Goal: Task Accomplishment & Management: Manage account settings

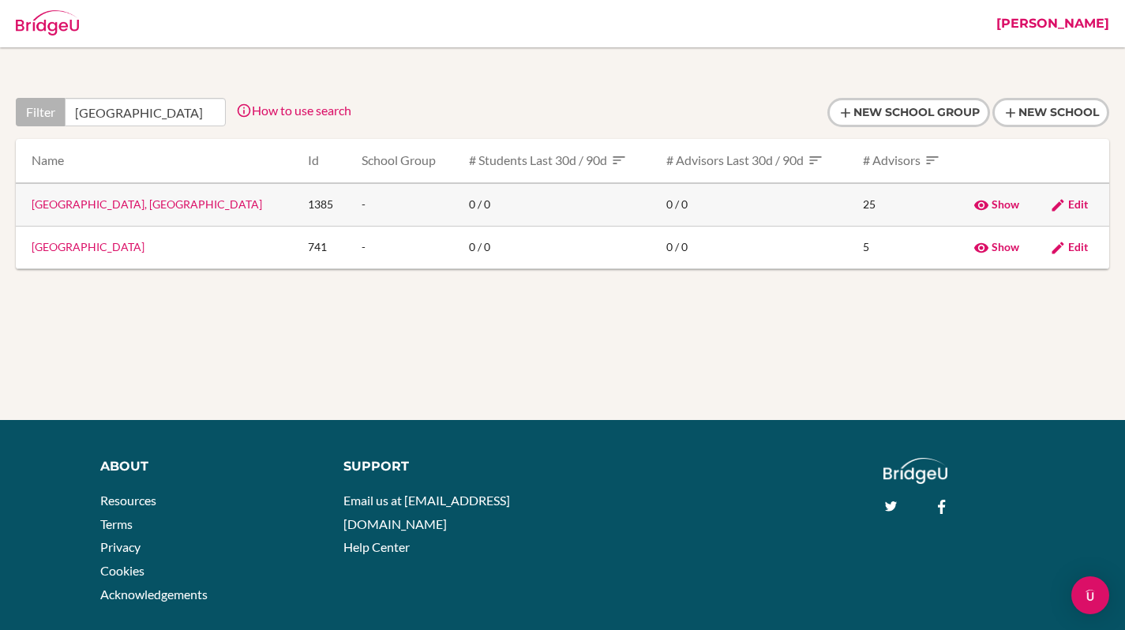
type input "tirana"
click at [99, 203] on link "Albanian College, Tirana" at bounding box center [147, 203] width 231 height 13
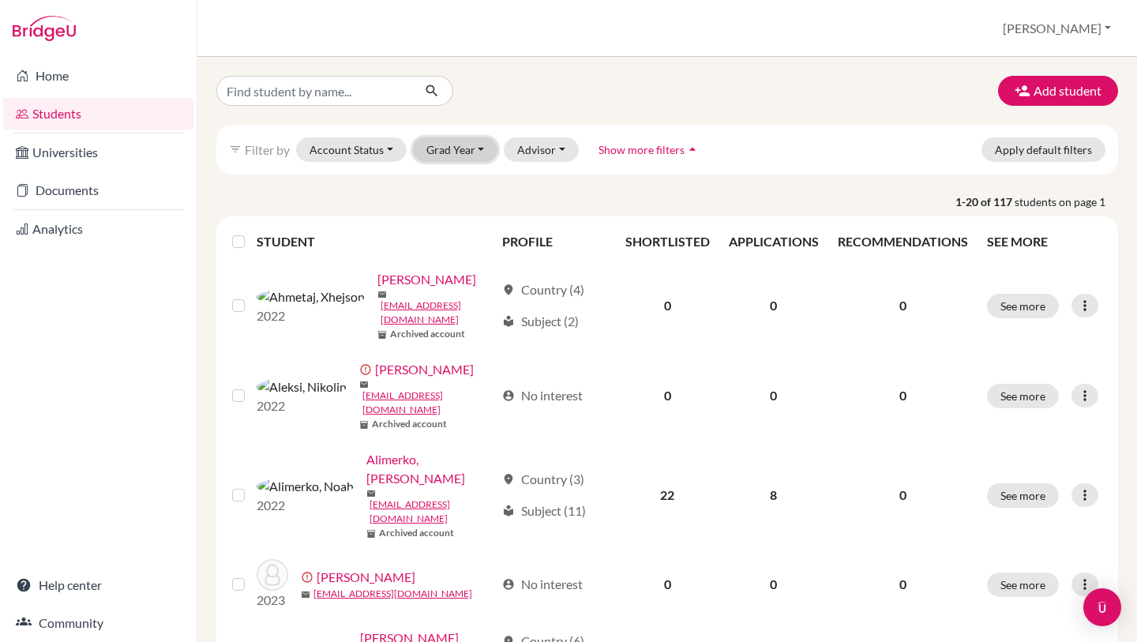
click at [461, 146] on button "Grad Year" at bounding box center [455, 149] width 85 height 24
click at [670, 203] on p "1-20 of 117 students on page 1" at bounding box center [666, 201] width 925 height 17
click at [644, 145] on span "Show more filters" at bounding box center [641, 149] width 86 height 13
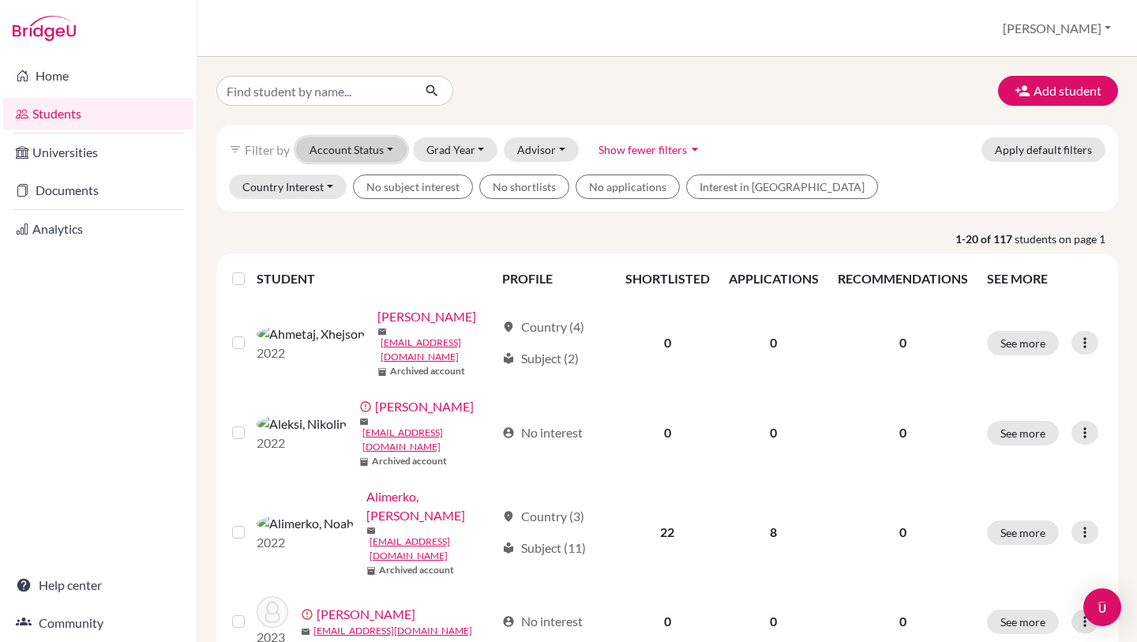
click at [315, 146] on button "Account Status" at bounding box center [351, 149] width 111 height 24
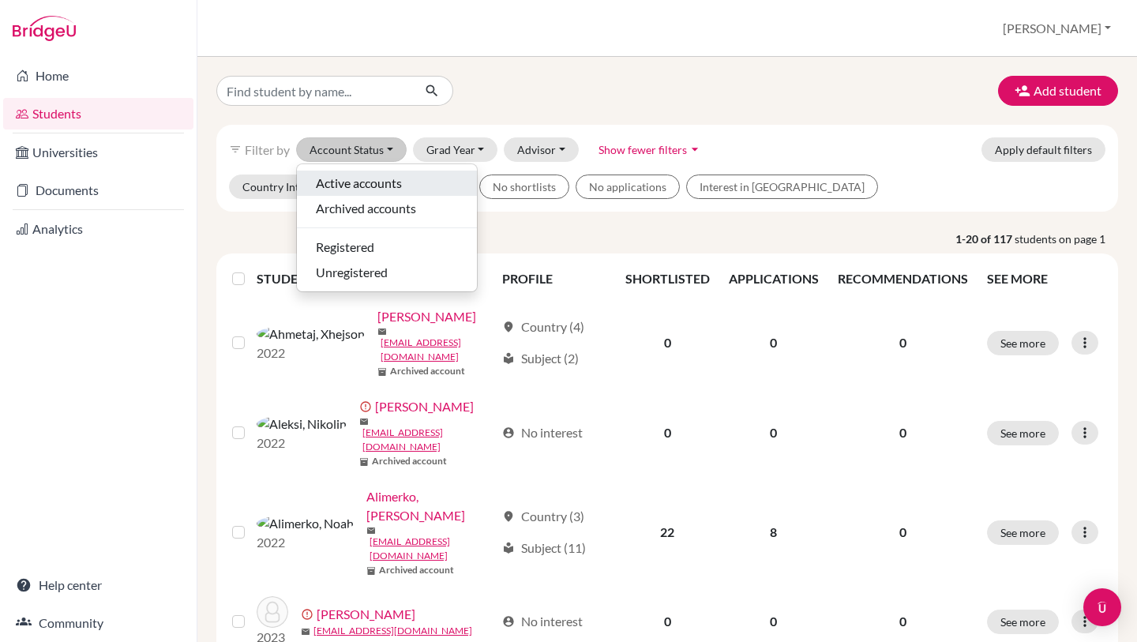
click at [342, 189] on span "Active accounts" at bounding box center [359, 183] width 86 height 19
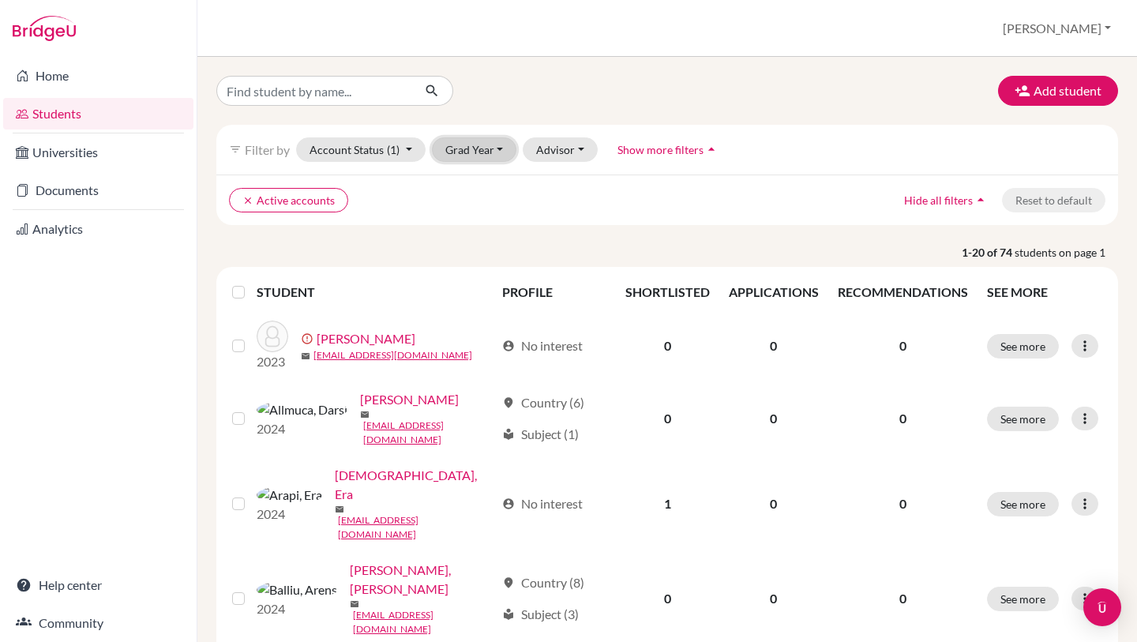
click at [490, 156] on button "Grad Year" at bounding box center [474, 149] width 85 height 24
click at [465, 151] on button "Grad Year" at bounding box center [474, 149] width 85 height 24
click at [472, 178] on span "2028" at bounding box center [466, 183] width 28 height 19
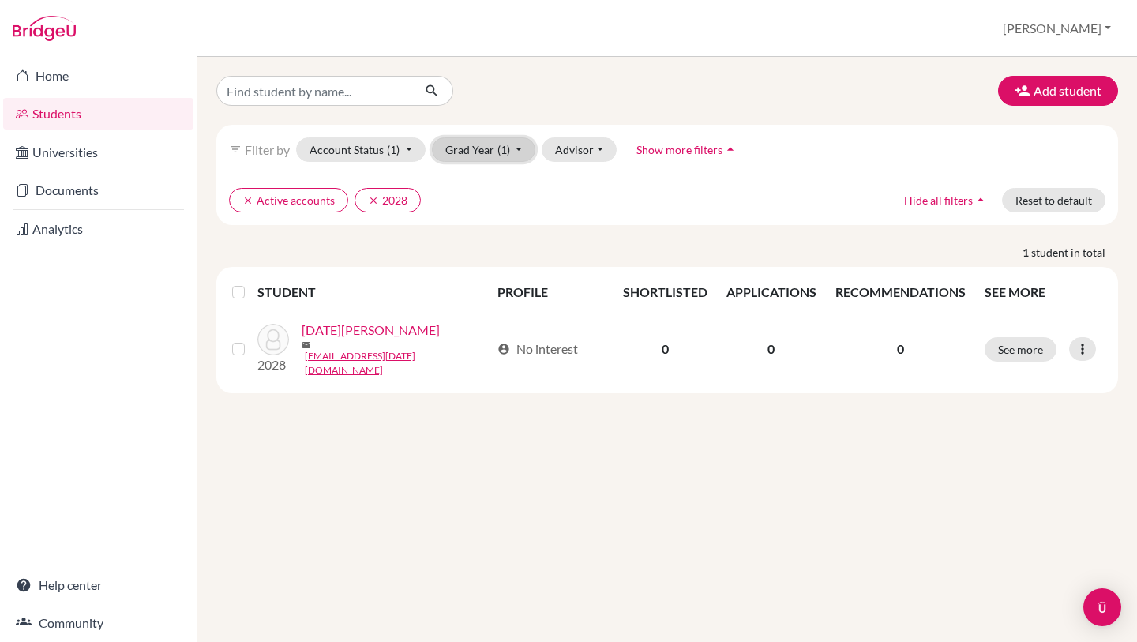
click at [486, 152] on button "Grad Year (1)" at bounding box center [484, 149] width 104 height 24
click at [478, 186] on span "2028" at bounding box center [466, 183] width 28 height 19
click at [342, 93] on input "Find student by name..." at bounding box center [314, 91] width 196 height 30
click at [1090, 23] on button "[PERSON_NAME]" at bounding box center [1057, 28] width 122 height 30
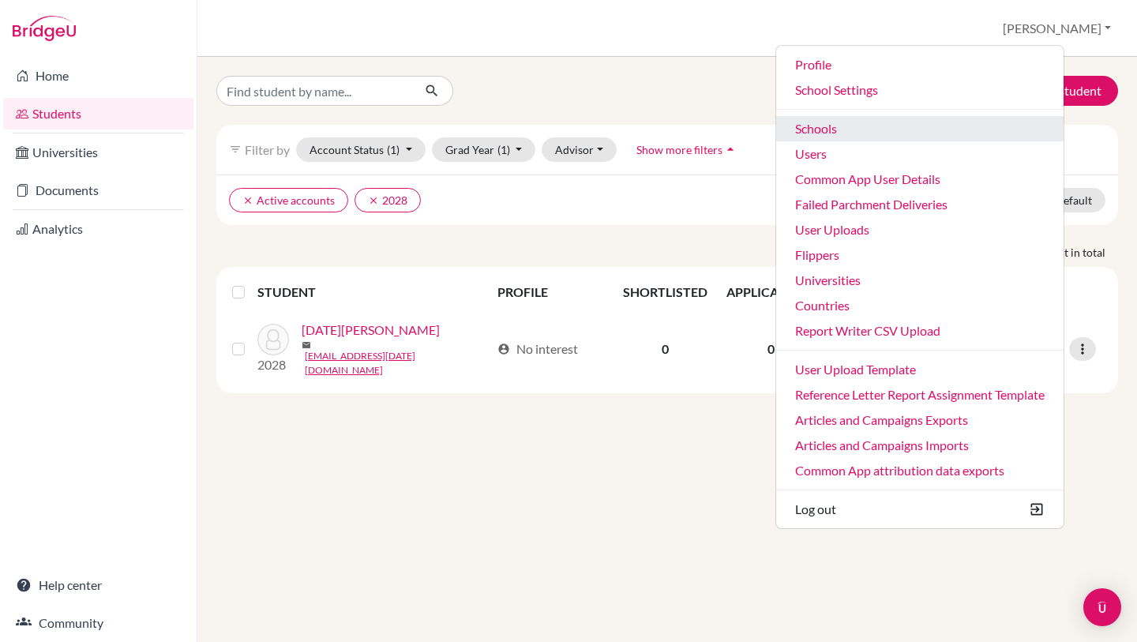
click at [880, 129] on link "Schools" at bounding box center [919, 128] width 287 height 25
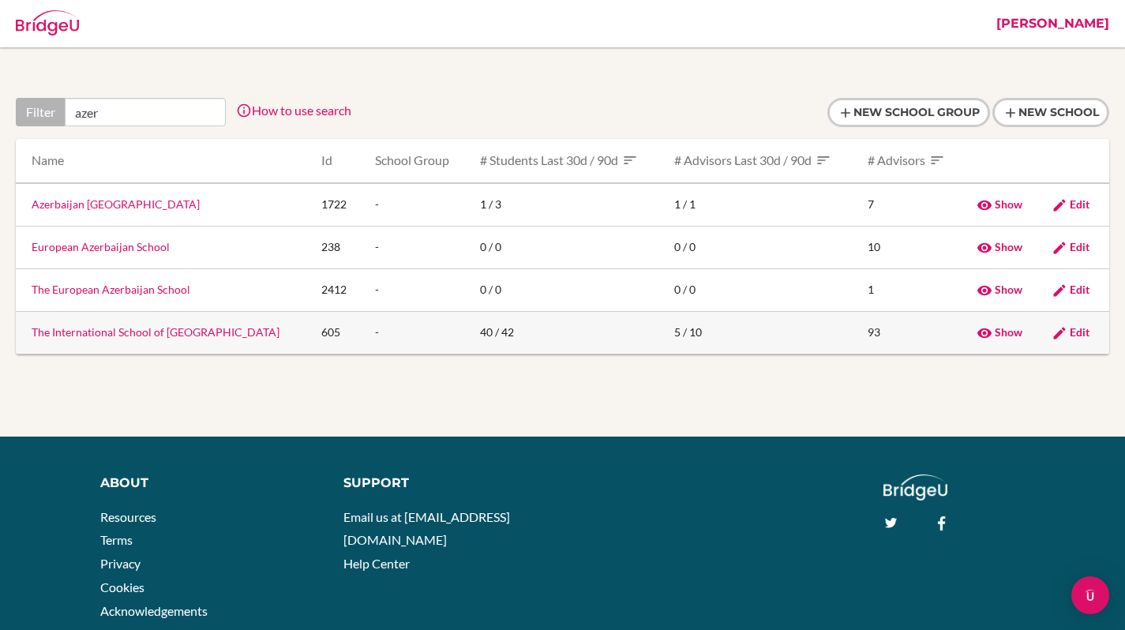
type input "azer"
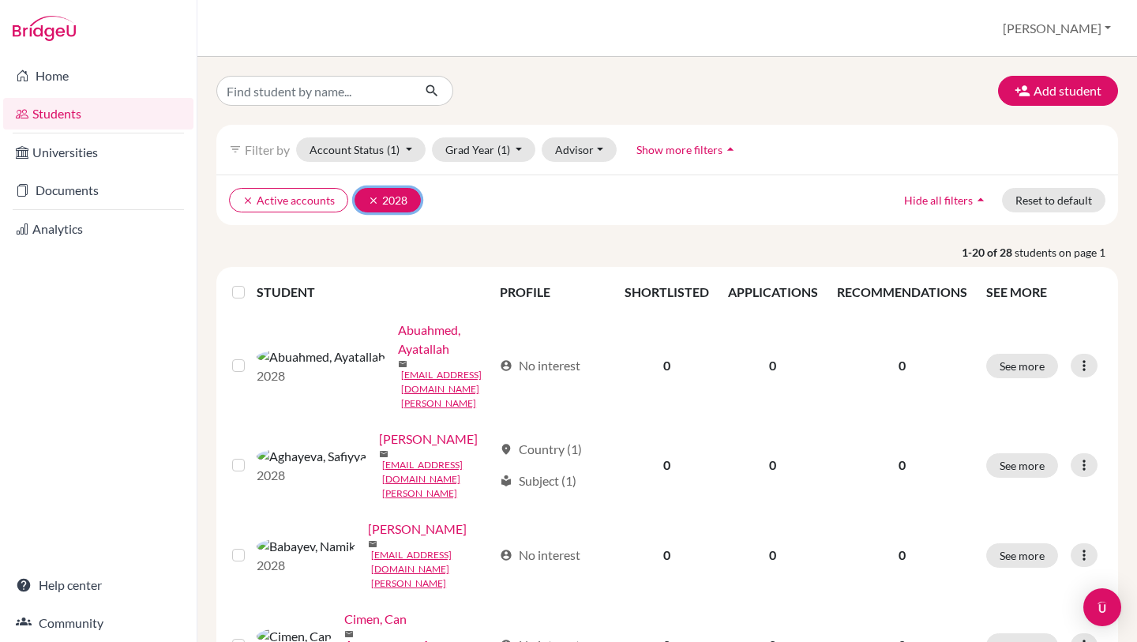
click at [368, 201] on icon "clear" at bounding box center [373, 200] width 11 height 11
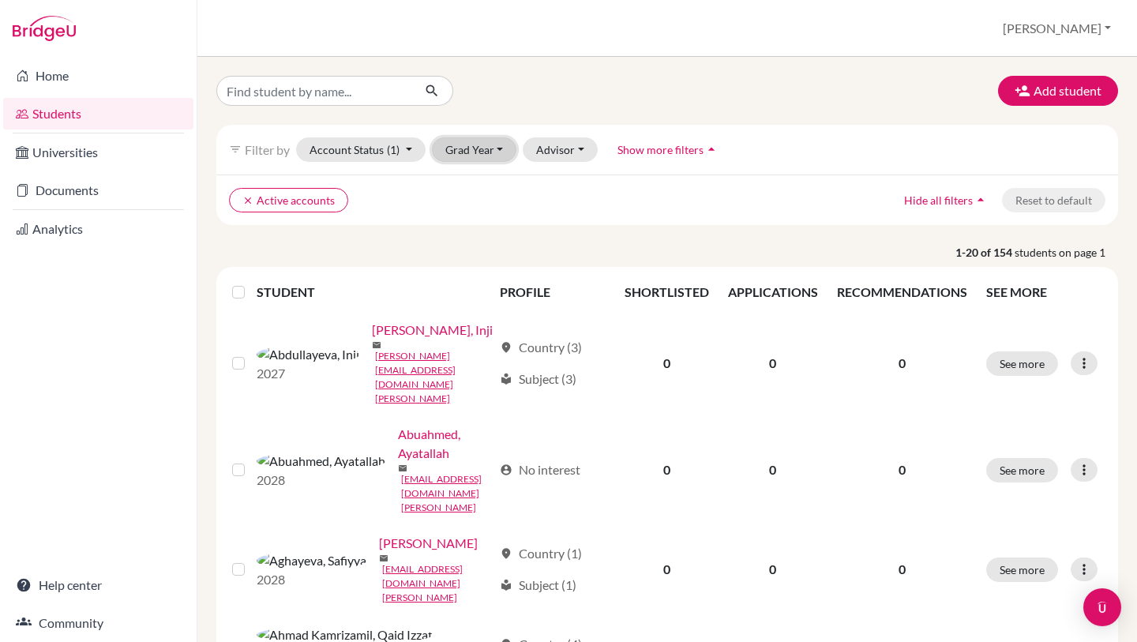
click at [499, 144] on button "Grad Year" at bounding box center [474, 149] width 85 height 24
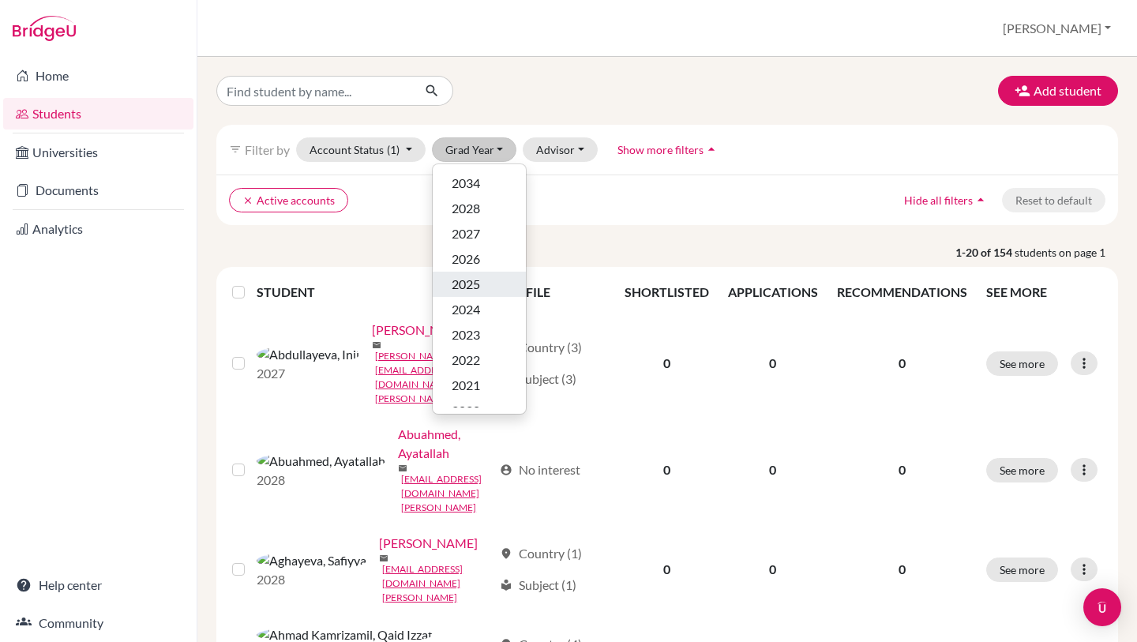
click at [486, 277] on div "2025" at bounding box center [479, 284] width 55 height 19
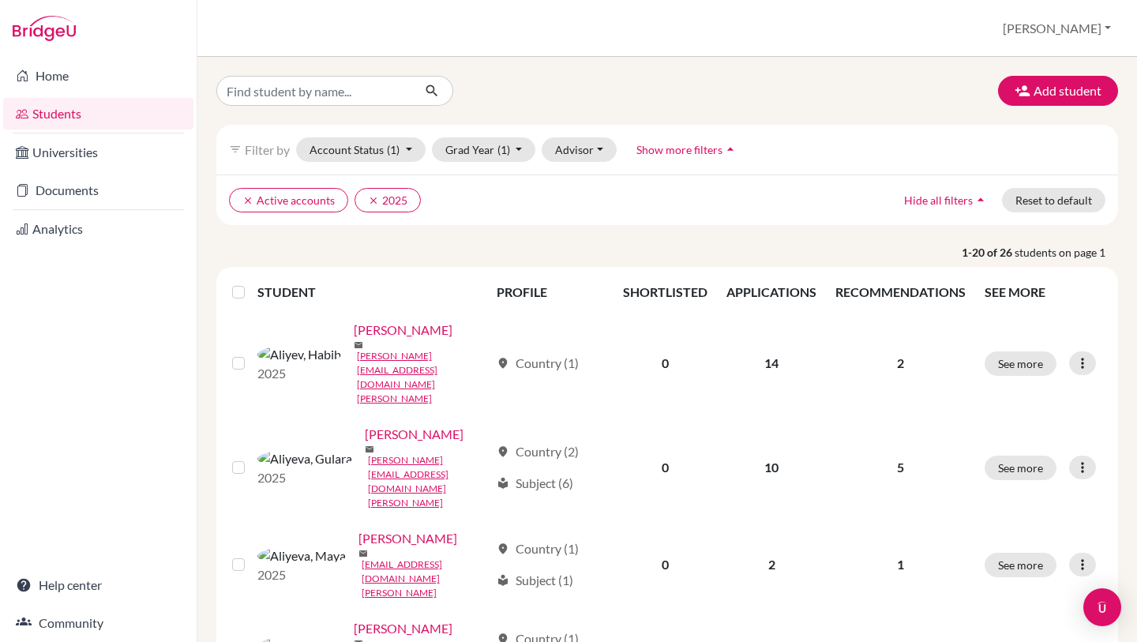
click at [251, 283] on label at bounding box center [251, 283] width 0 height 0
click at [0, 0] on input "checkbox" at bounding box center [0, 0] width 0 height 0
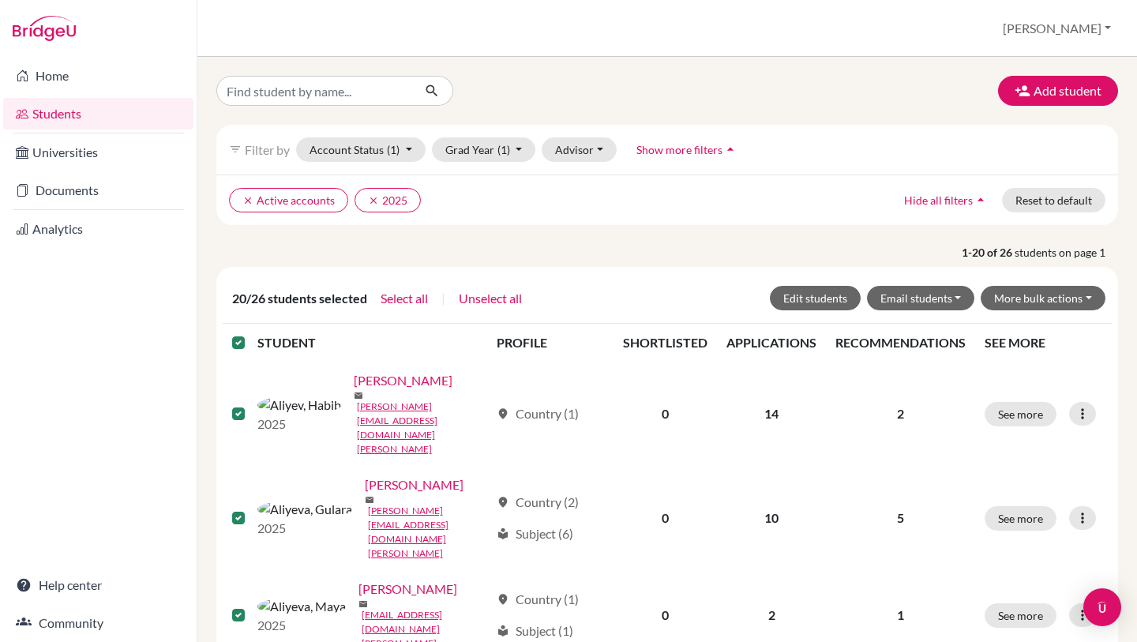
click at [251, 333] on label at bounding box center [251, 333] width 0 height 0
click at [0, 0] on input "checkbox" at bounding box center [0, 0] width 0 height 0
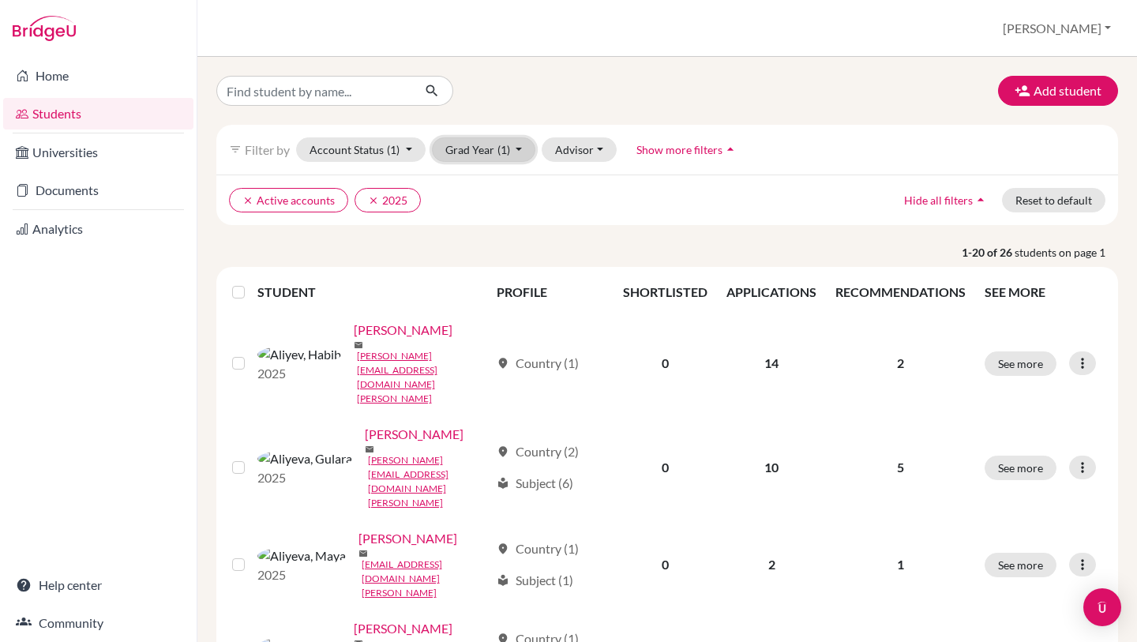
click at [518, 155] on button "Grad Year (1)" at bounding box center [484, 149] width 104 height 24
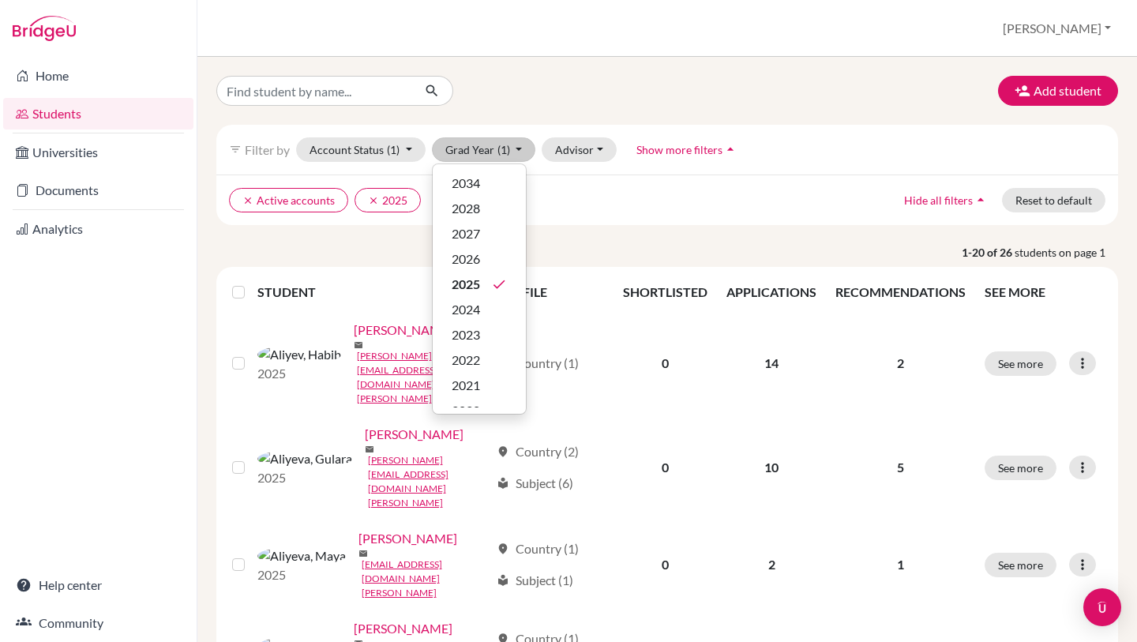
click at [251, 283] on label at bounding box center [251, 283] width 0 height 0
click at [0, 0] on input "checkbox" at bounding box center [0, 0] width 0 height 0
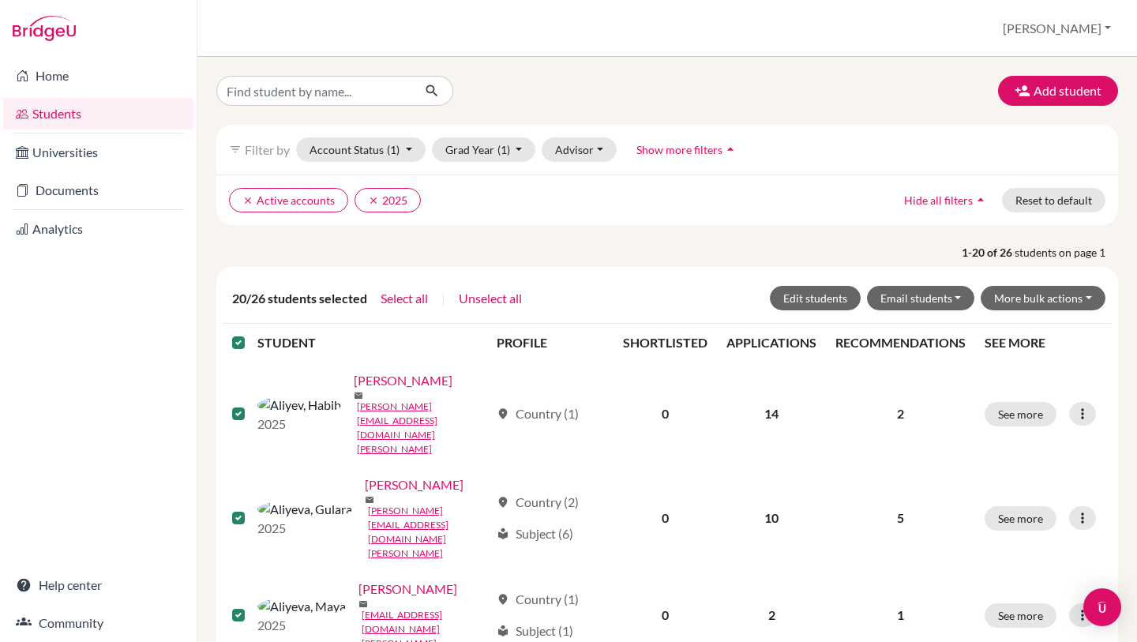
click at [251, 333] on label at bounding box center [251, 333] width 0 height 0
click at [0, 0] on input "checkbox" at bounding box center [0, 0] width 0 height 0
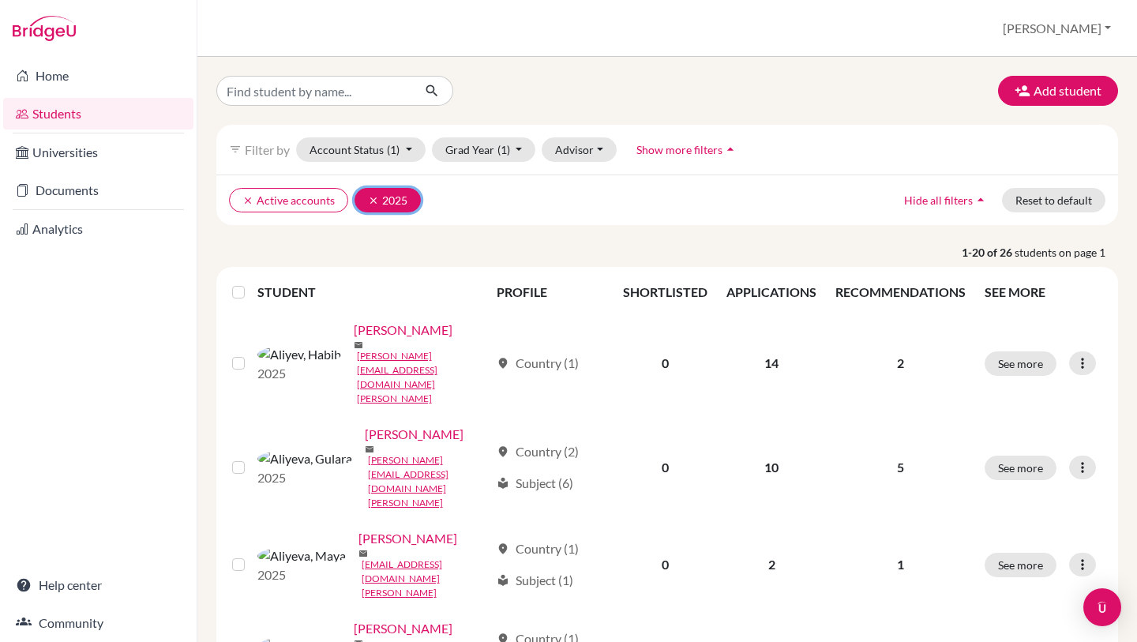
click at [369, 201] on icon "clear" at bounding box center [373, 200] width 11 height 11
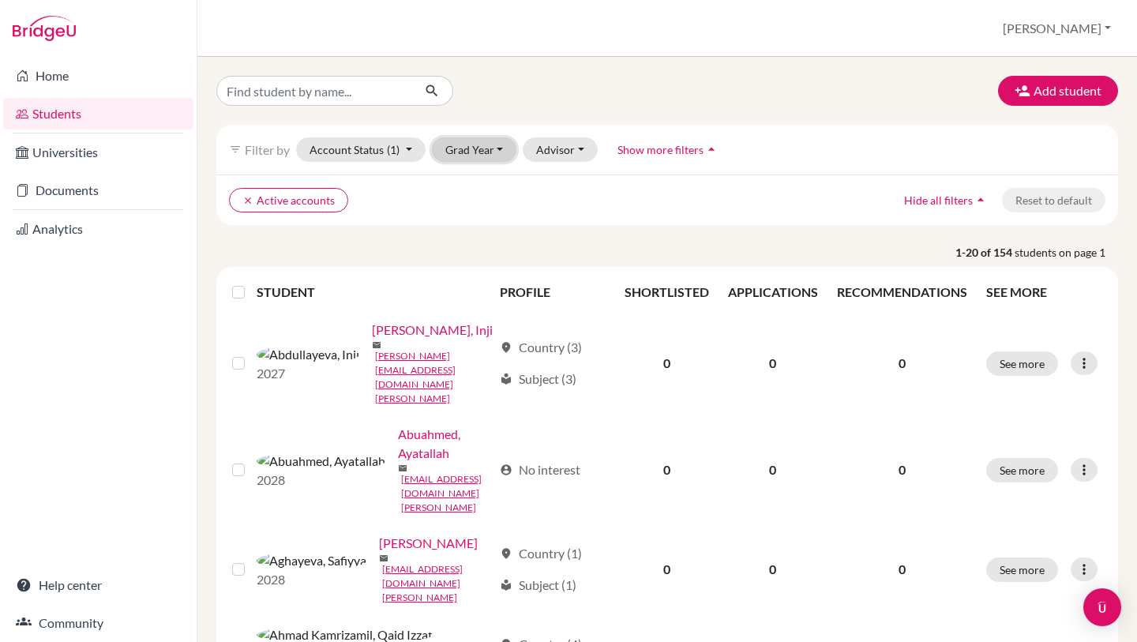
click at [492, 147] on button "Grad Year" at bounding box center [474, 149] width 85 height 24
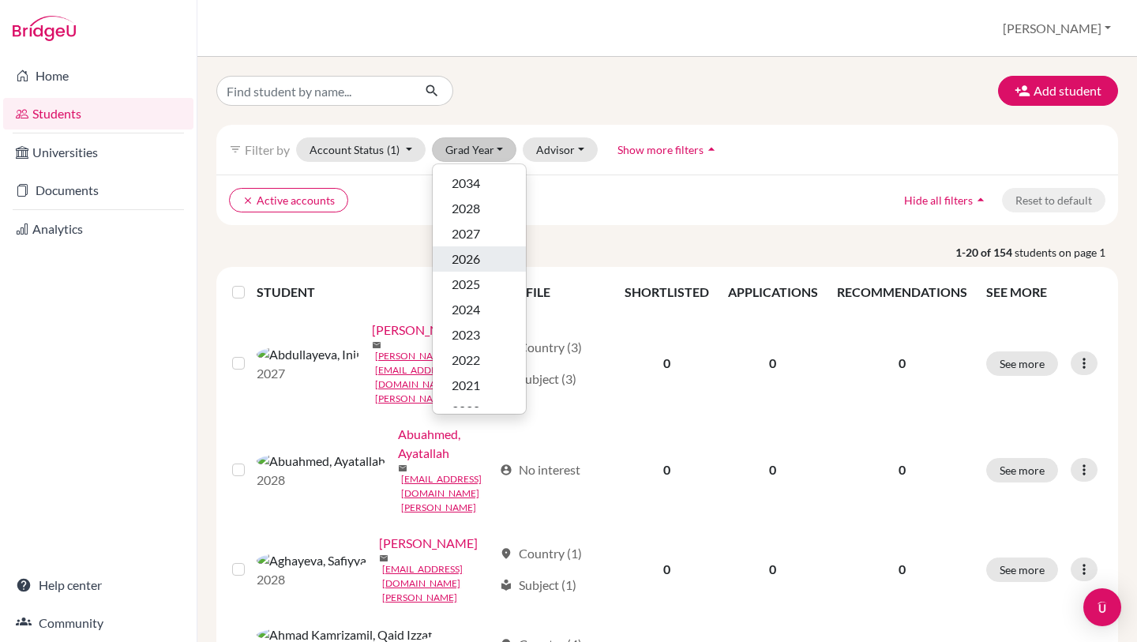
click at [495, 257] on button "2026" at bounding box center [479, 258] width 93 height 25
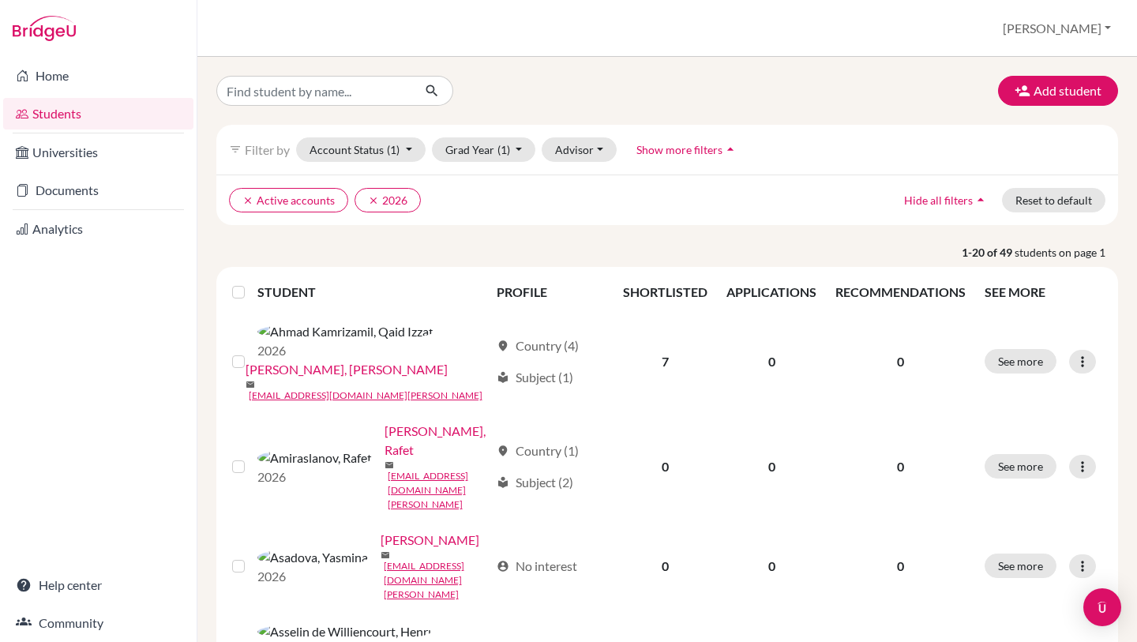
click at [251, 283] on label at bounding box center [251, 283] width 0 height 0
click at [0, 0] on input "checkbox" at bounding box center [0, 0] width 0 height 0
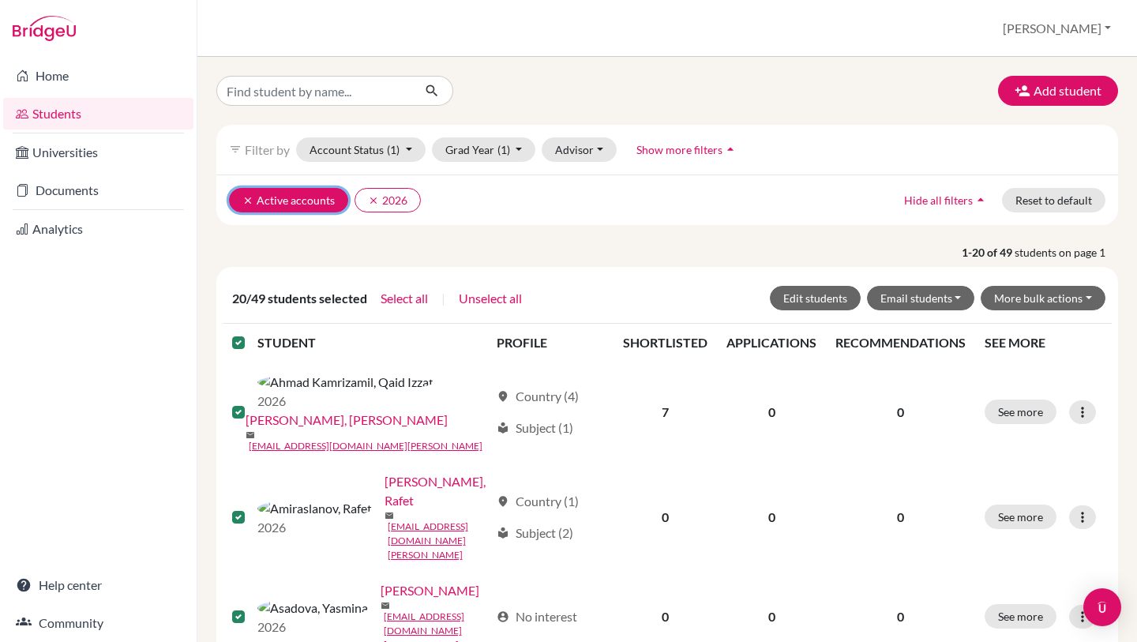
click at [249, 197] on icon "clear" at bounding box center [247, 200] width 11 height 11
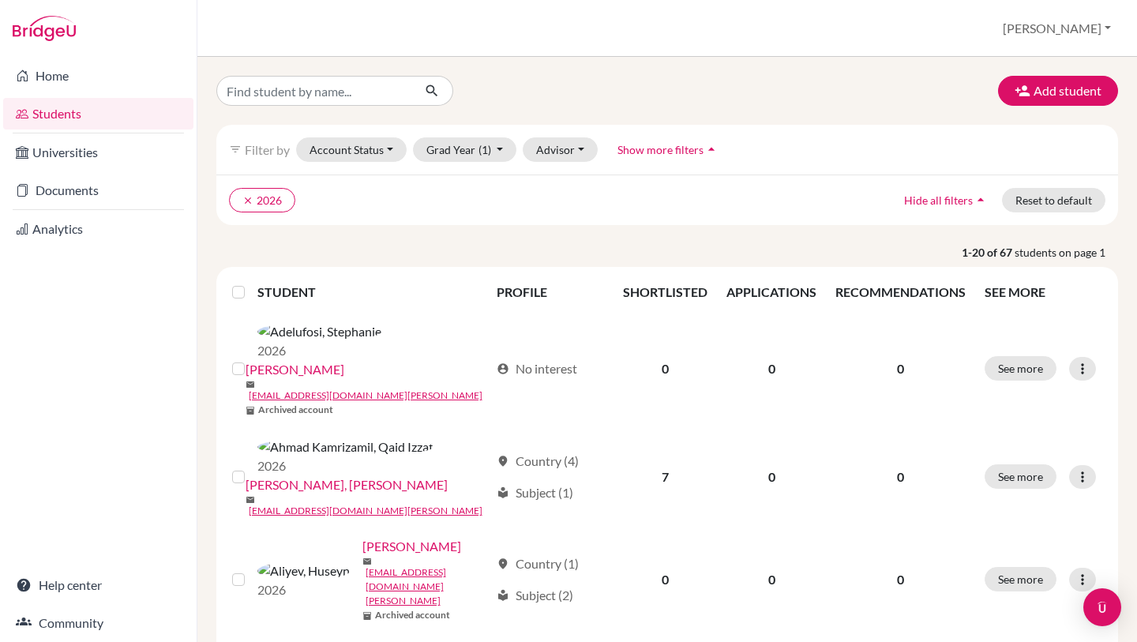
click at [251, 283] on label at bounding box center [251, 283] width 0 height 0
click at [0, 0] on input "checkbox" at bounding box center [0, 0] width 0 height 0
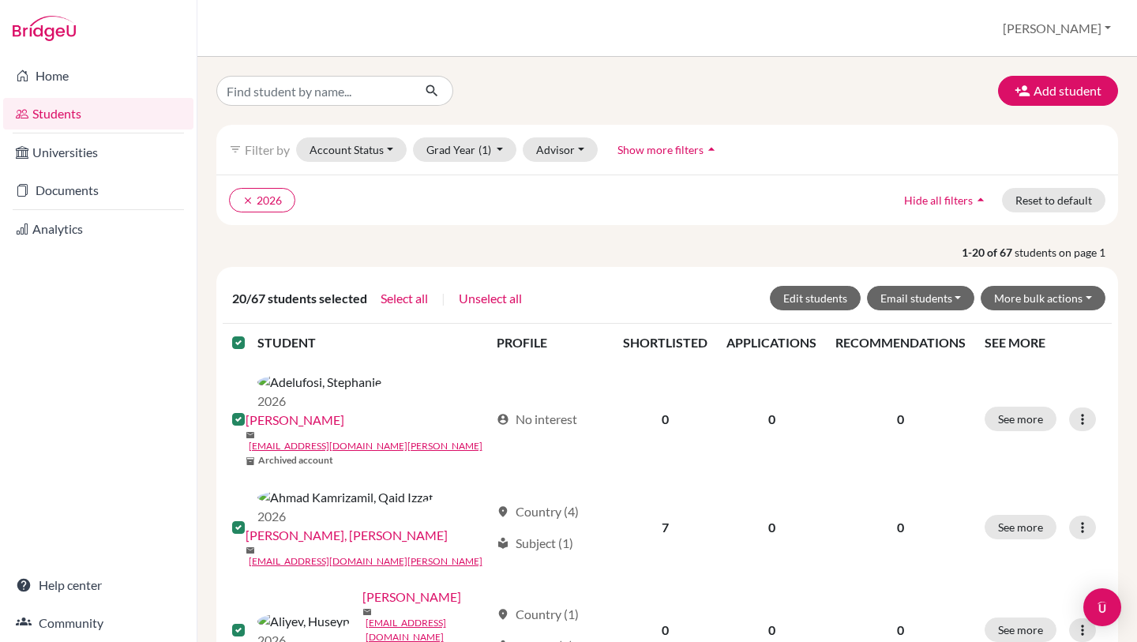
click at [251, 333] on label at bounding box center [251, 333] width 0 height 0
click at [0, 0] on input "checkbox" at bounding box center [0, 0] width 0 height 0
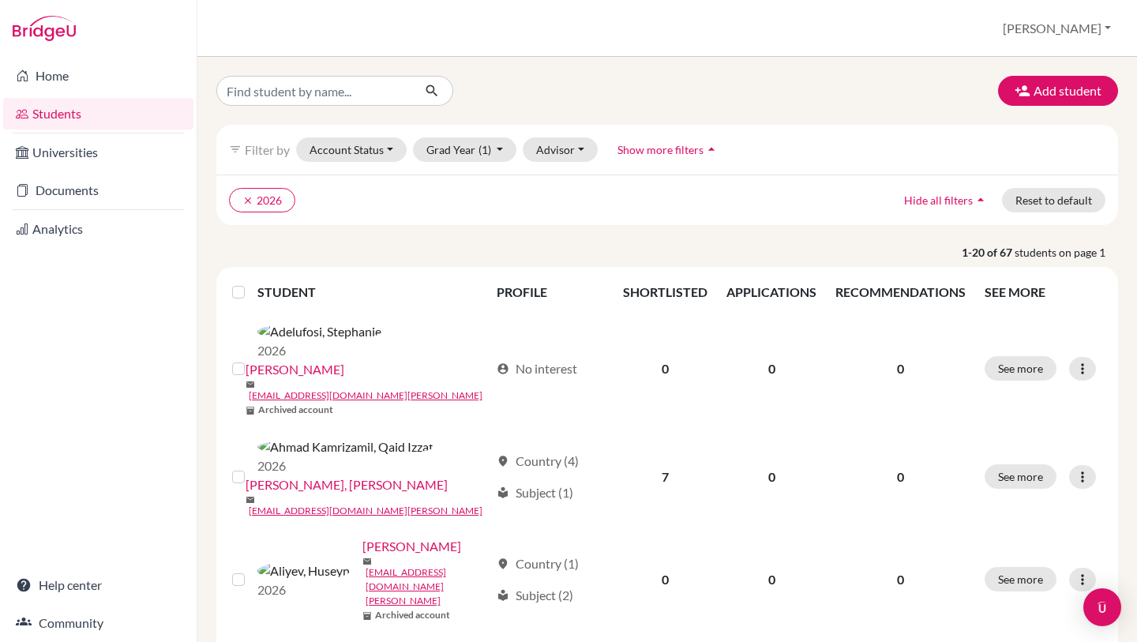
click at [376, 163] on div "filter_list Filter by Account Status Active accounts Archived accounts Register…" at bounding box center [667, 150] width 902 height 50
click at [381, 156] on button "Account Status" at bounding box center [351, 149] width 111 height 24
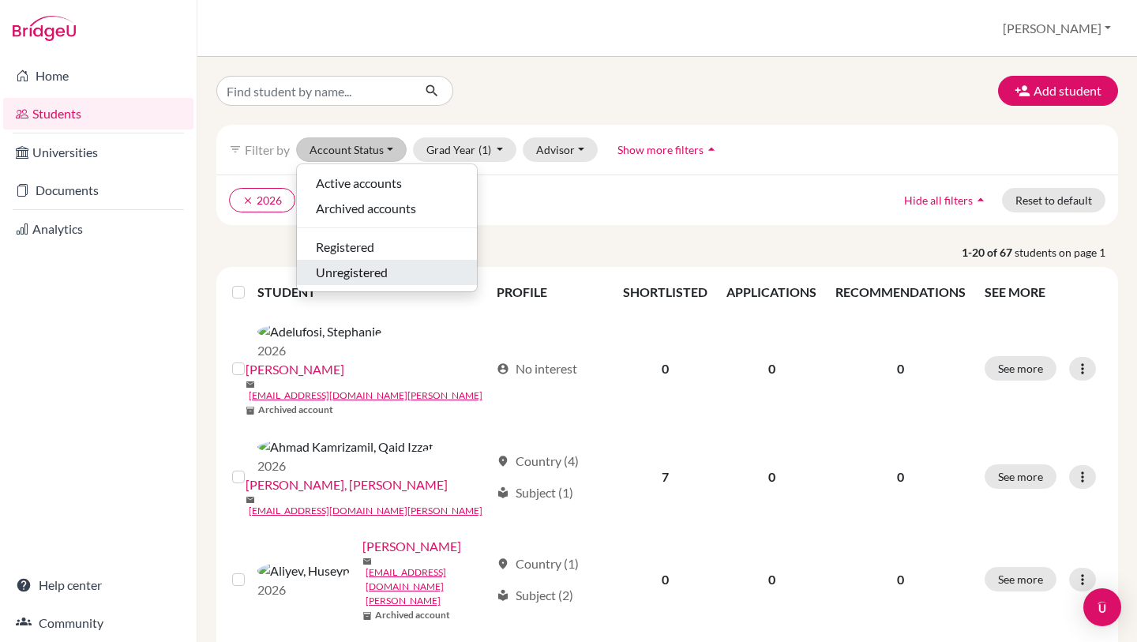
click at [358, 265] on span "Unregistered" at bounding box center [352, 272] width 72 height 19
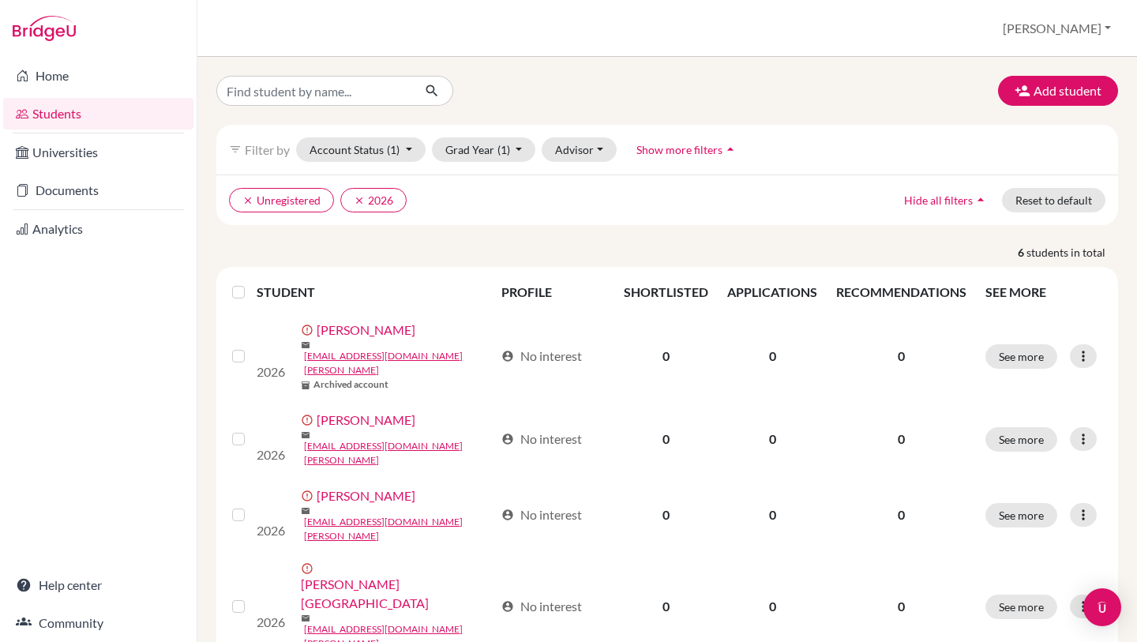
click at [251, 283] on label at bounding box center [251, 283] width 0 height 0
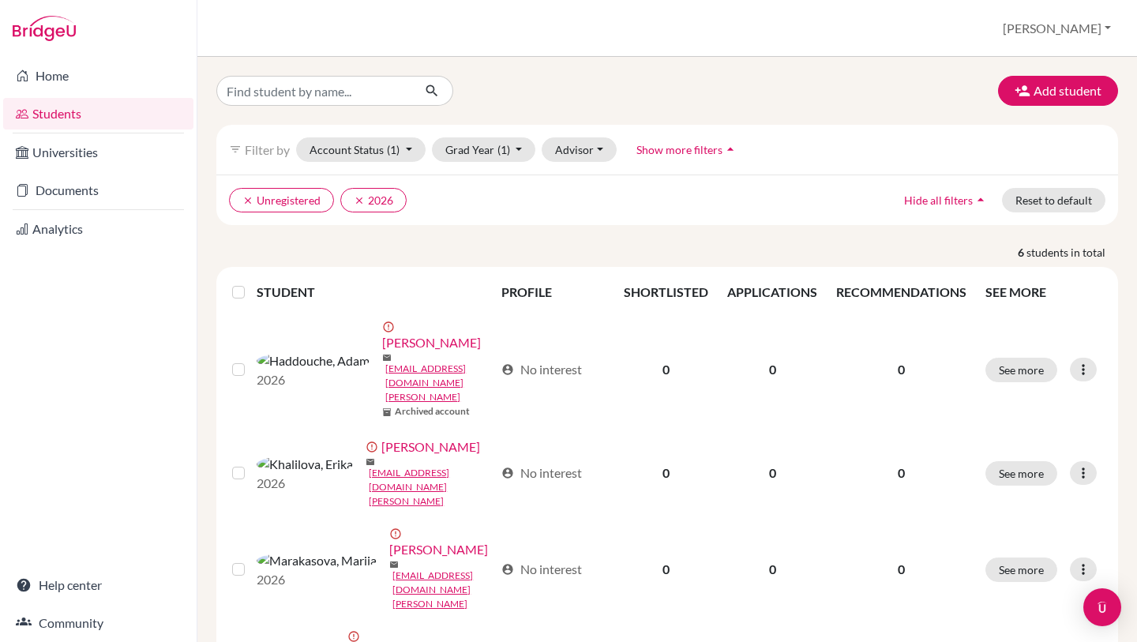
click at [0, 0] on input "checkbox" at bounding box center [0, 0] width 0 height 0
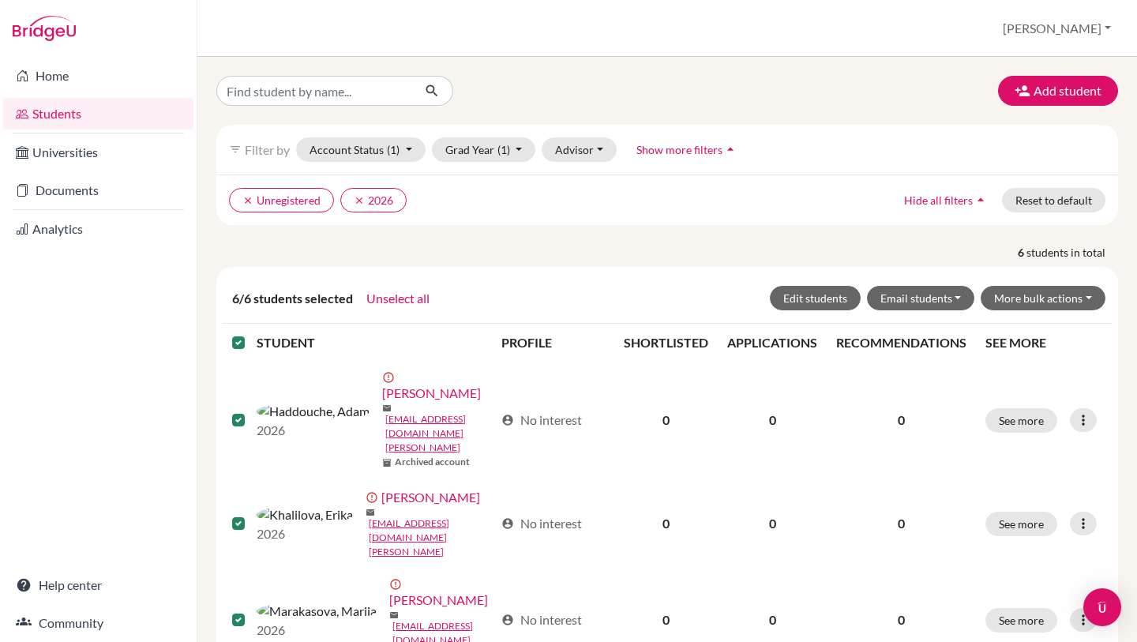
click at [251, 333] on label at bounding box center [251, 333] width 0 height 0
click at [0, 0] on input "checkbox" at bounding box center [0, 0] width 0 height 0
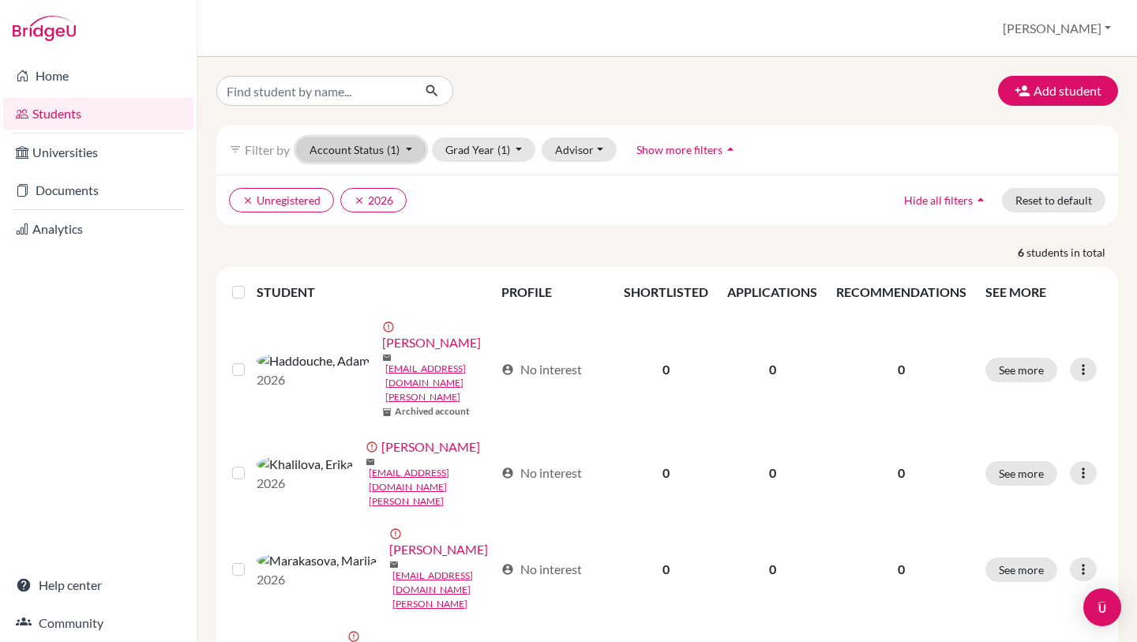
click at [375, 155] on button "Account Status (1)" at bounding box center [360, 149] width 129 height 24
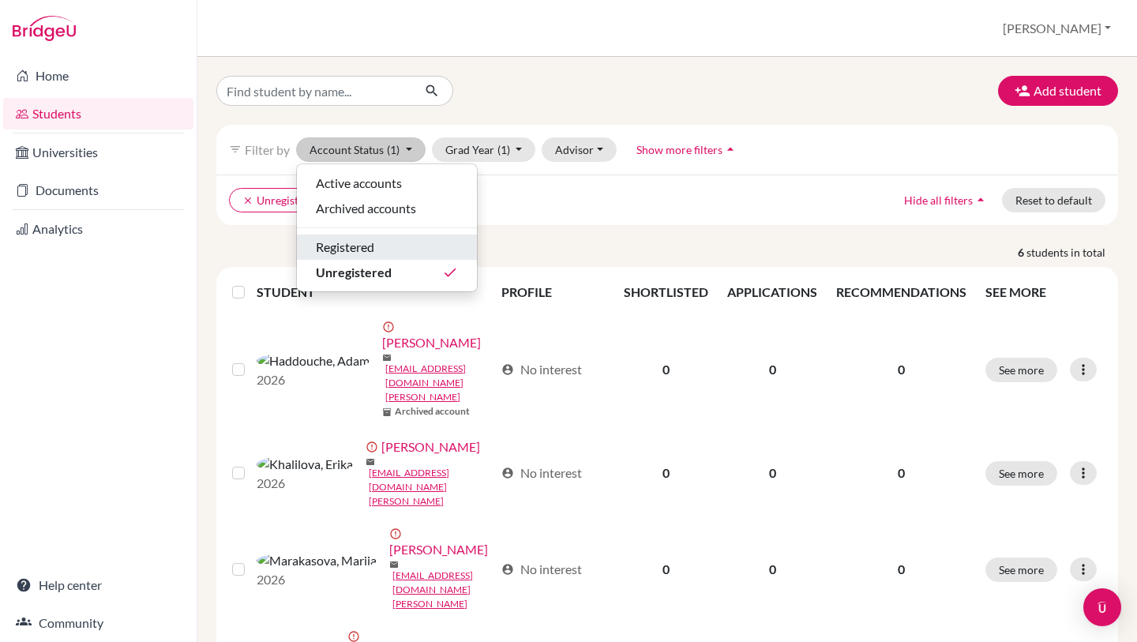
click at [385, 238] on div "Registered" at bounding box center [387, 247] width 142 height 19
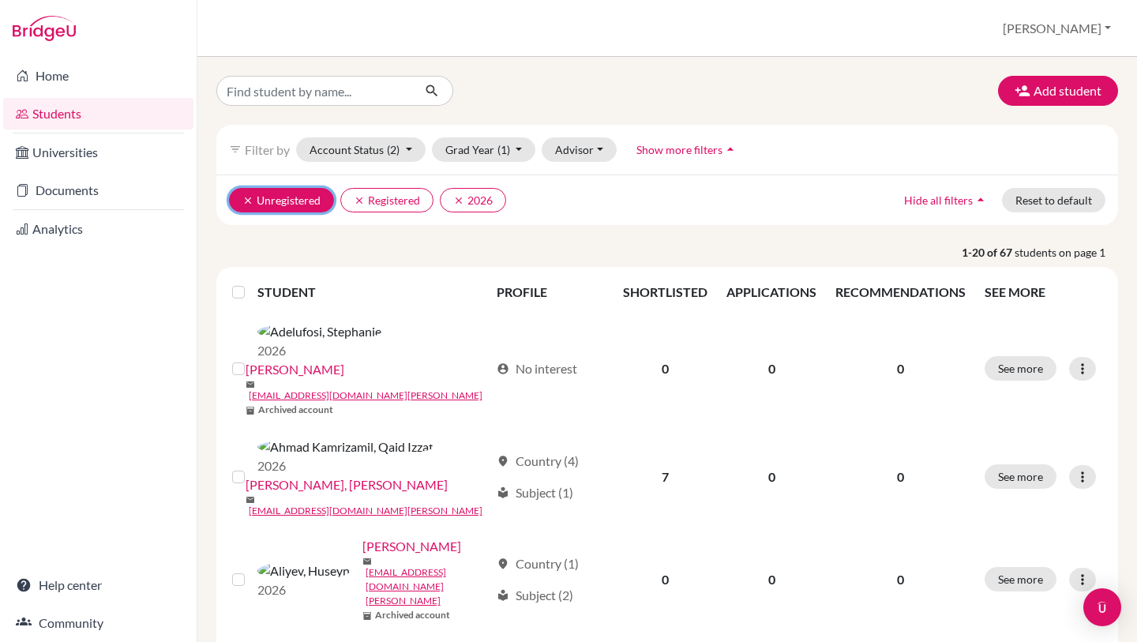
click at [242, 202] on icon "clear" at bounding box center [247, 200] width 11 height 11
click at [244, 203] on icon "clear" at bounding box center [247, 200] width 11 height 11
click at [250, 202] on icon "clear" at bounding box center [247, 200] width 11 height 11
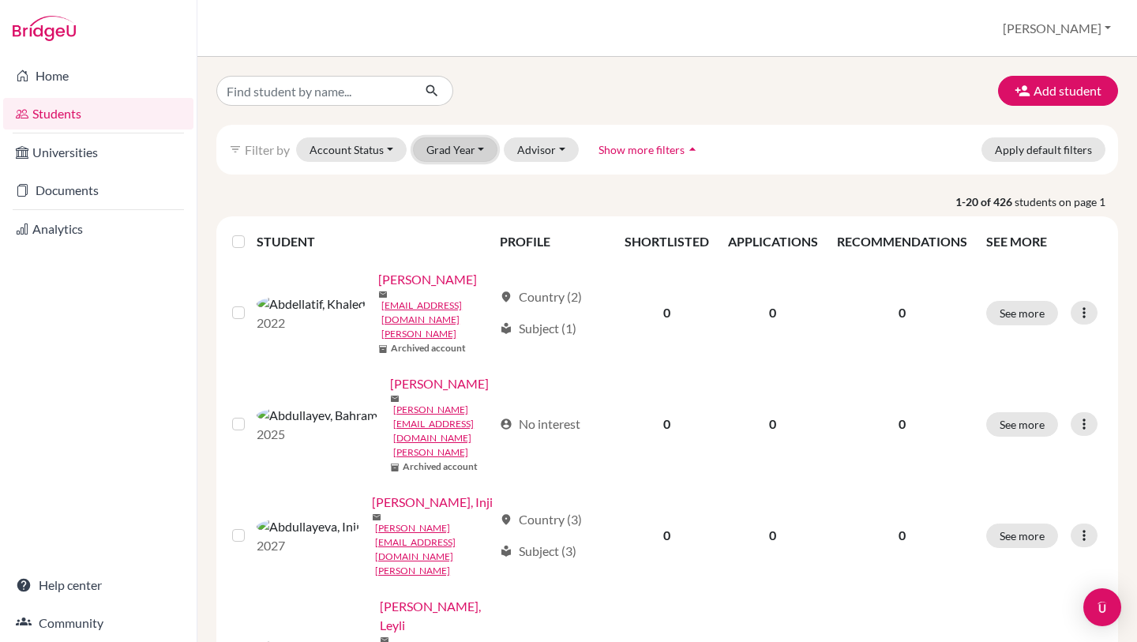
click at [465, 152] on button "Grad Year" at bounding box center [455, 149] width 85 height 24
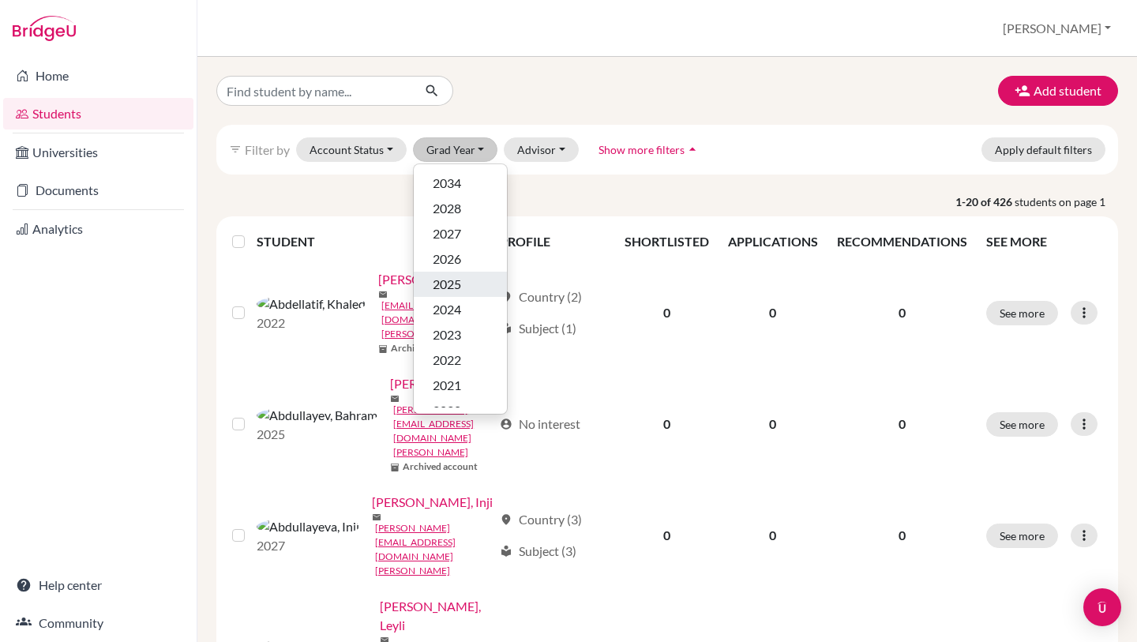
click at [455, 279] on span "2025" at bounding box center [447, 284] width 28 height 19
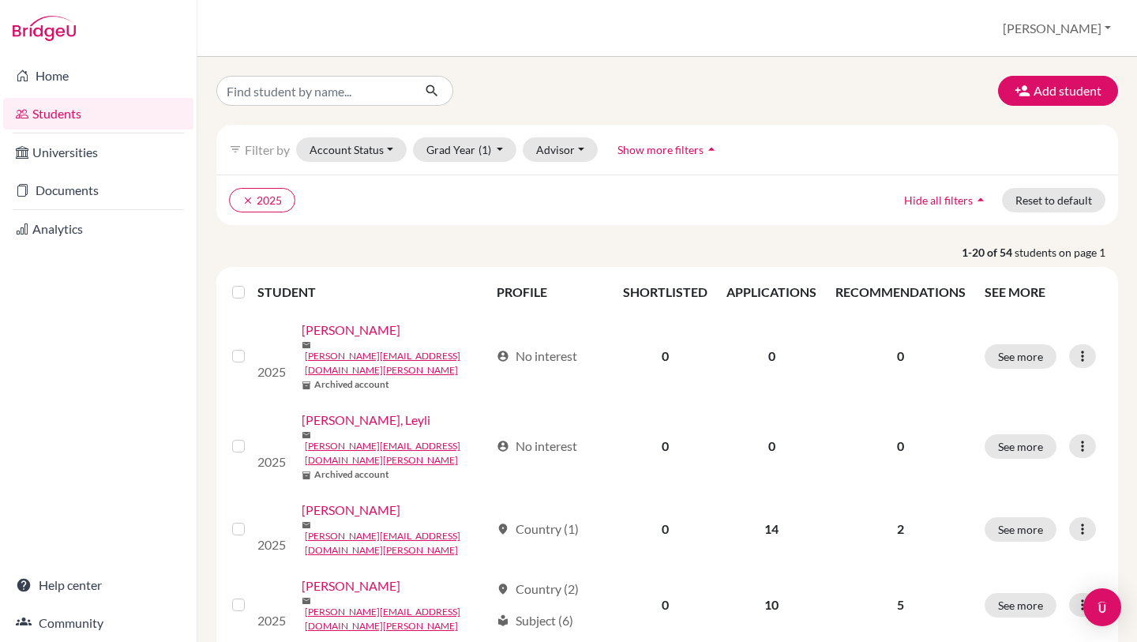
click at [251, 283] on label at bounding box center [251, 283] width 0 height 0
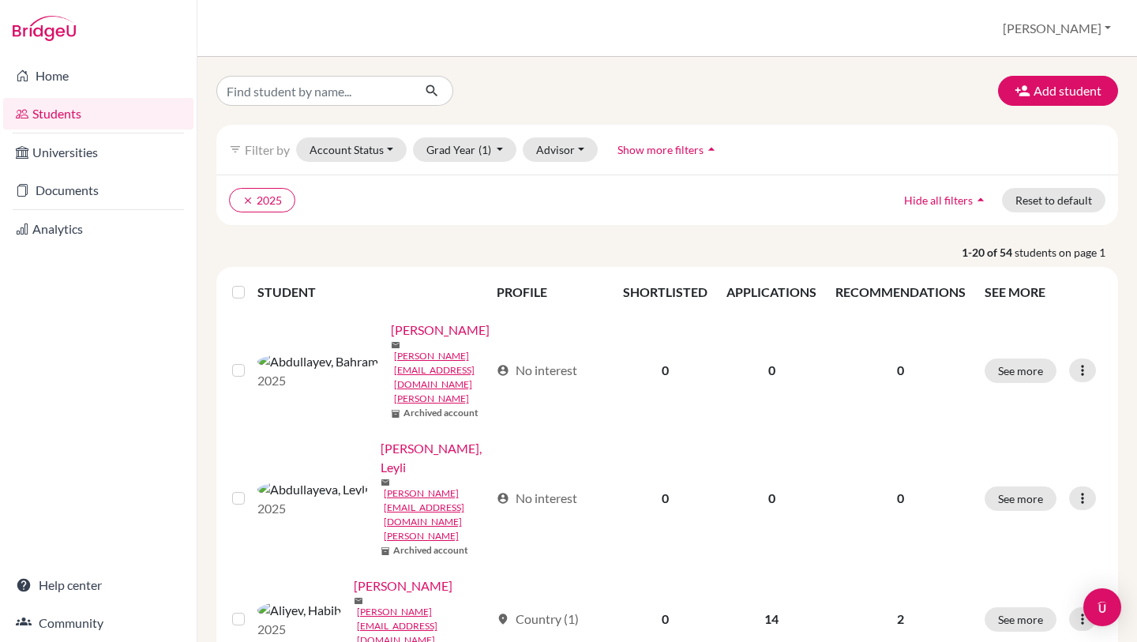
click at [0, 0] on input "checkbox" at bounding box center [0, 0] width 0 height 0
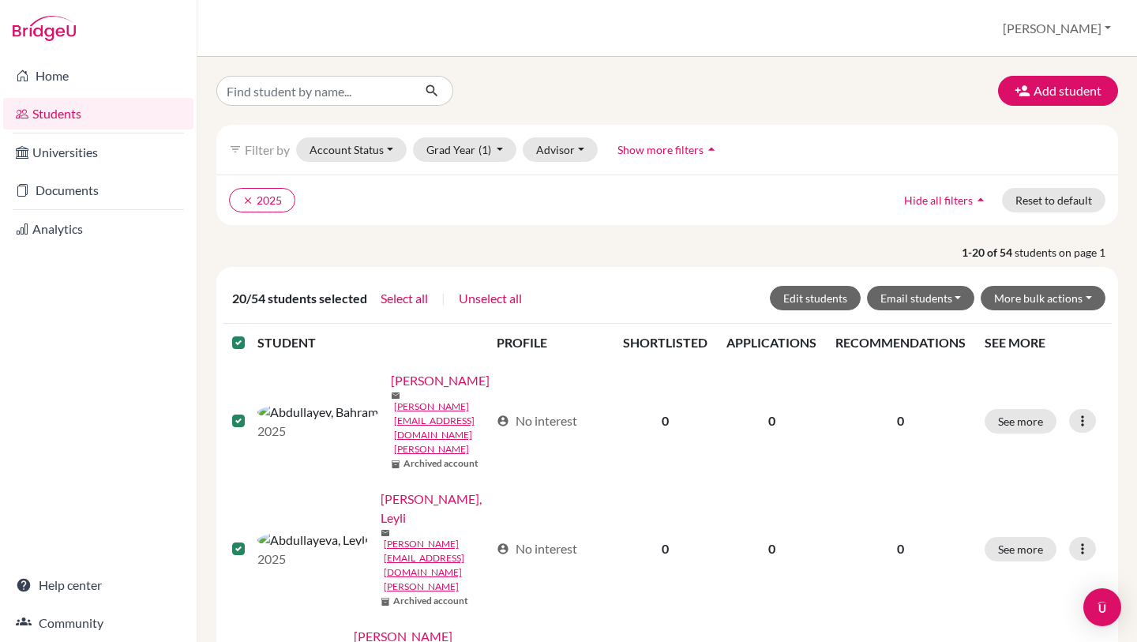
click at [251, 333] on label at bounding box center [251, 333] width 0 height 0
click at [0, 0] on input "checkbox" at bounding box center [0, 0] width 0 height 0
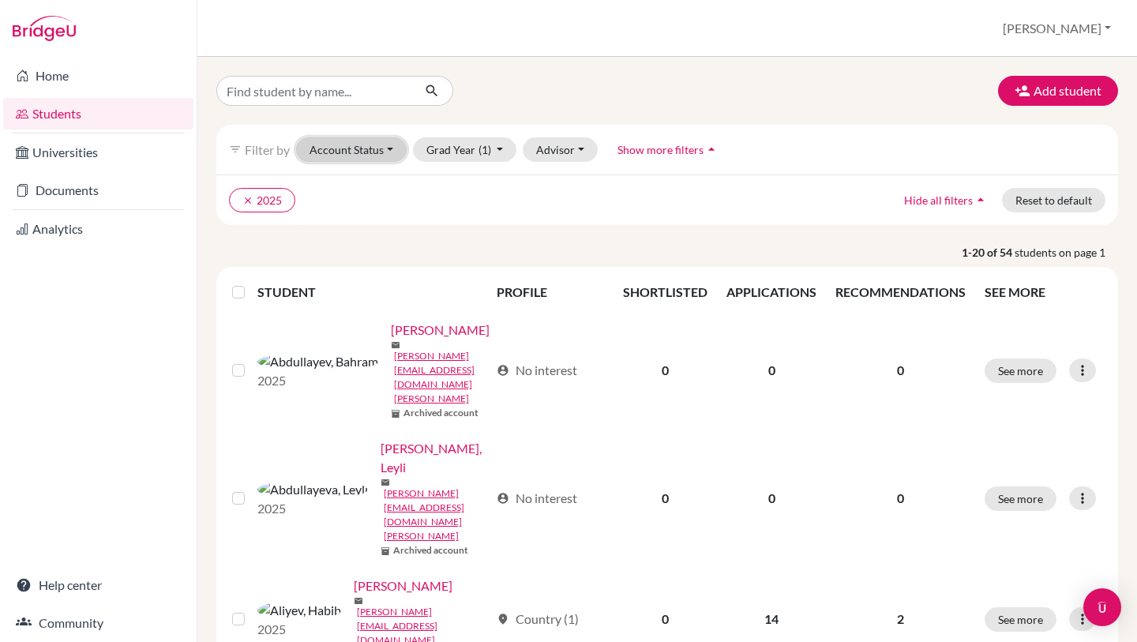
click at [365, 152] on button "Account Status" at bounding box center [351, 149] width 111 height 24
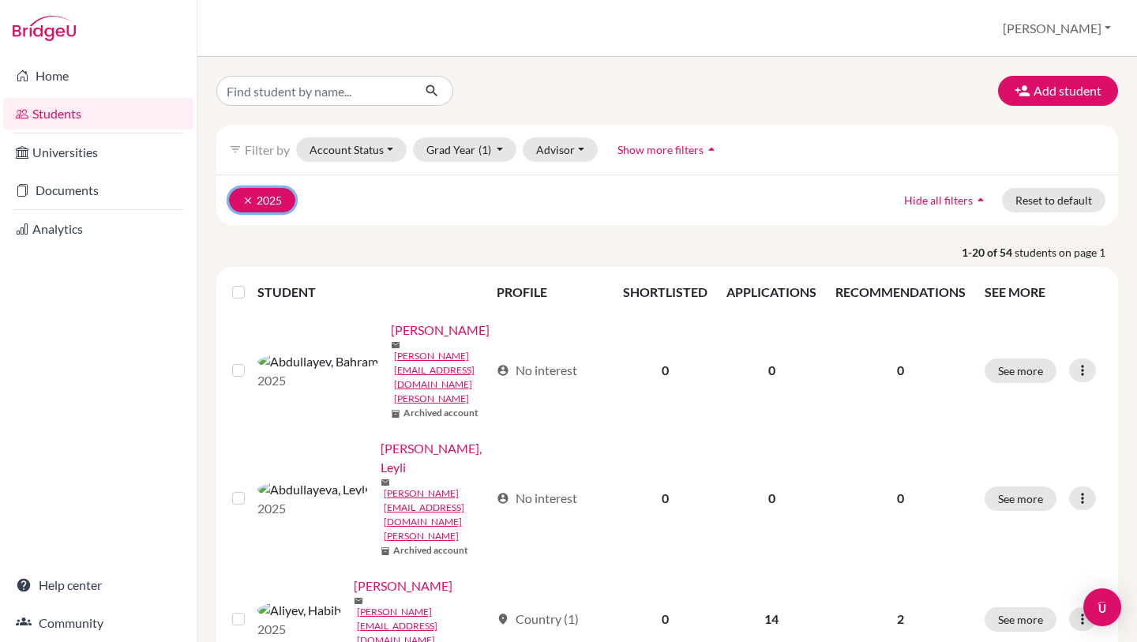
click at [248, 201] on icon "clear" at bounding box center [247, 200] width 11 height 11
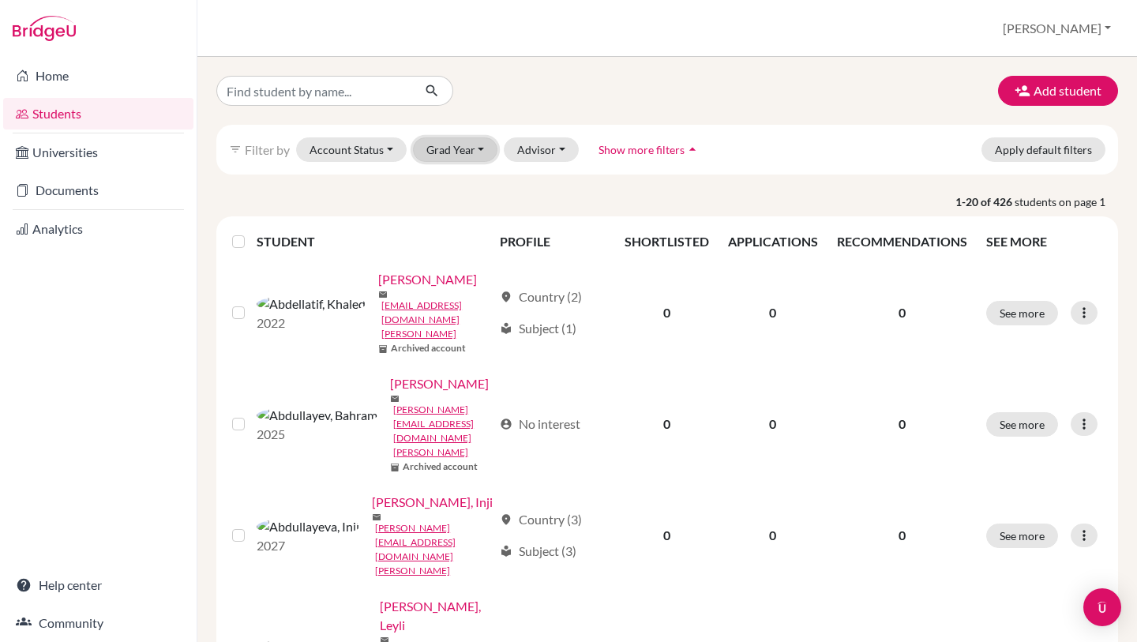
click at [479, 151] on button "Grad Year" at bounding box center [455, 149] width 85 height 24
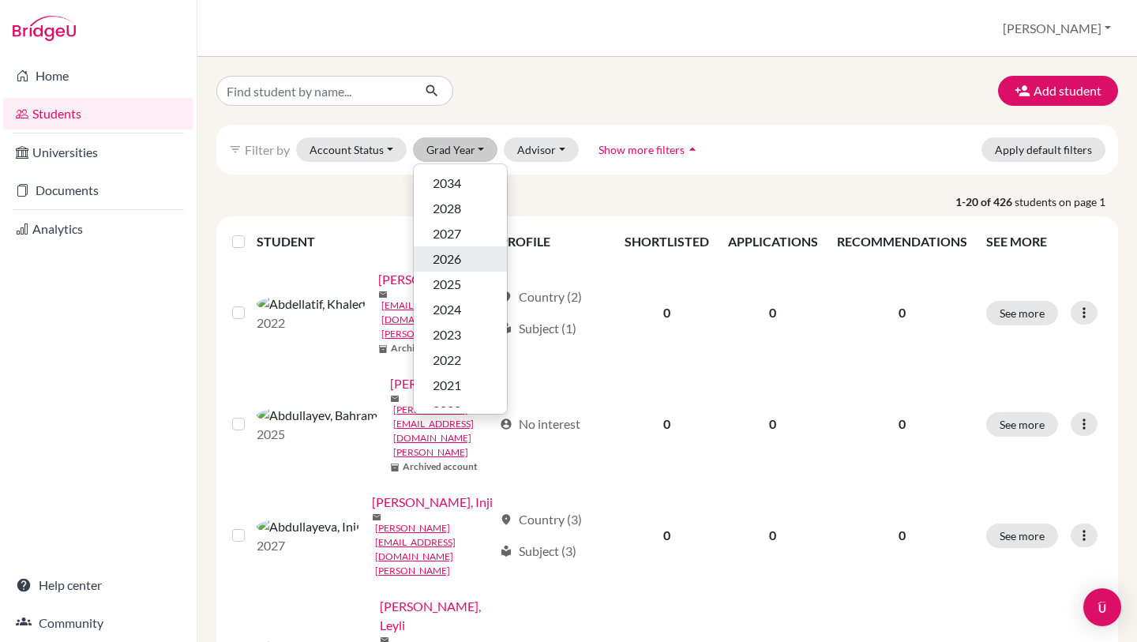
click at [459, 257] on span "2026" at bounding box center [447, 258] width 28 height 19
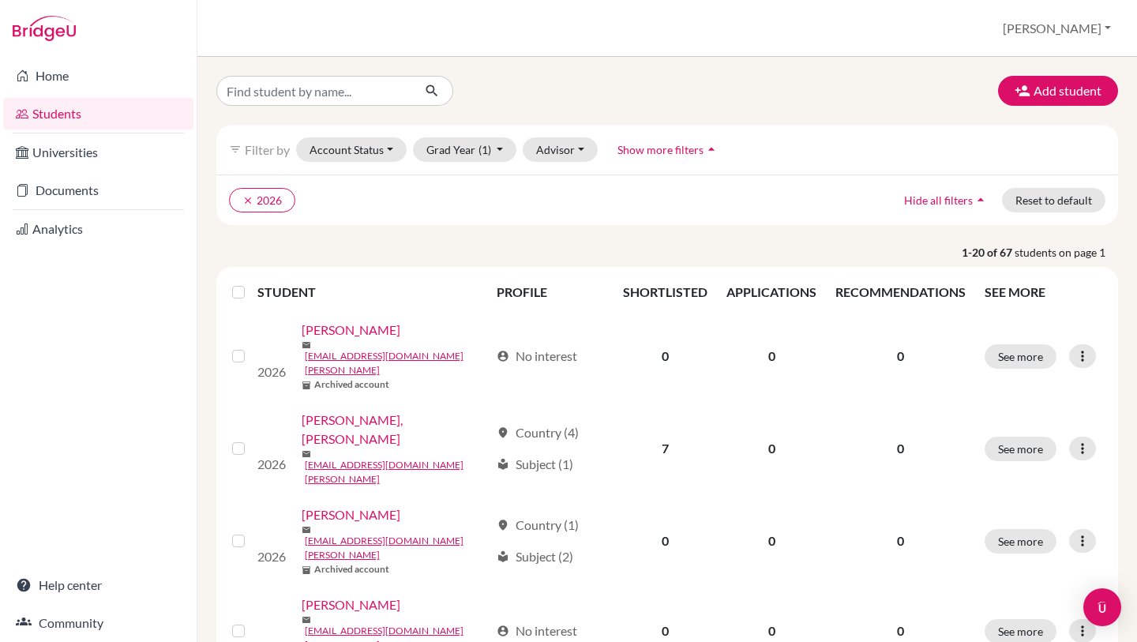
click at [251, 283] on label at bounding box center [251, 283] width 0 height 0
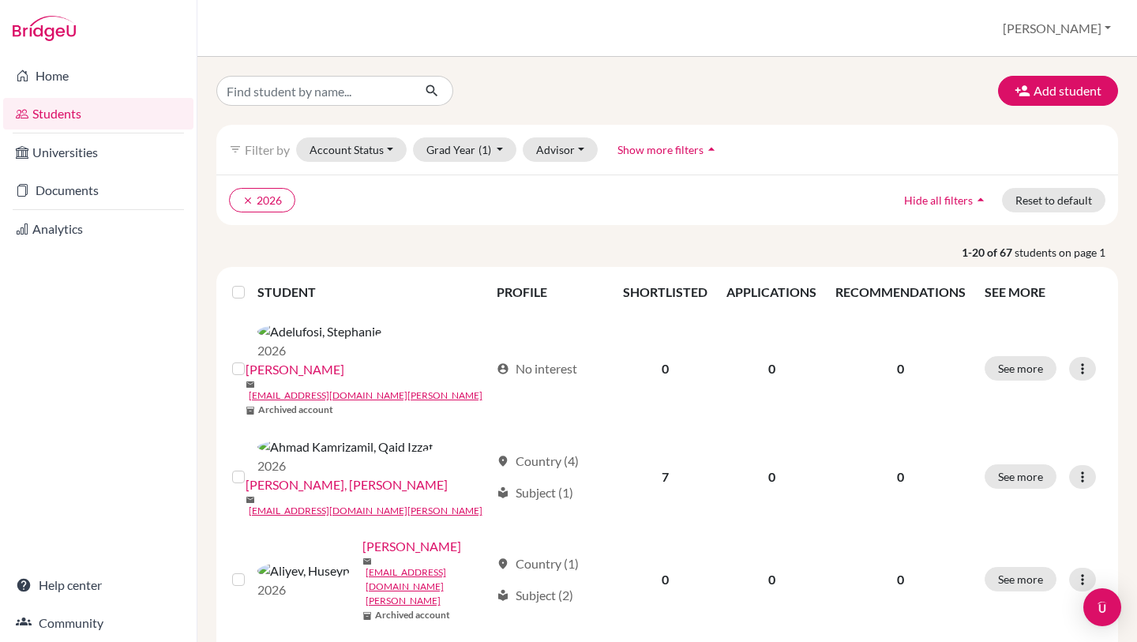
click at [0, 0] on input "checkbox" at bounding box center [0, 0] width 0 height 0
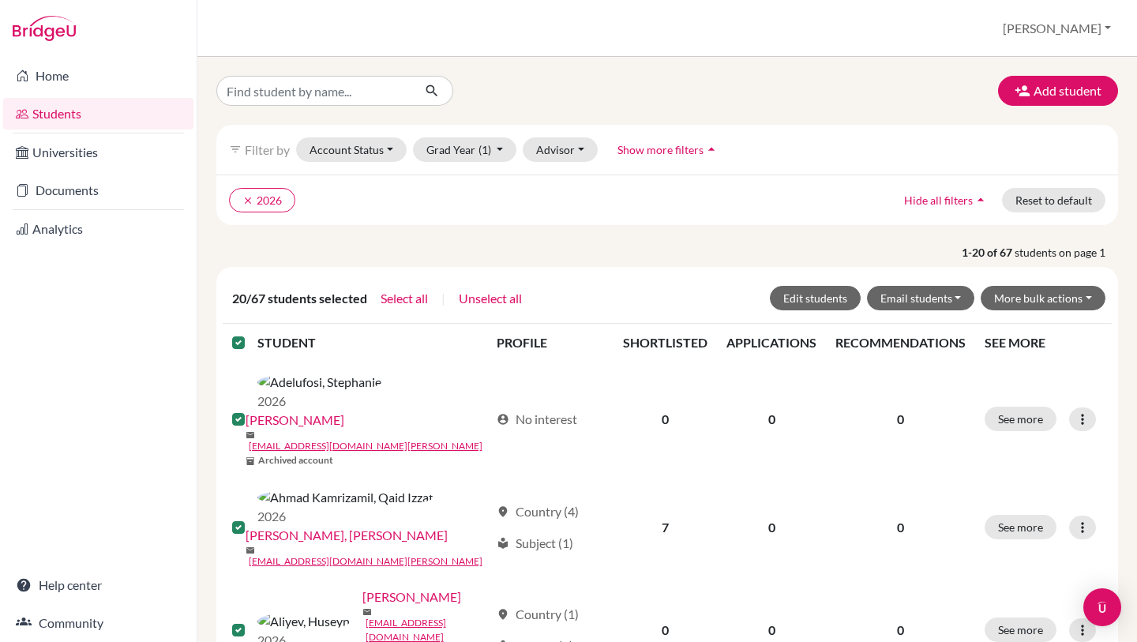
click at [251, 333] on label at bounding box center [251, 333] width 0 height 0
click at [0, 0] on input "checkbox" at bounding box center [0, 0] width 0 height 0
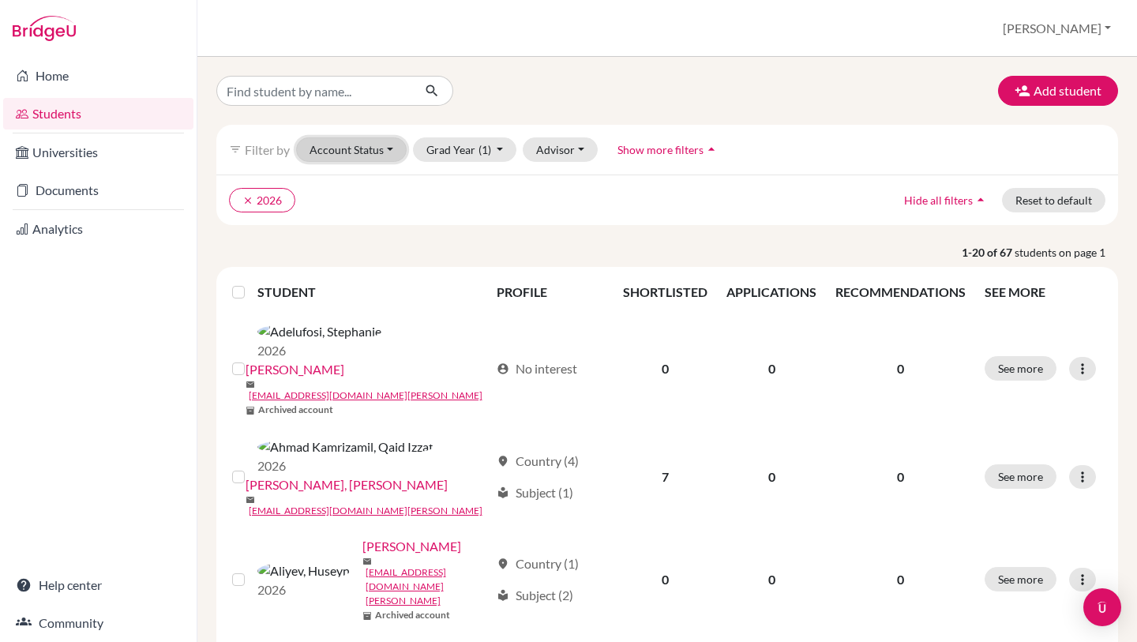
click at [389, 154] on button "Account Status" at bounding box center [351, 149] width 111 height 24
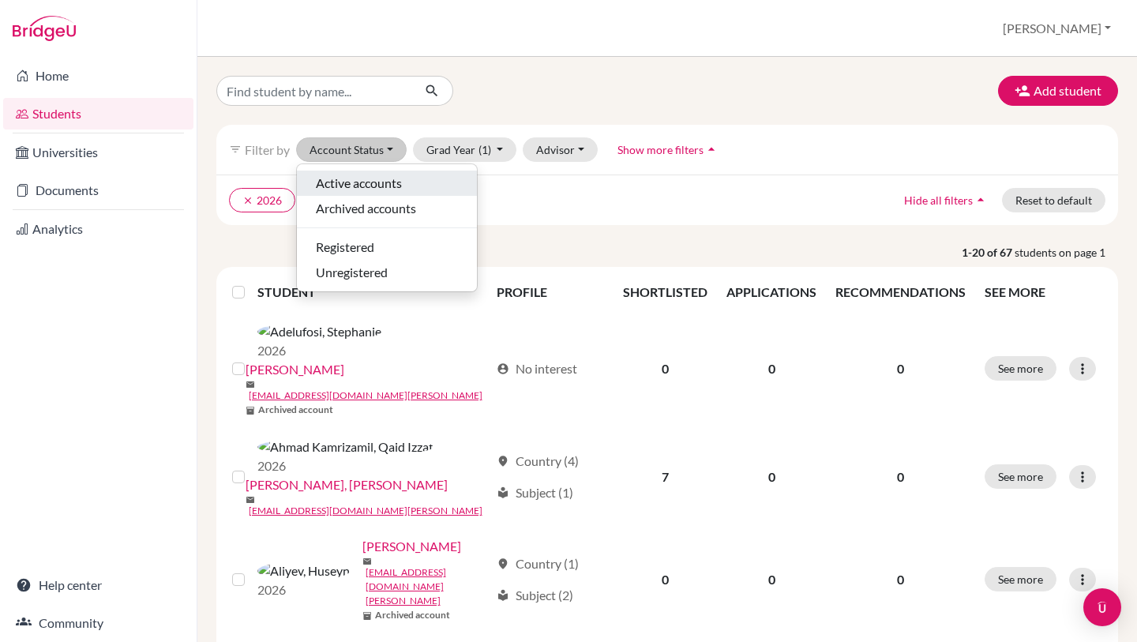
click at [372, 184] on span "Active accounts" at bounding box center [359, 183] width 86 height 19
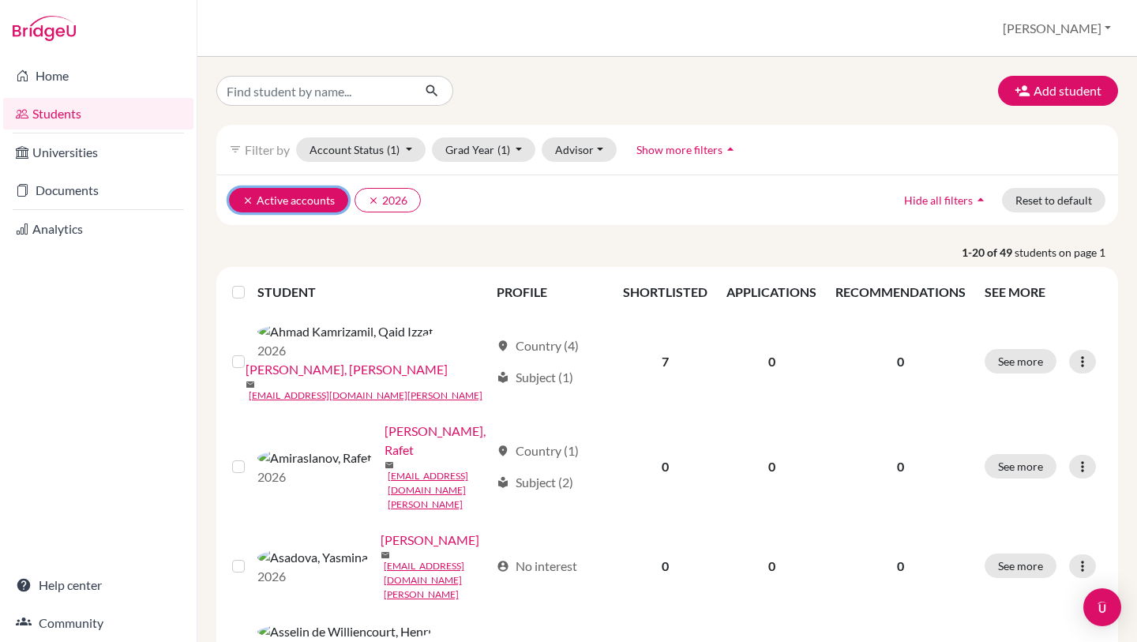
click at [247, 201] on icon "clear" at bounding box center [247, 200] width 11 height 11
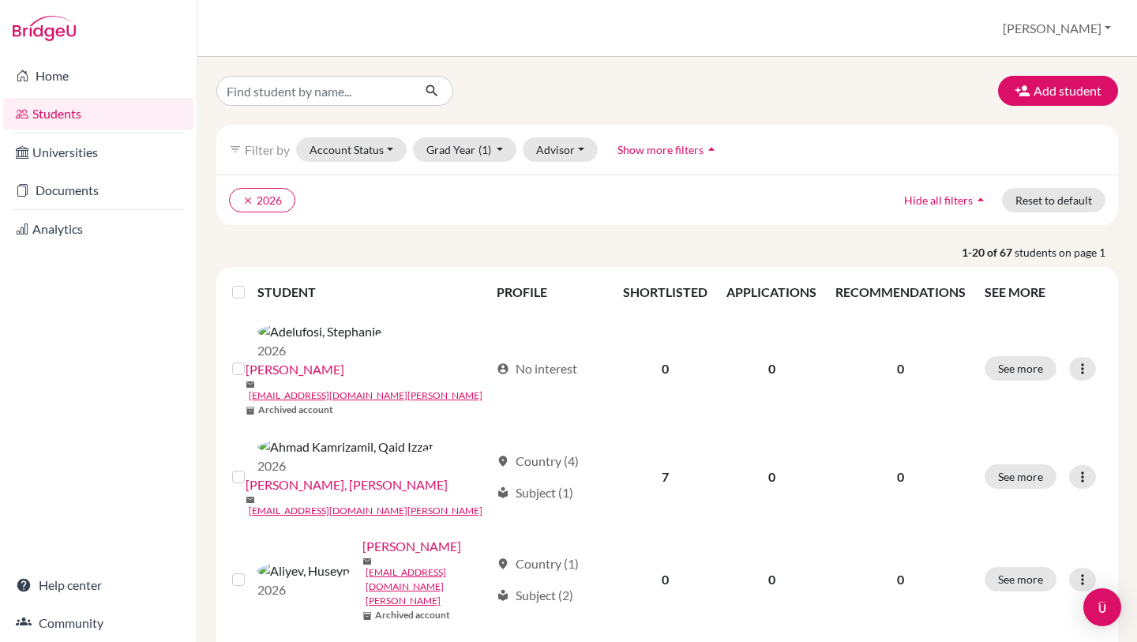
click at [458, 247] on p "1-20 of 67 students on page 1" at bounding box center [666, 252] width 925 height 17
click at [251, 283] on label at bounding box center [251, 283] width 0 height 0
click at [0, 0] on input "checkbox" at bounding box center [0, 0] width 0 height 0
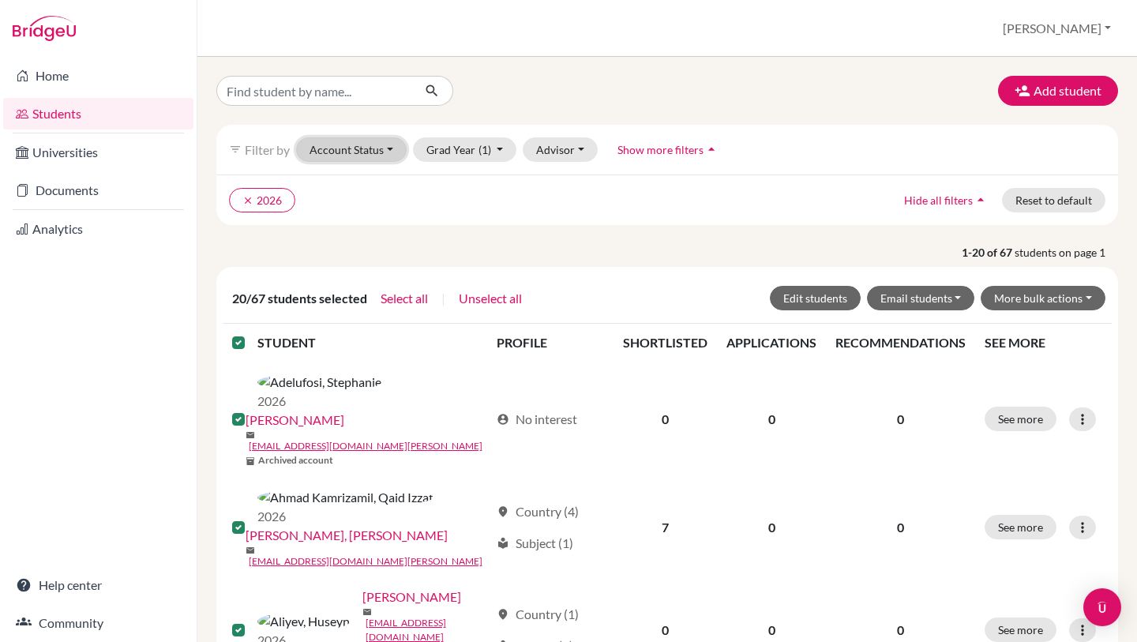
click at [383, 154] on button "Account Status" at bounding box center [351, 149] width 111 height 24
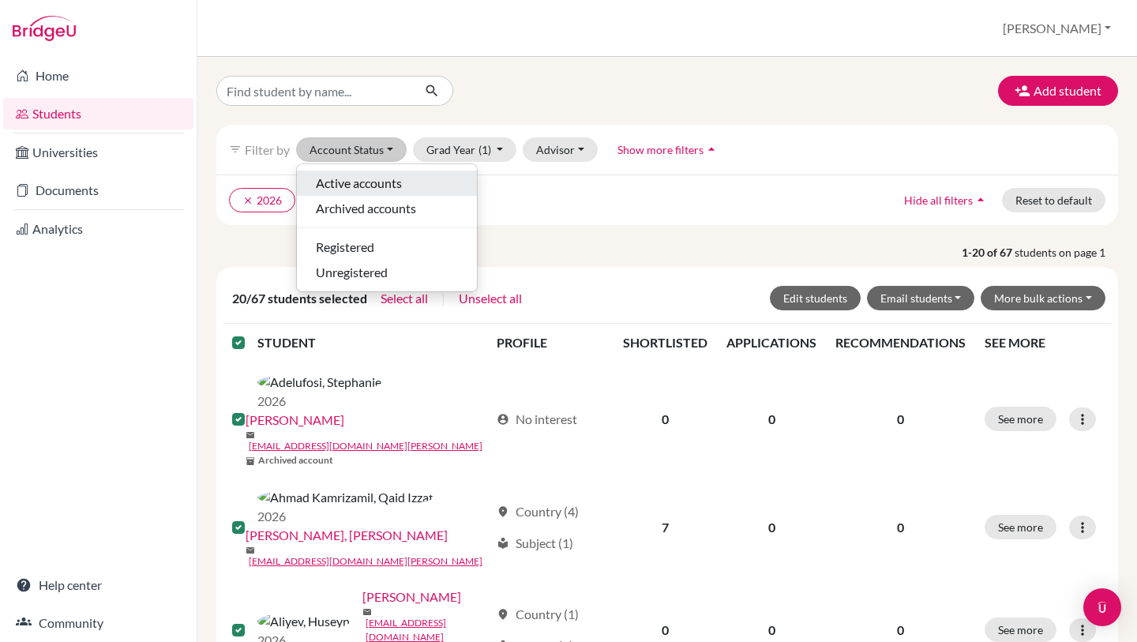
click at [366, 182] on span "Active accounts" at bounding box center [359, 183] width 86 height 19
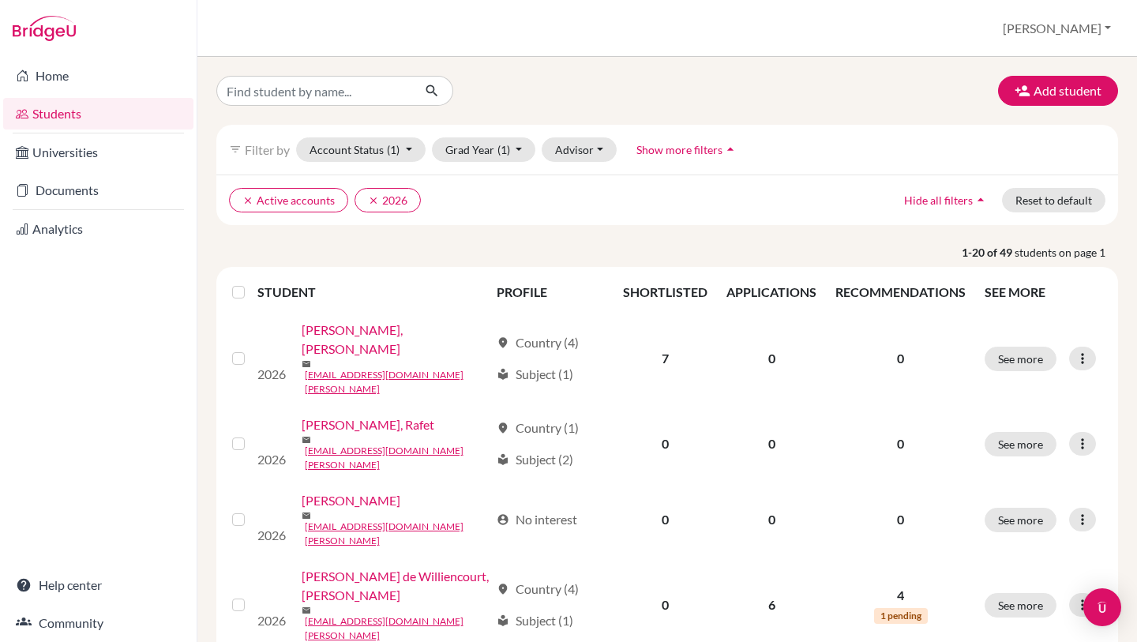
click at [251, 283] on label at bounding box center [251, 283] width 0 height 0
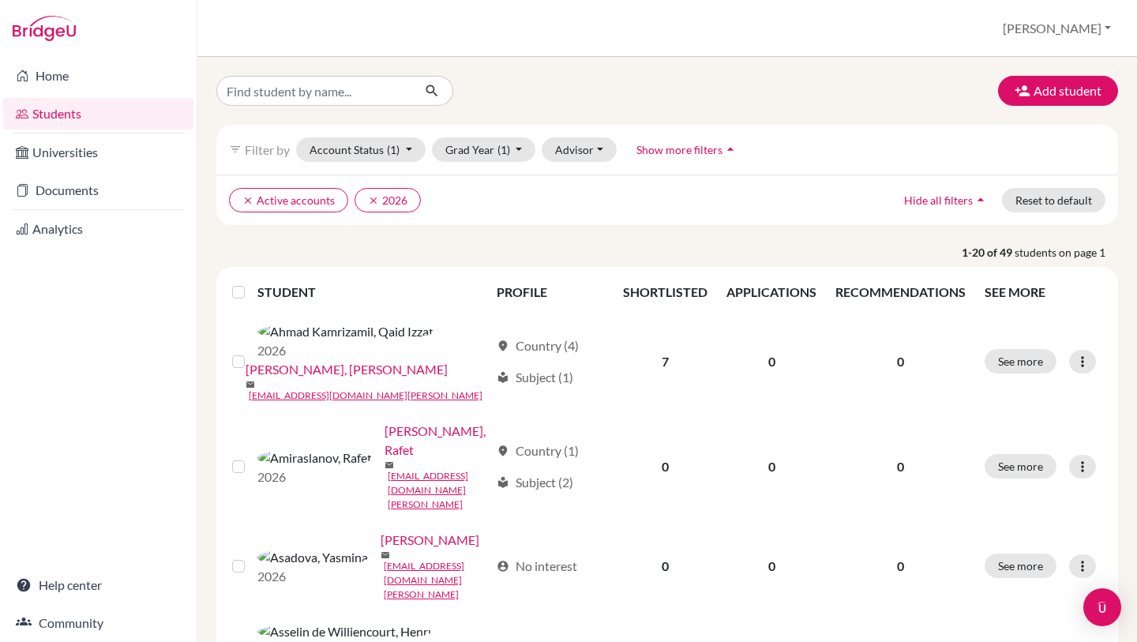
click at [0, 0] on input "checkbox" at bounding box center [0, 0] width 0 height 0
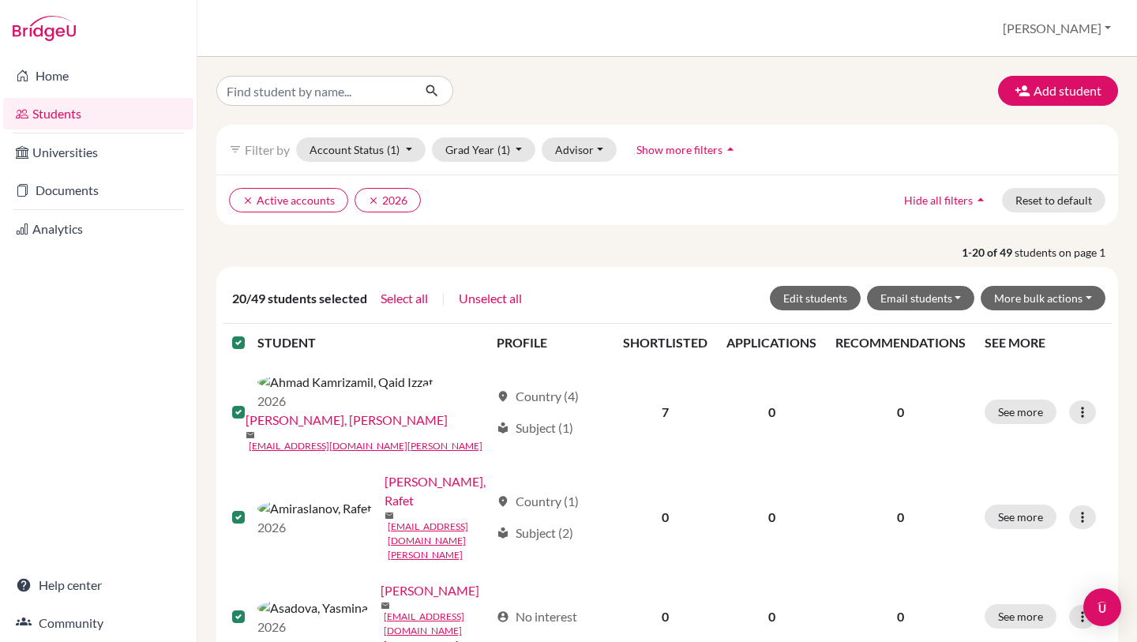
click at [251, 333] on label at bounding box center [251, 333] width 0 height 0
click at [0, 0] on input "checkbox" at bounding box center [0, 0] width 0 height 0
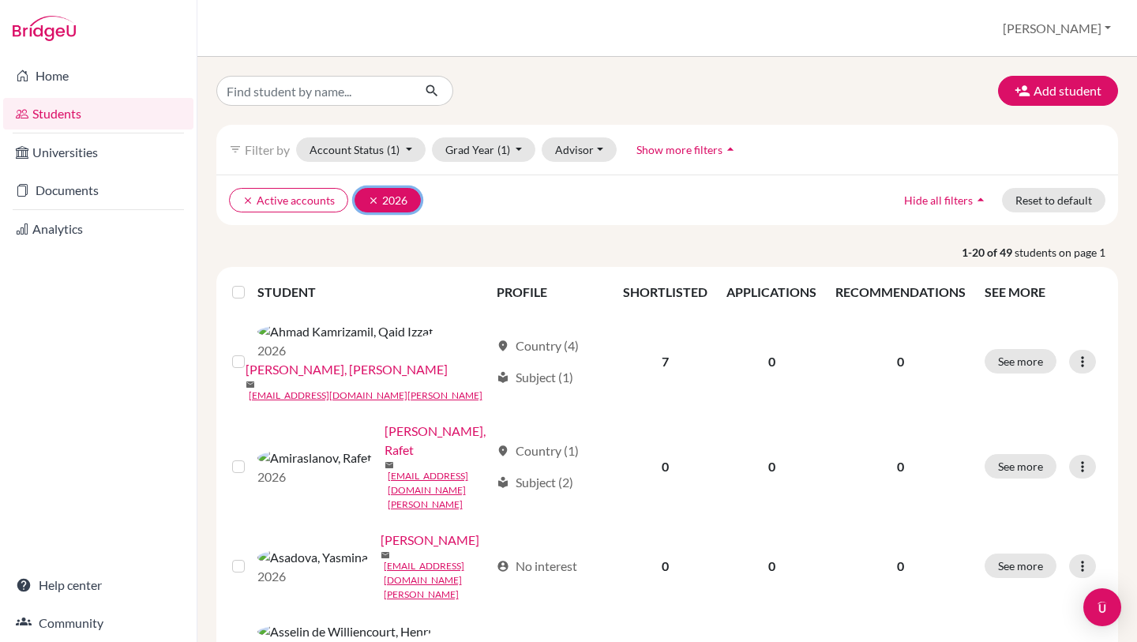
click at [368, 198] on icon "clear" at bounding box center [373, 200] width 11 height 11
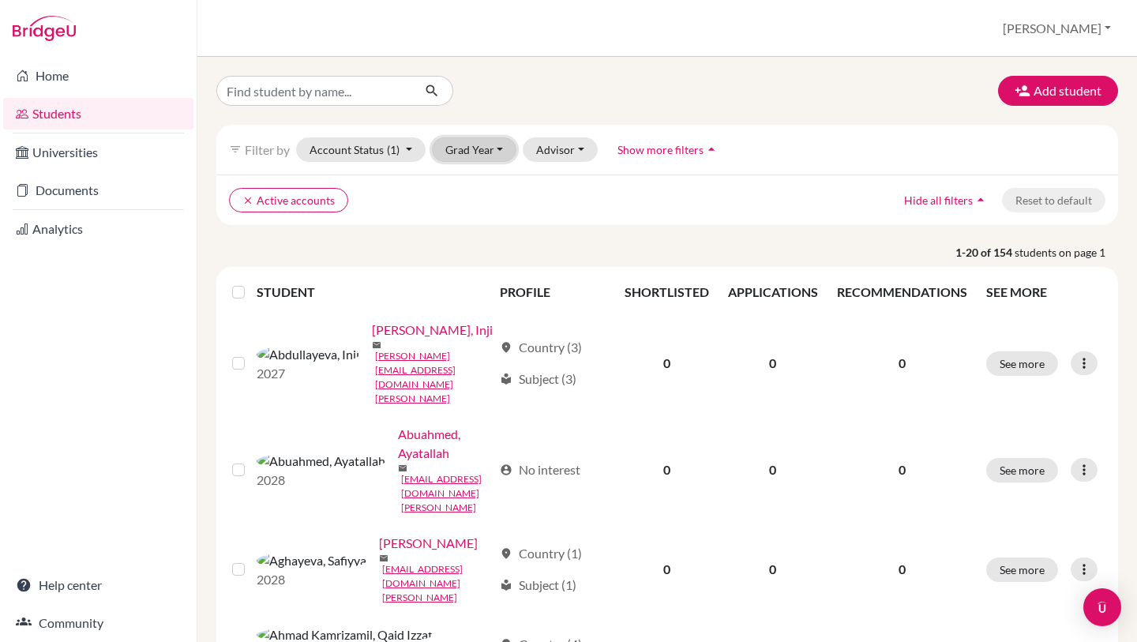
click at [470, 147] on button "Grad Year" at bounding box center [474, 149] width 85 height 24
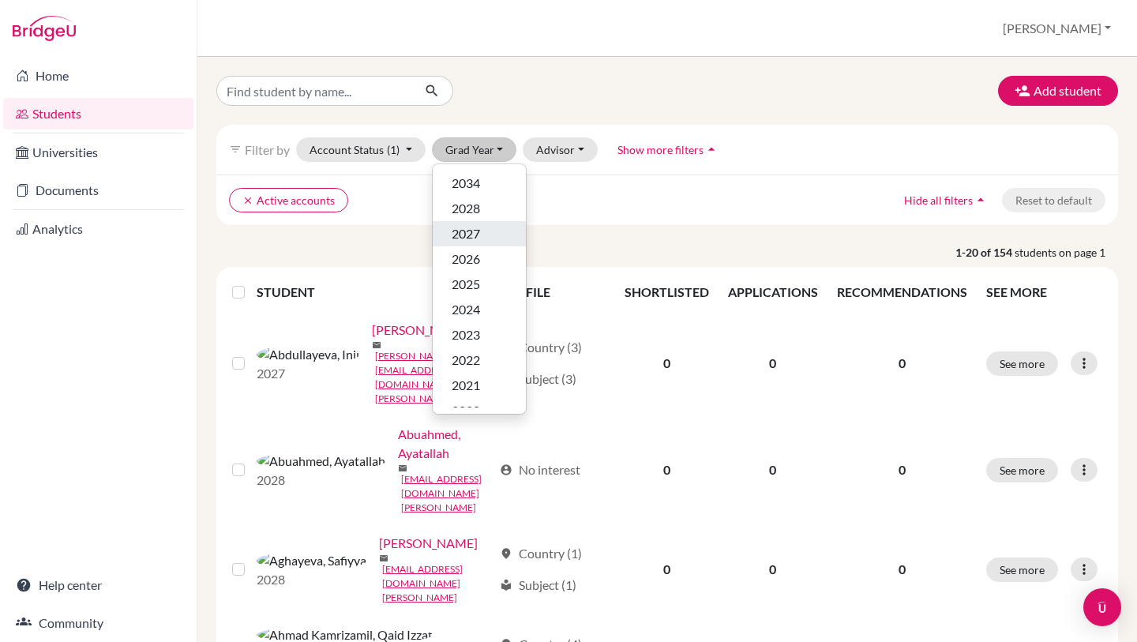
click at [478, 235] on span "2027" at bounding box center [466, 233] width 28 height 19
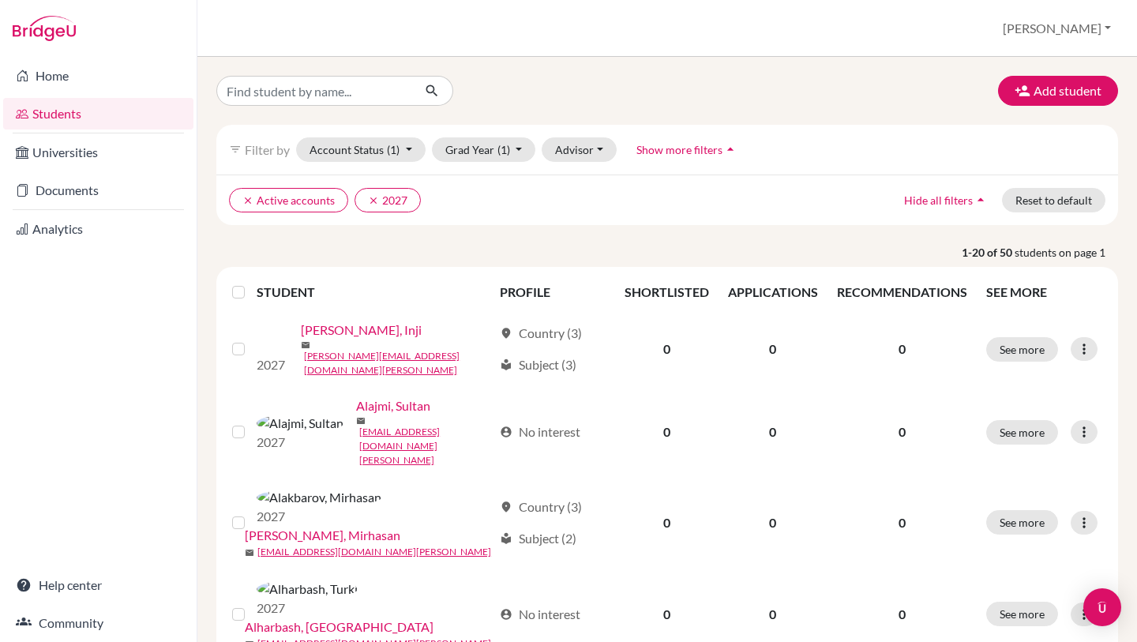
click at [246, 293] on div at bounding box center [241, 292] width 19 height 19
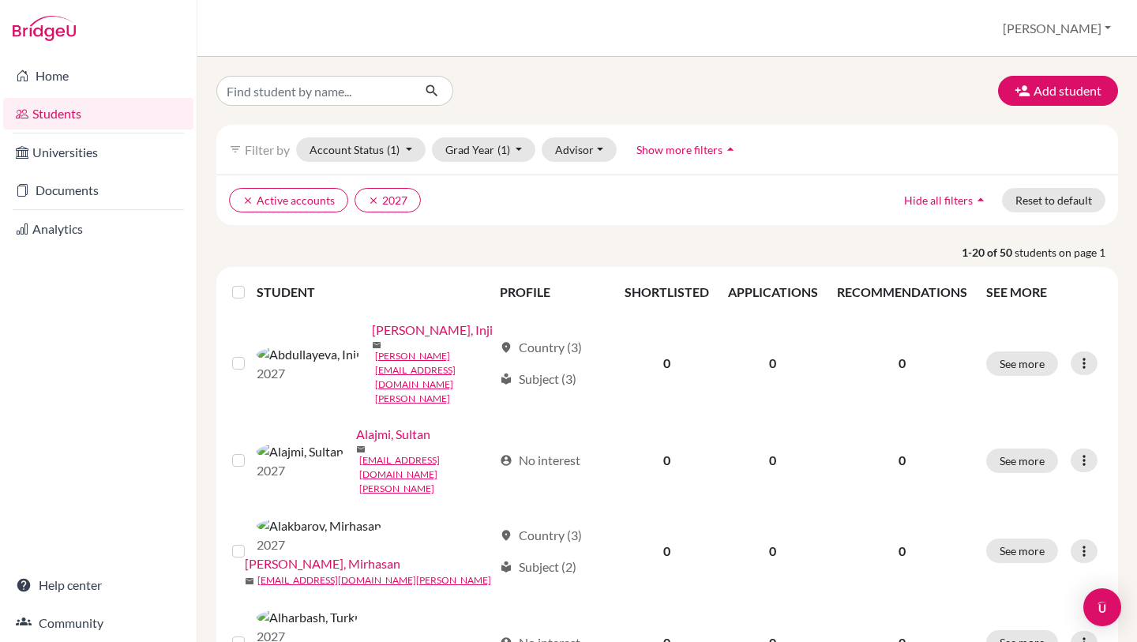
click at [251, 283] on label at bounding box center [251, 283] width 0 height 0
click at [0, 0] on input "checkbox" at bounding box center [0, 0] width 0 height 0
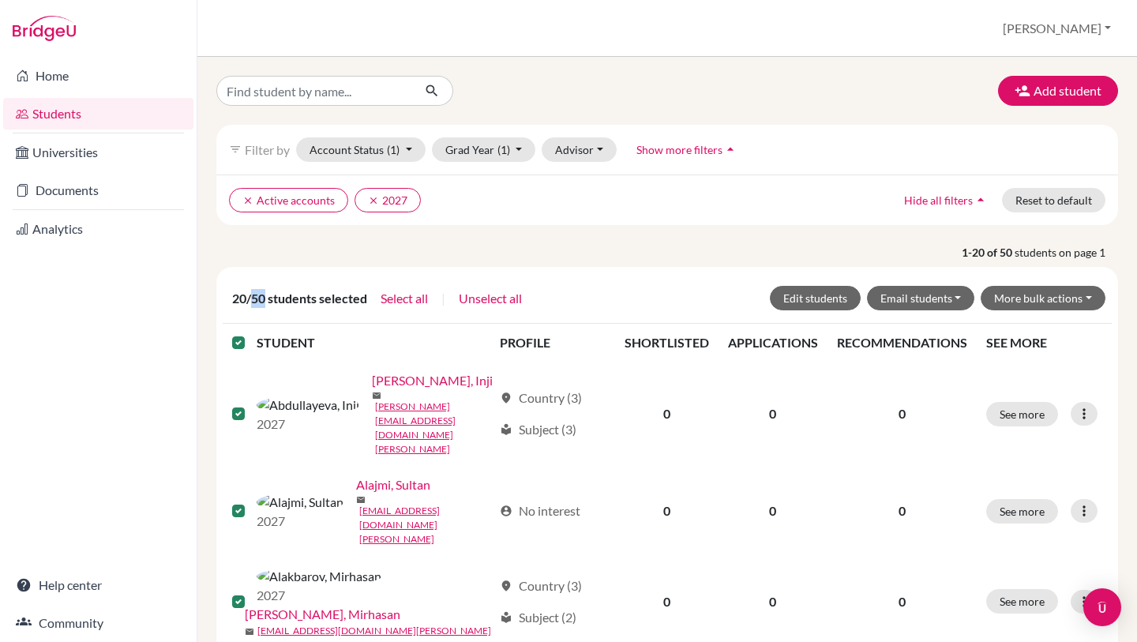
drag, startPoint x: 252, startPoint y: 300, endPoint x: 264, endPoint y: 301, distance: 11.9
click at [264, 301] on span "20/50 students selected" at bounding box center [299, 298] width 135 height 19
click at [464, 156] on button "Grad Year (1)" at bounding box center [484, 149] width 104 height 24
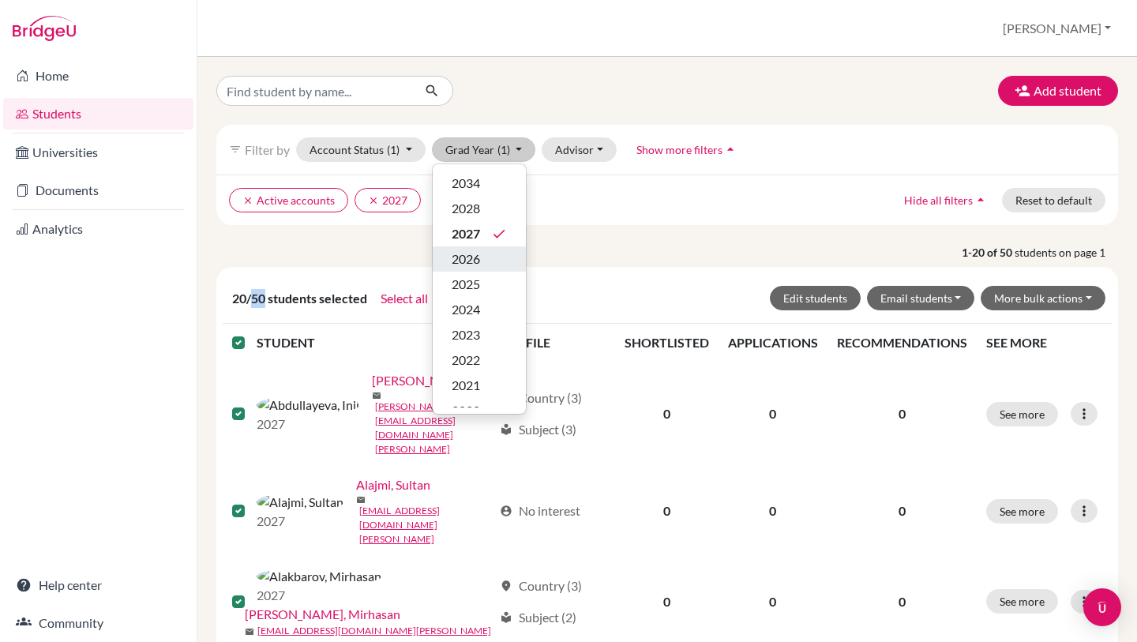
click at [473, 262] on span "2026" at bounding box center [466, 258] width 28 height 19
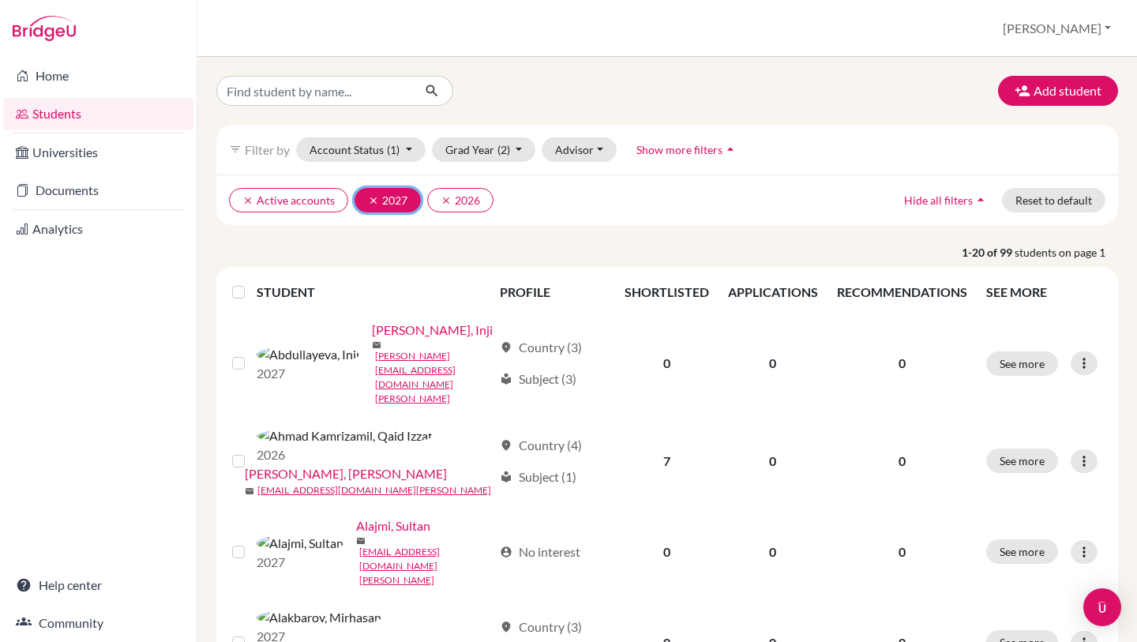
click at [373, 199] on icon "clear" at bounding box center [373, 200] width 11 height 11
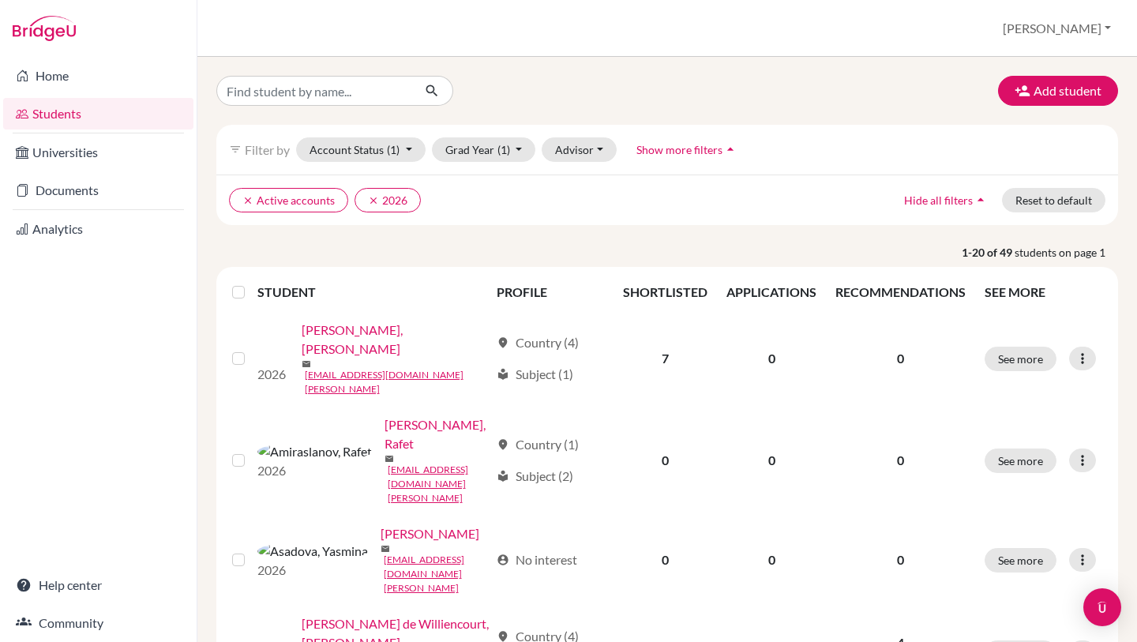
click at [326, 250] on p "1-20 of 49 students on page 1" at bounding box center [666, 252] width 925 height 17
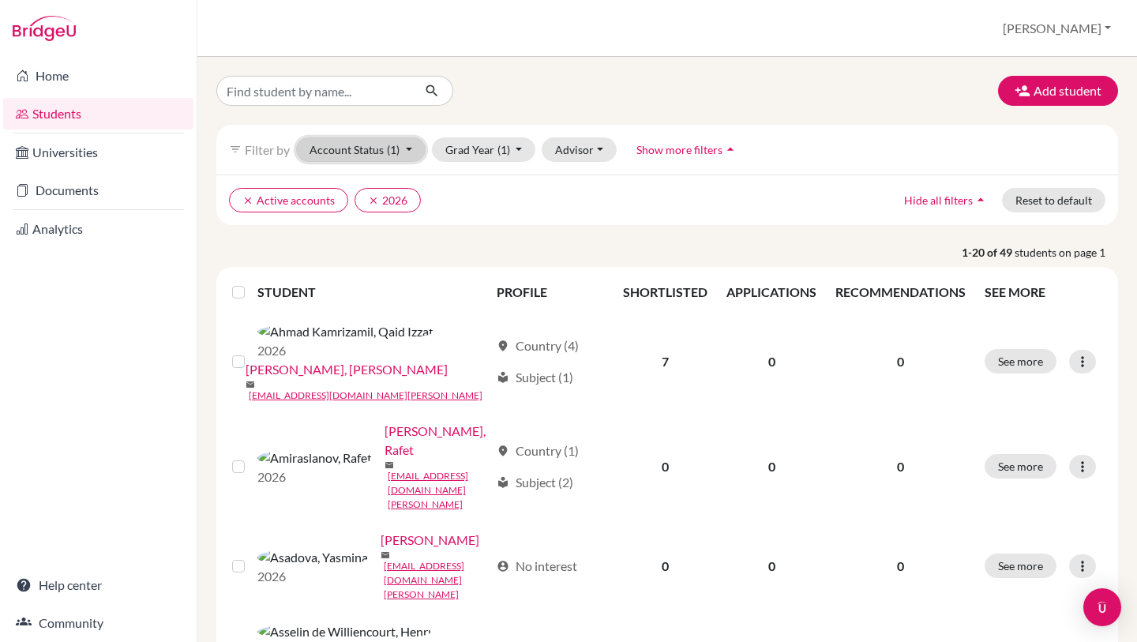
click at [354, 159] on button "Account Status (1)" at bounding box center [360, 149] width 129 height 24
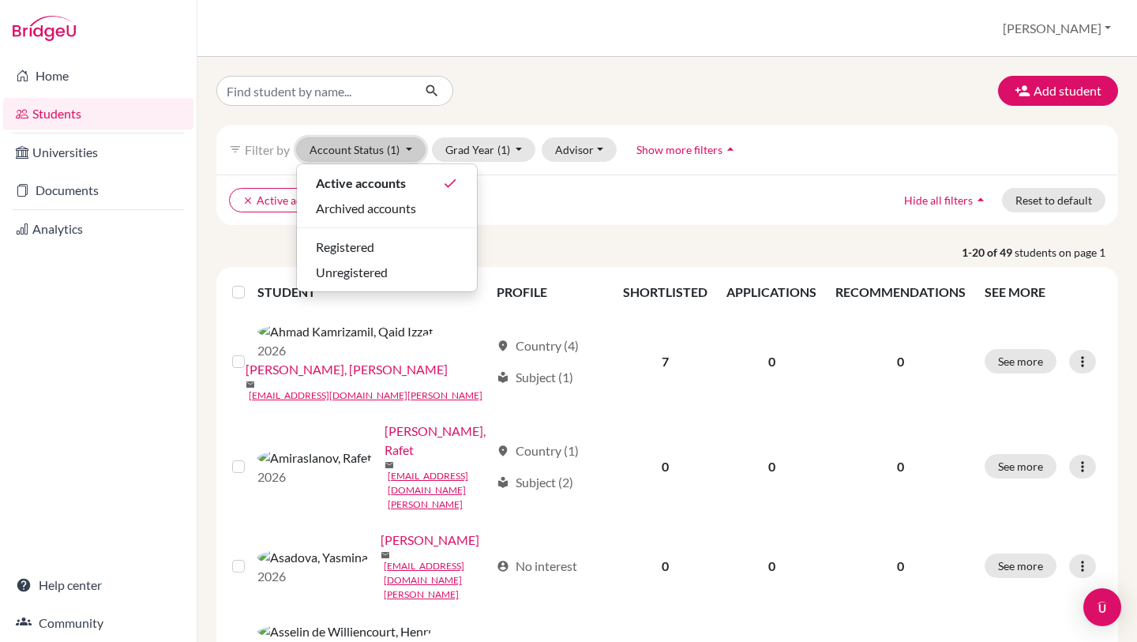
click at [375, 155] on button "Account Status (1)" at bounding box center [360, 149] width 129 height 24
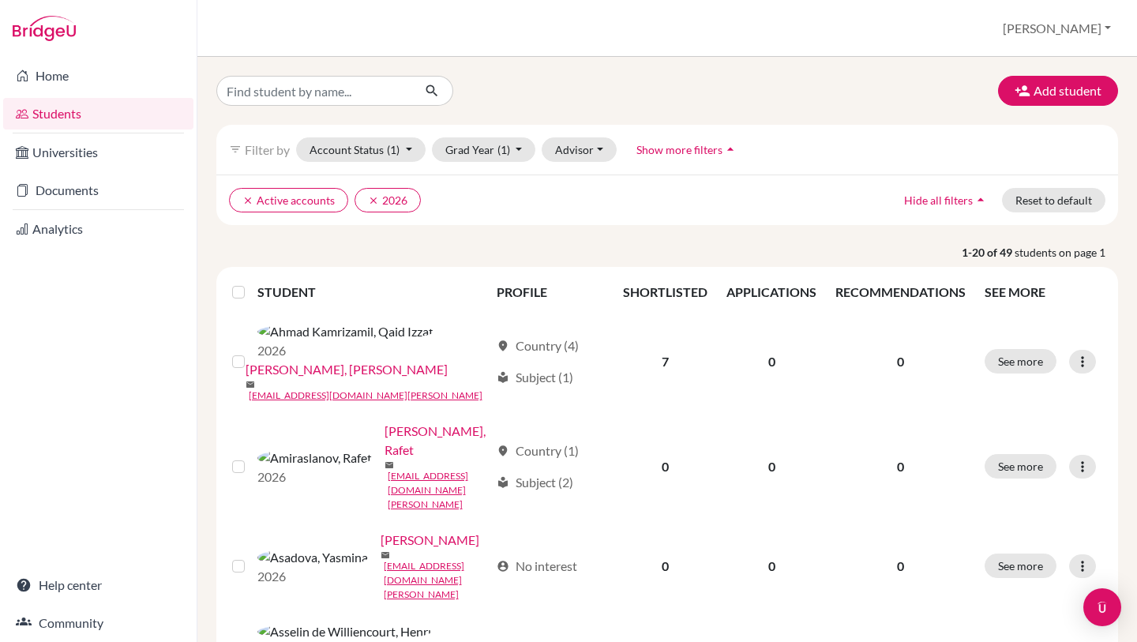
click at [377, 161] on button "Account Status (1)" at bounding box center [360, 149] width 129 height 24
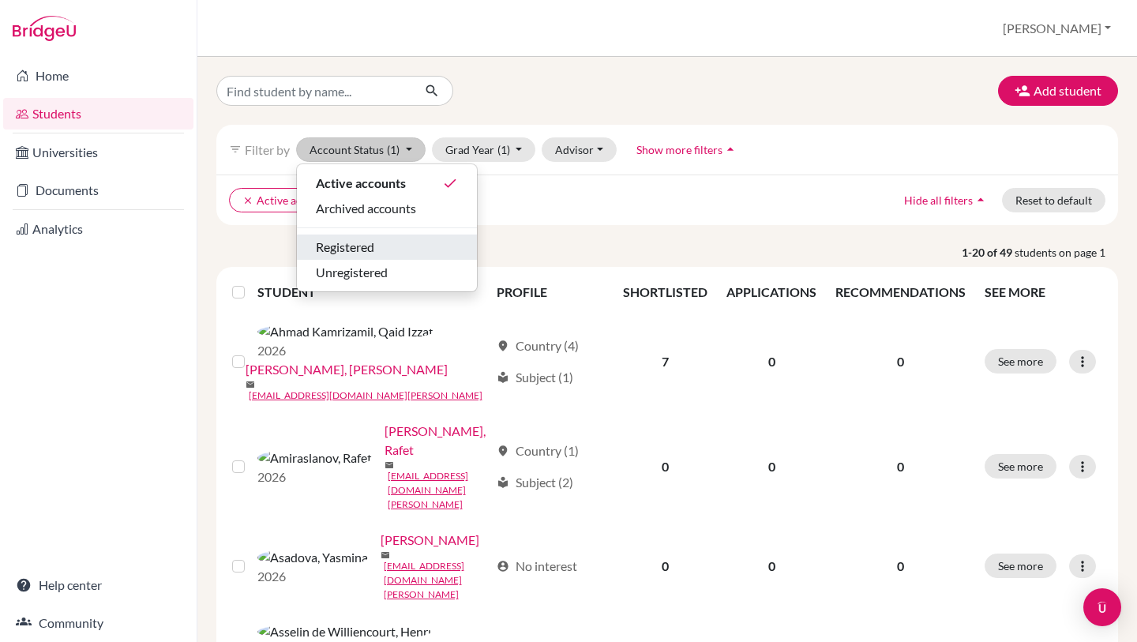
click at [367, 243] on span "Registered" at bounding box center [345, 247] width 58 height 19
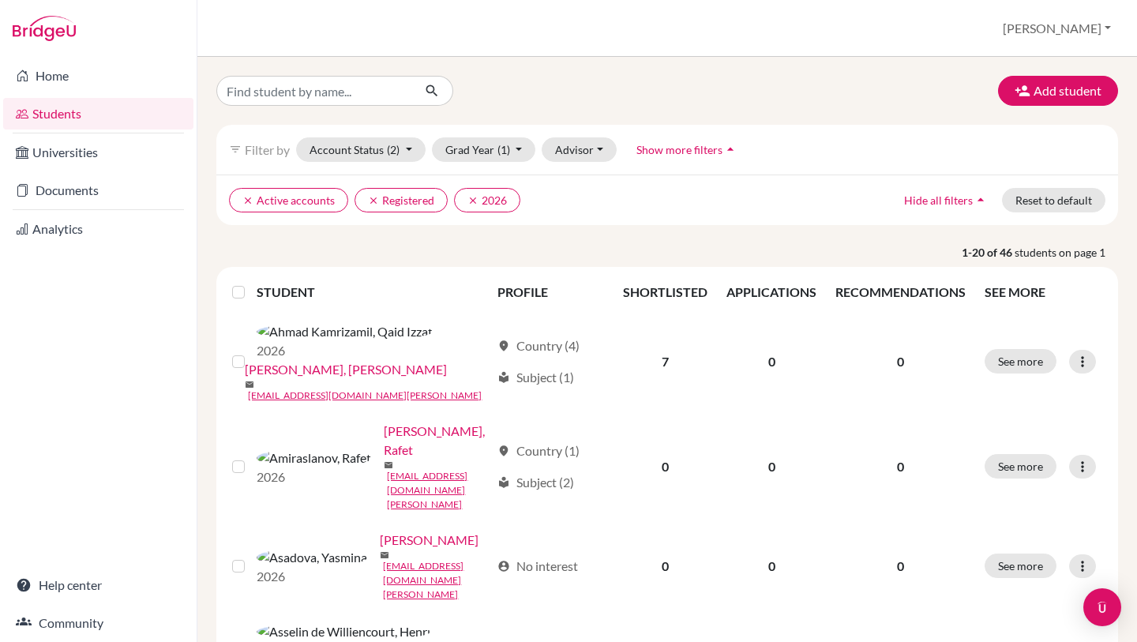
click at [251, 283] on label at bounding box center [251, 283] width 0 height 0
click at [0, 0] on input "checkbox" at bounding box center [0, 0] width 0 height 0
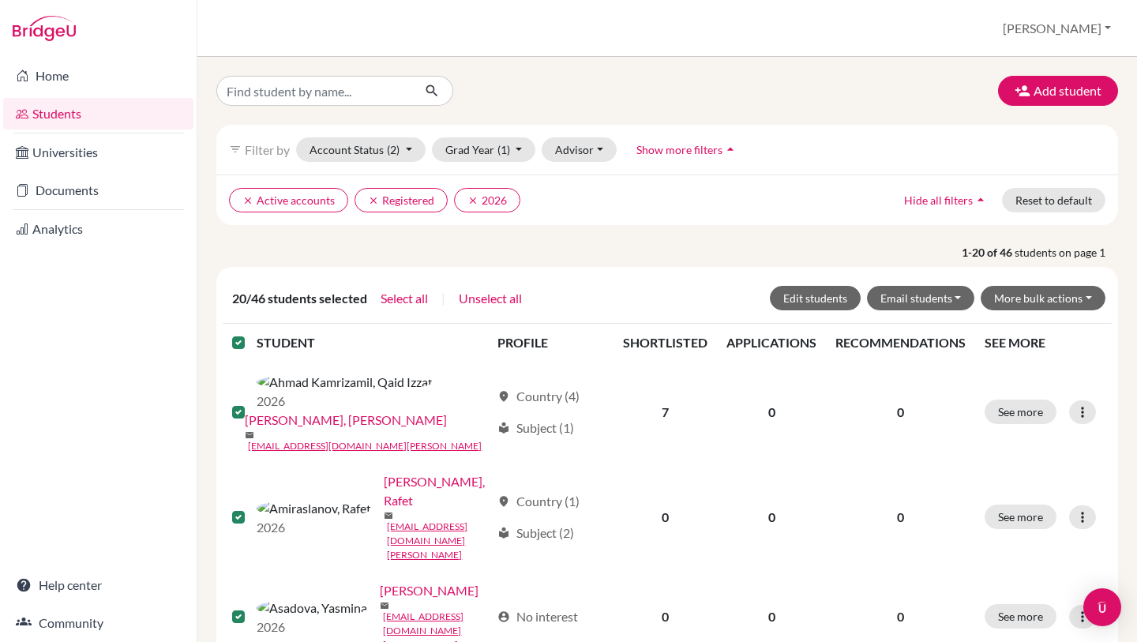
drag, startPoint x: 238, startPoint y: 336, endPoint x: 384, endPoint y: 241, distance: 175.2
click at [251, 333] on label at bounding box center [251, 333] width 0 height 0
click at [0, 0] on input "checkbox" at bounding box center [0, 0] width 0 height 0
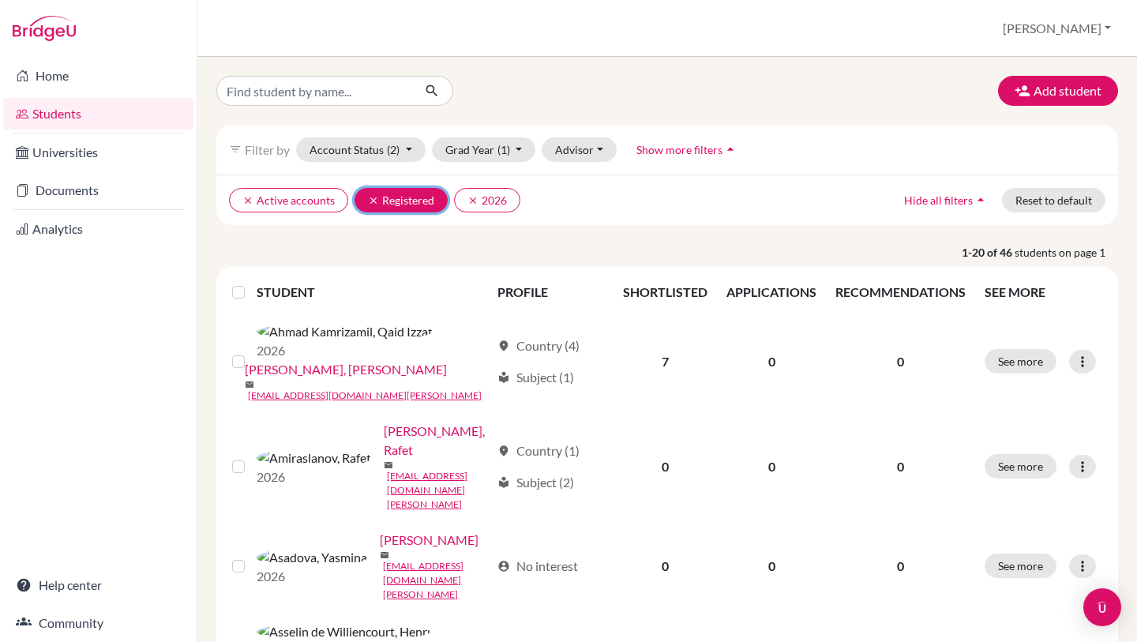
click at [369, 201] on icon "clear" at bounding box center [373, 200] width 11 height 11
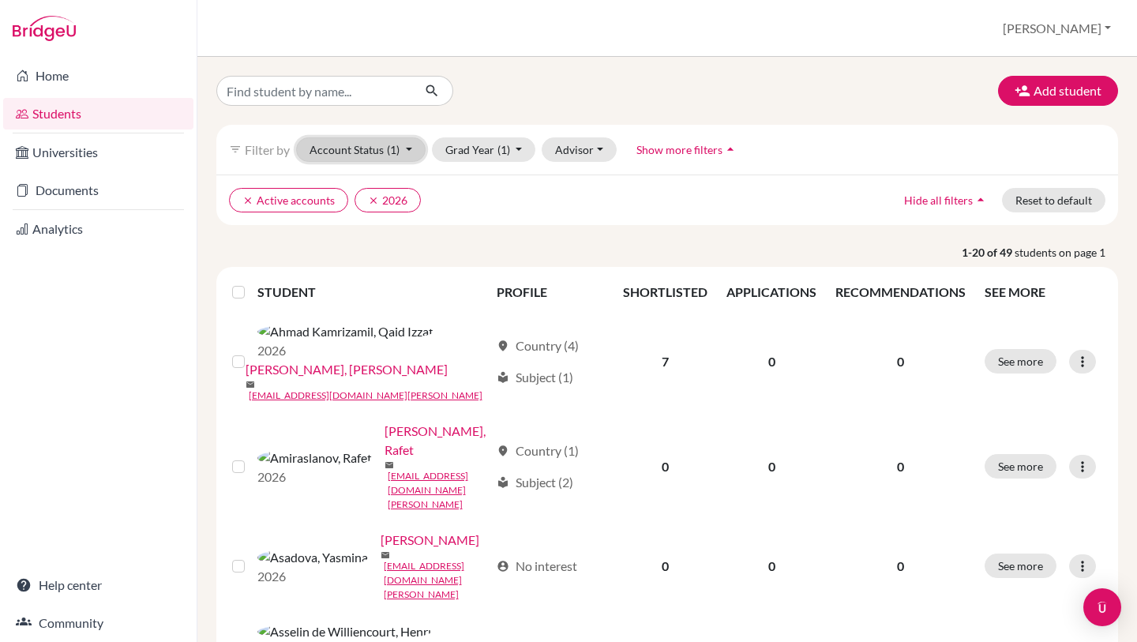
click at [373, 155] on button "Account Status (1)" at bounding box center [360, 149] width 129 height 24
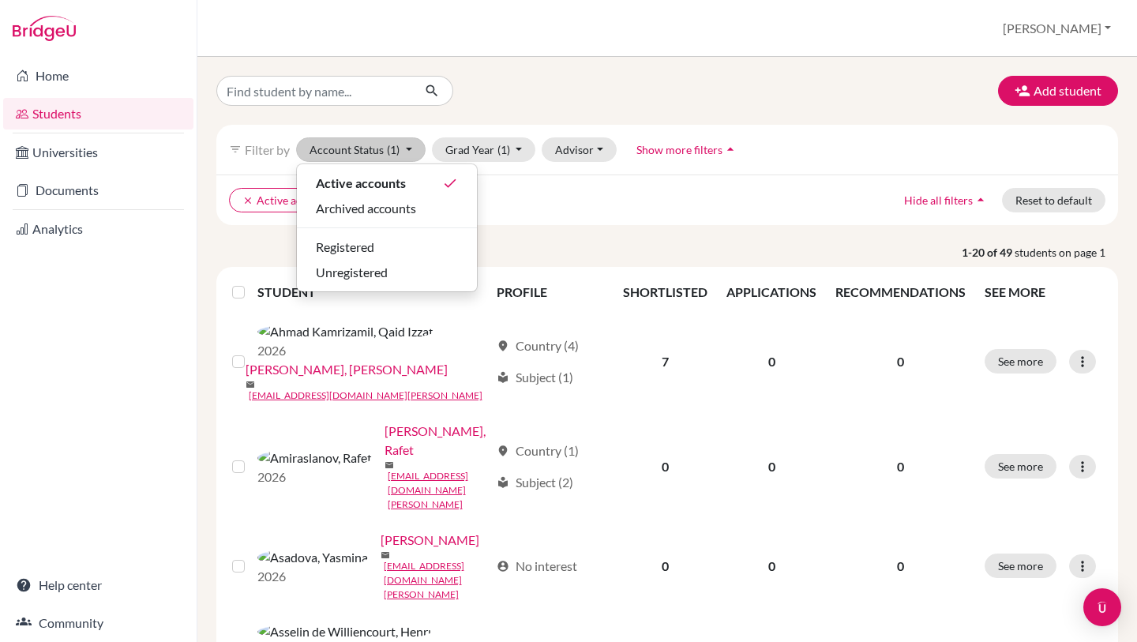
click at [557, 214] on div "clear Active accounts clear 2026 Hide all filters arrow_drop_up Reset to default" at bounding box center [667, 199] width 902 height 51
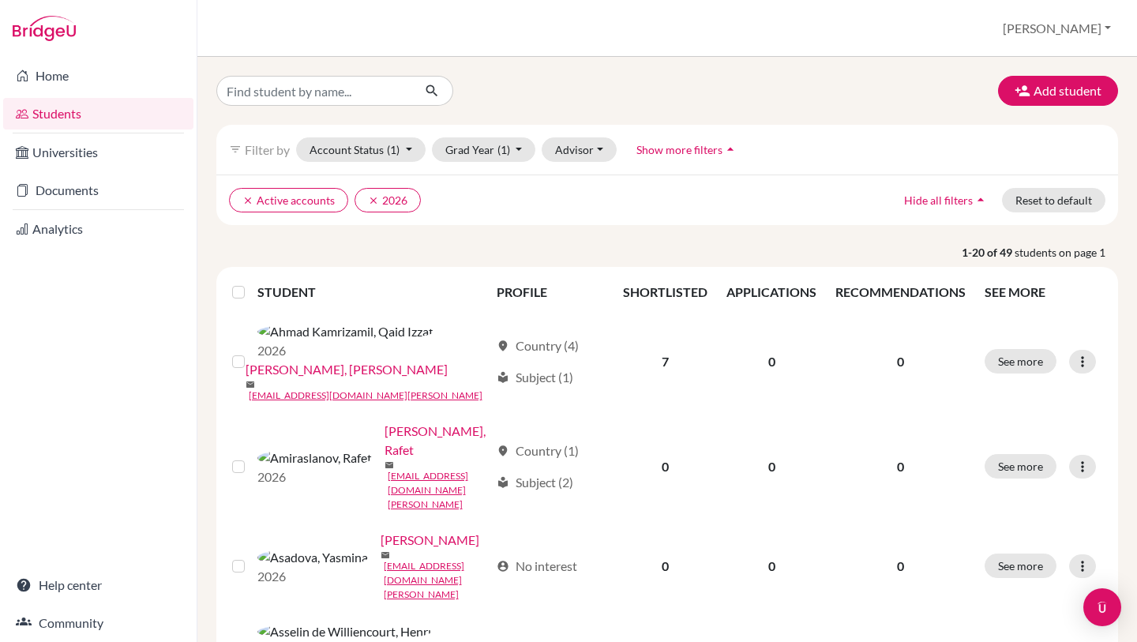
click at [251, 283] on label at bounding box center [251, 283] width 0 height 0
click at [0, 0] on input "checkbox" at bounding box center [0, 0] width 0 height 0
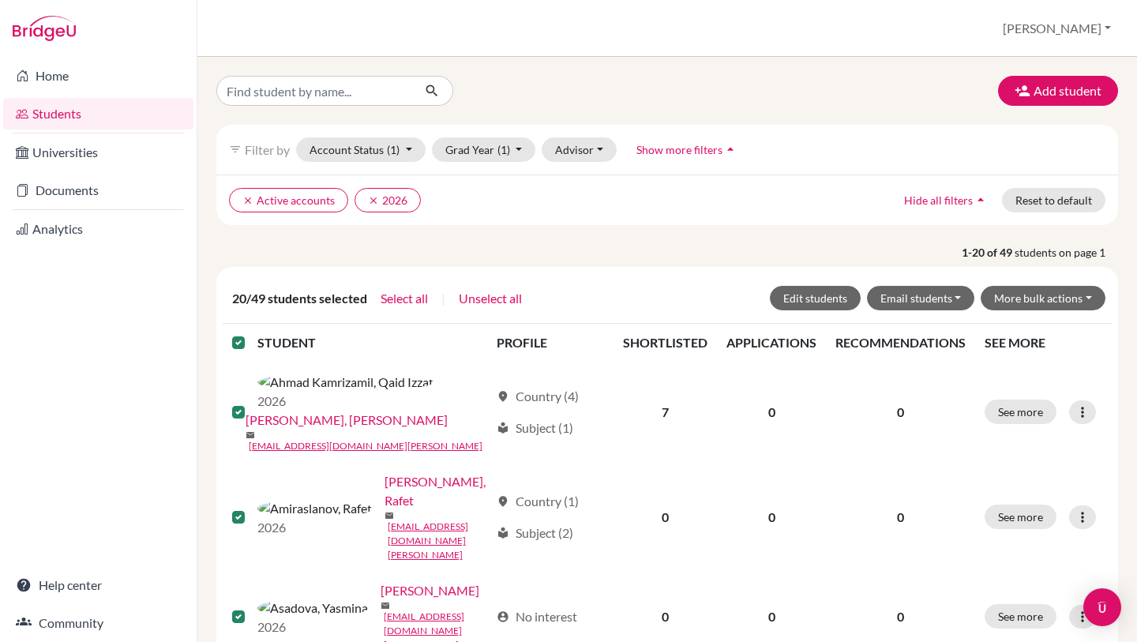
click at [251, 333] on label at bounding box center [251, 333] width 0 height 0
click at [0, 0] on input "checkbox" at bounding box center [0, 0] width 0 height 0
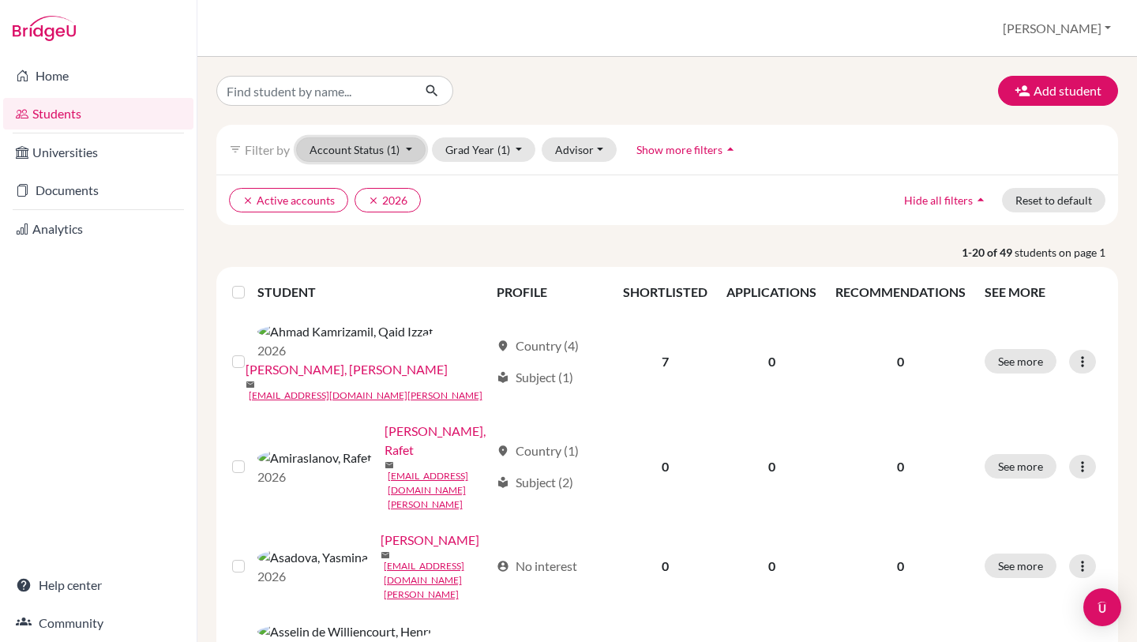
click at [376, 151] on button "Account Status (1)" at bounding box center [360, 149] width 129 height 24
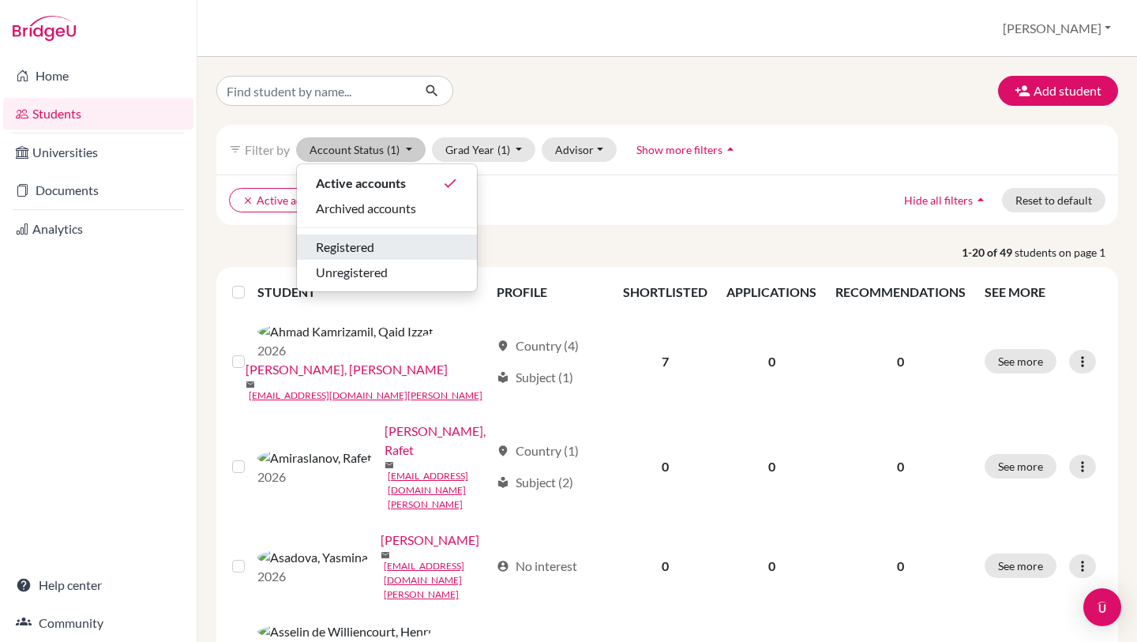
click at [366, 243] on span "Registered" at bounding box center [345, 247] width 58 height 19
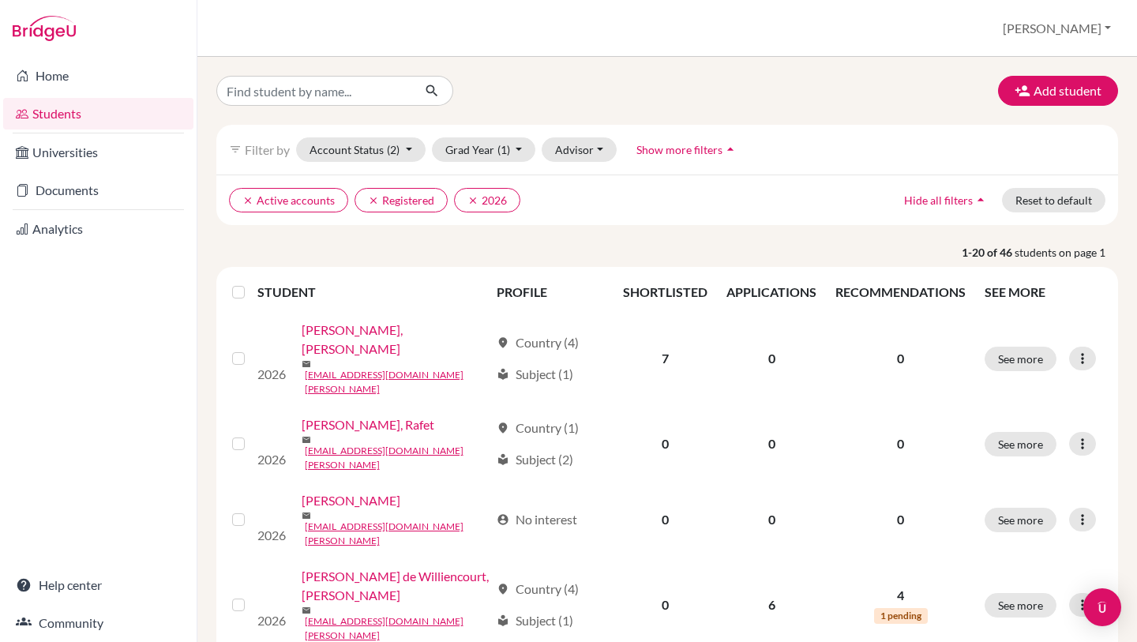
click at [251, 283] on label at bounding box center [251, 283] width 0 height 0
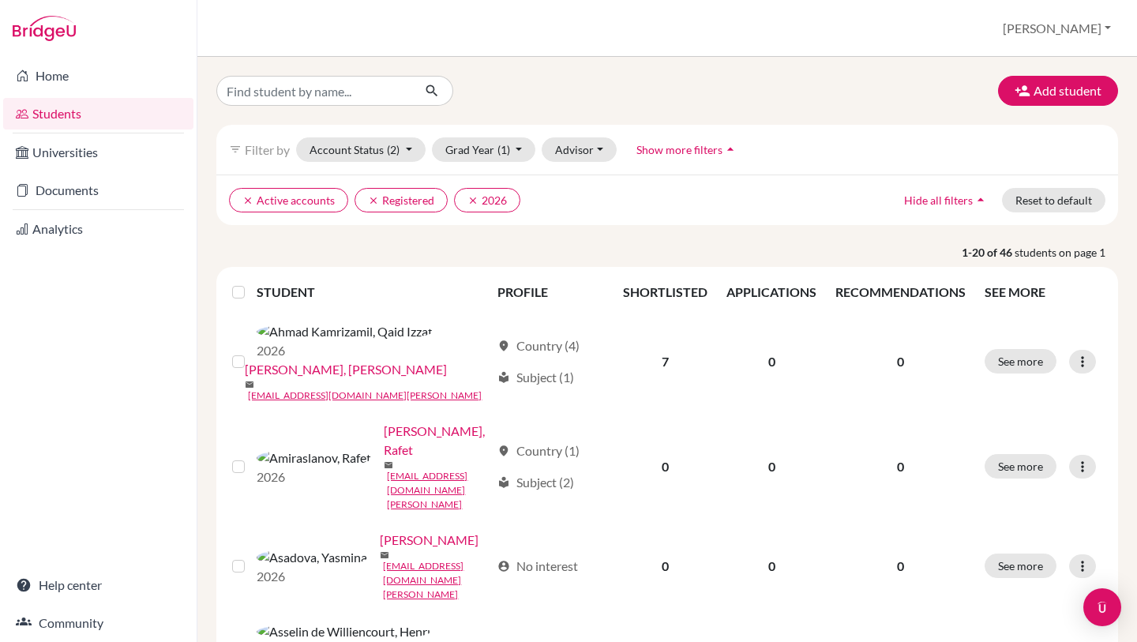
click at [0, 0] on input "checkbox" at bounding box center [0, 0] width 0 height 0
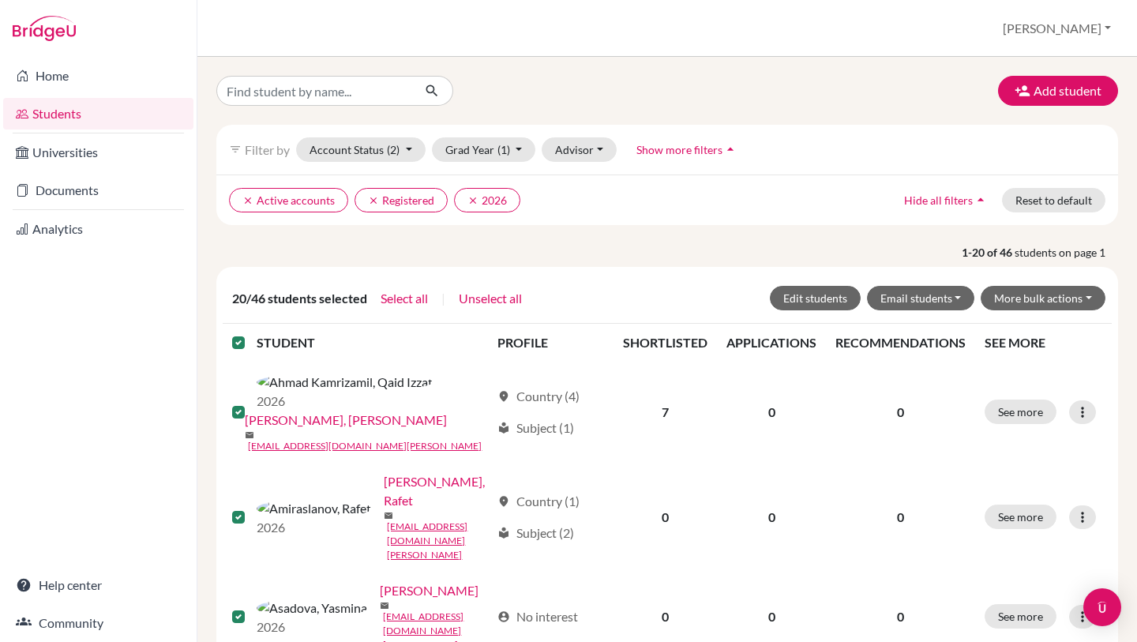
click at [251, 333] on label at bounding box center [251, 333] width 0 height 0
click at [0, 0] on input "checkbox" at bounding box center [0, 0] width 0 height 0
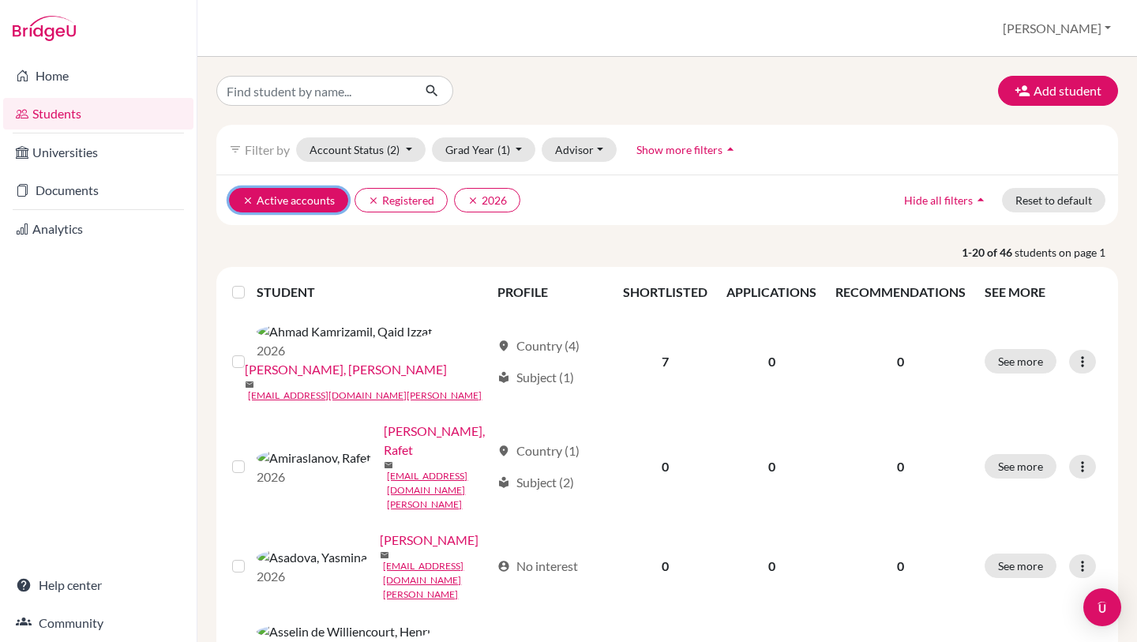
click at [249, 201] on icon "clear" at bounding box center [247, 200] width 11 height 11
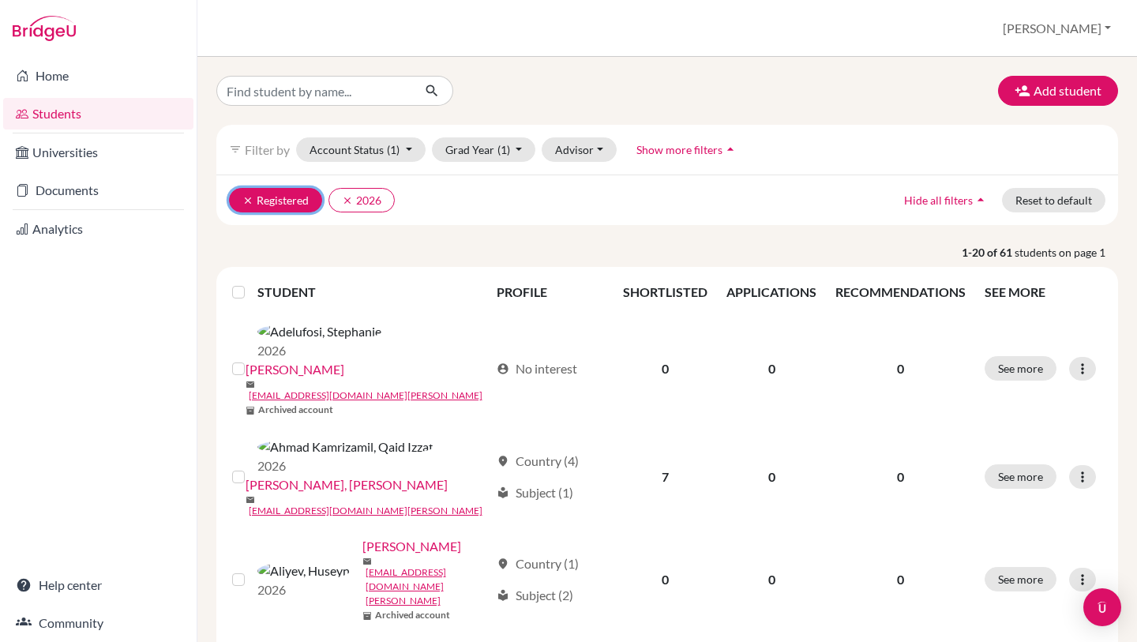
click at [246, 201] on icon "clear" at bounding box center [247, 200] width 11 height 11
click at [251, 283] on label at bounding box center [251, 283] width 0 height 0
click at [0, 0] on input "checkbox" at bounding box center [0, 0] width 0 height 0
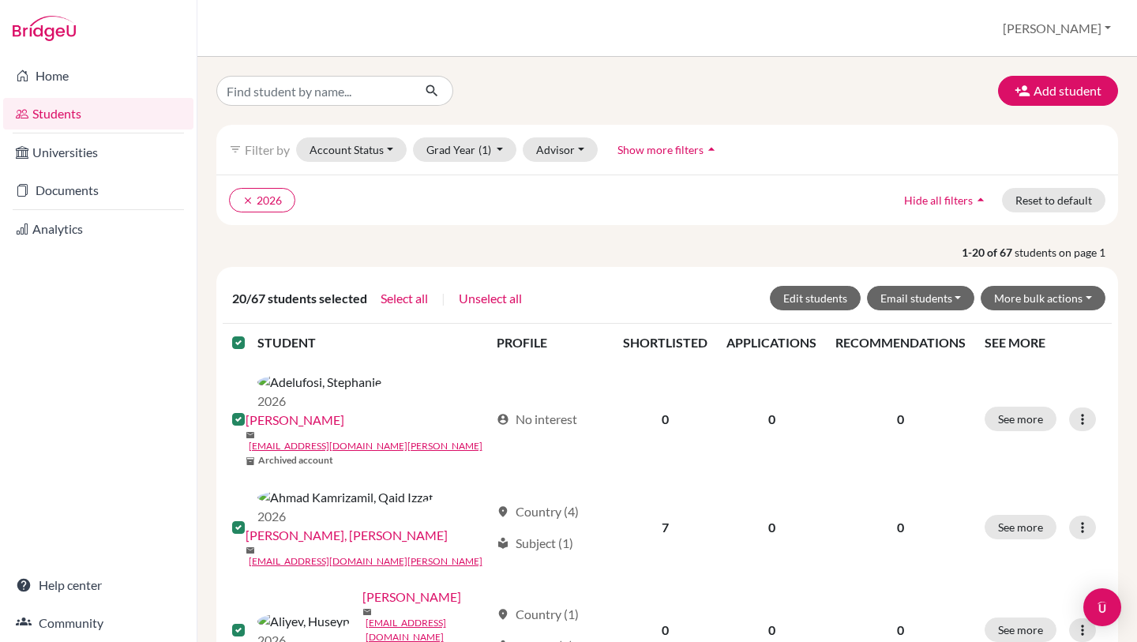
click at [504, 207] on ul "clear 2026" at bounding box center [558, 200] width 658 height 24
click at [247, 281] on div "20/67 students selected Select all | Unselect all Edit students Email students …" at bounding box center [667, 298] width 889 height 51
click at [251, 333] on label at bounding box center [251, 333] width 0 height 0
click at [0, 0] on input "checkbox" at bounding box center [0, 0] width 0 height 0
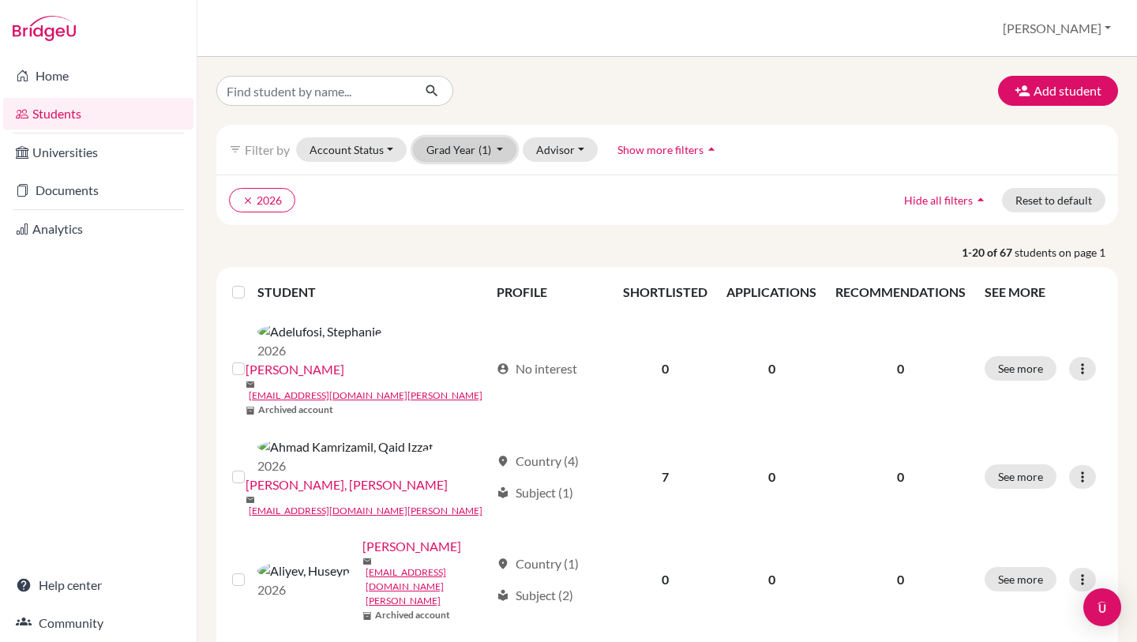
click at [497, 152] on button "Grad Year (1)" at bounding box center [465, 149] width 104 height 24
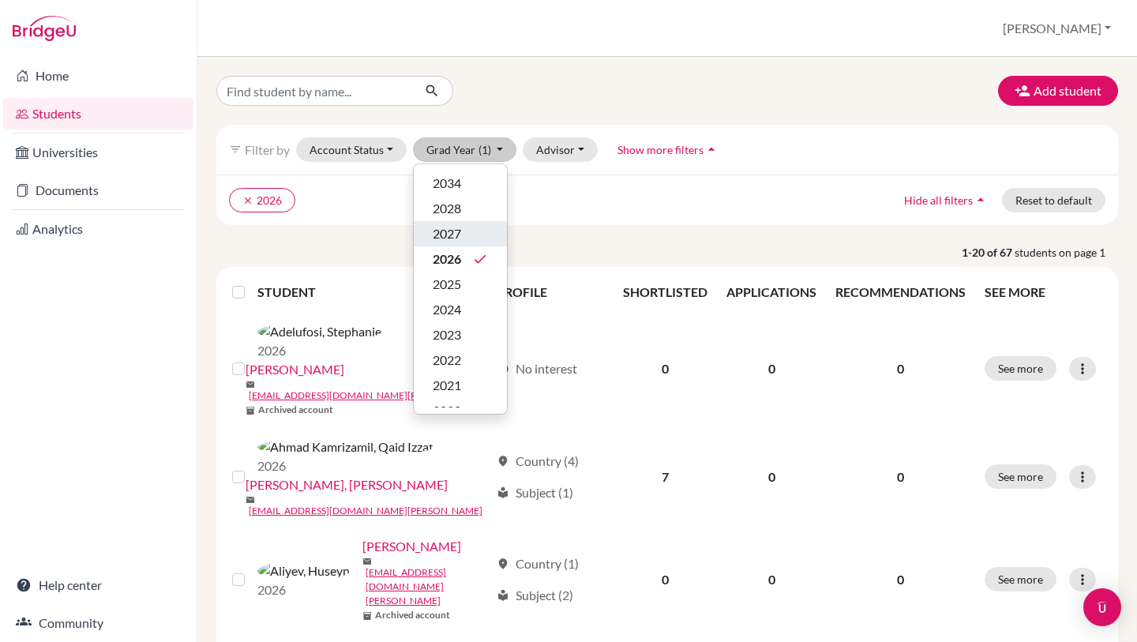
click at [473, 240] on div "2027" at bounding box center [460, 233] width 55 height 19
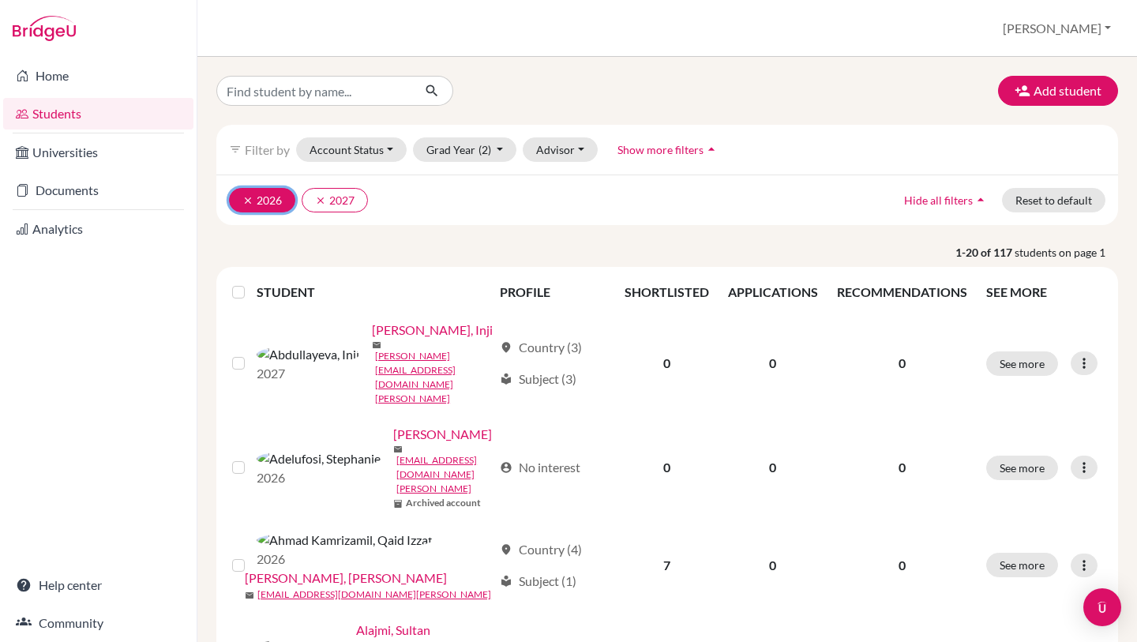
click at [245, 197] on icon "clear" at bounding box center [247, 200] width 11 height 11
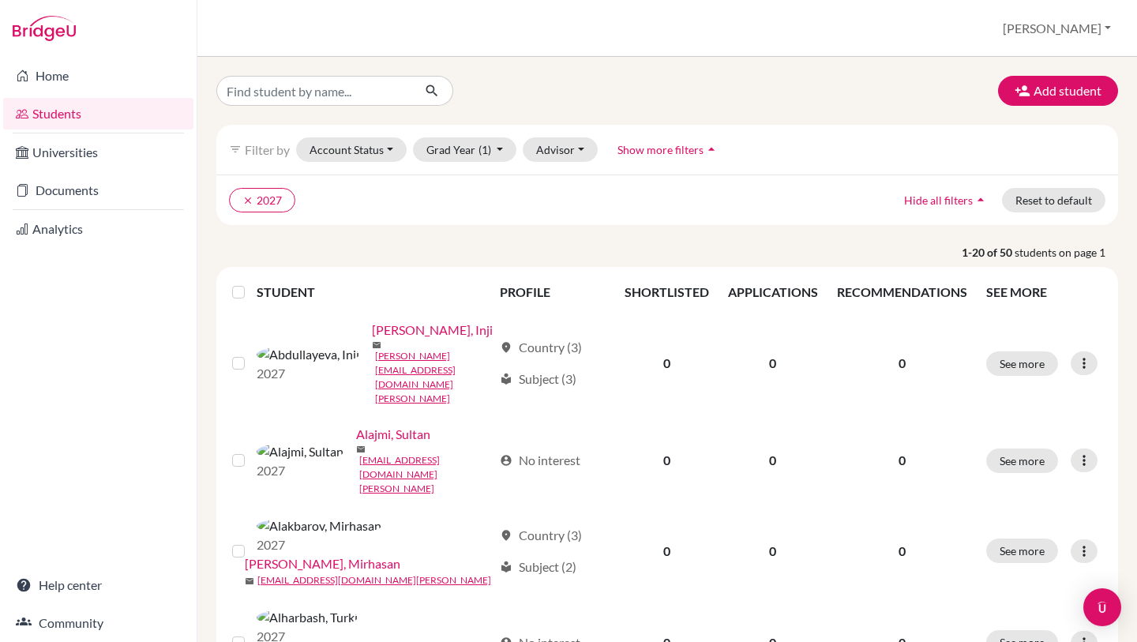
click at [251, 283] on label at bounding box center [251, 283] width 0 height 0
click at [0, 0] on input "checkbox" at bounding box center [0, 0] width 0 height 0
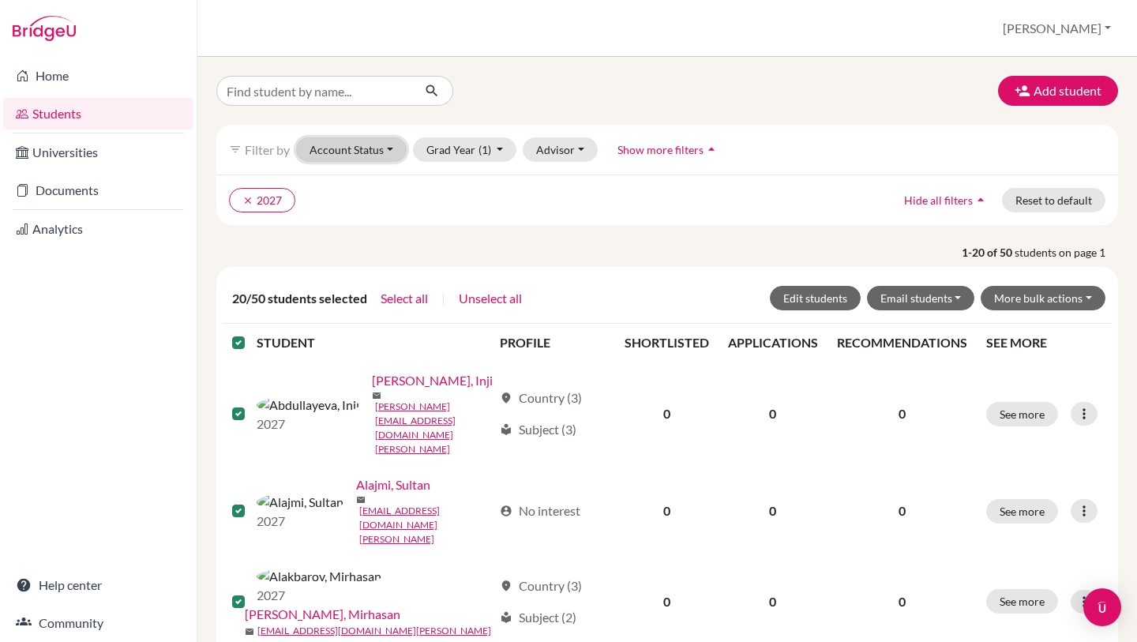
click at [377, 148] on button "Account Status" at bounding box center [351, 149] width 111 height 24
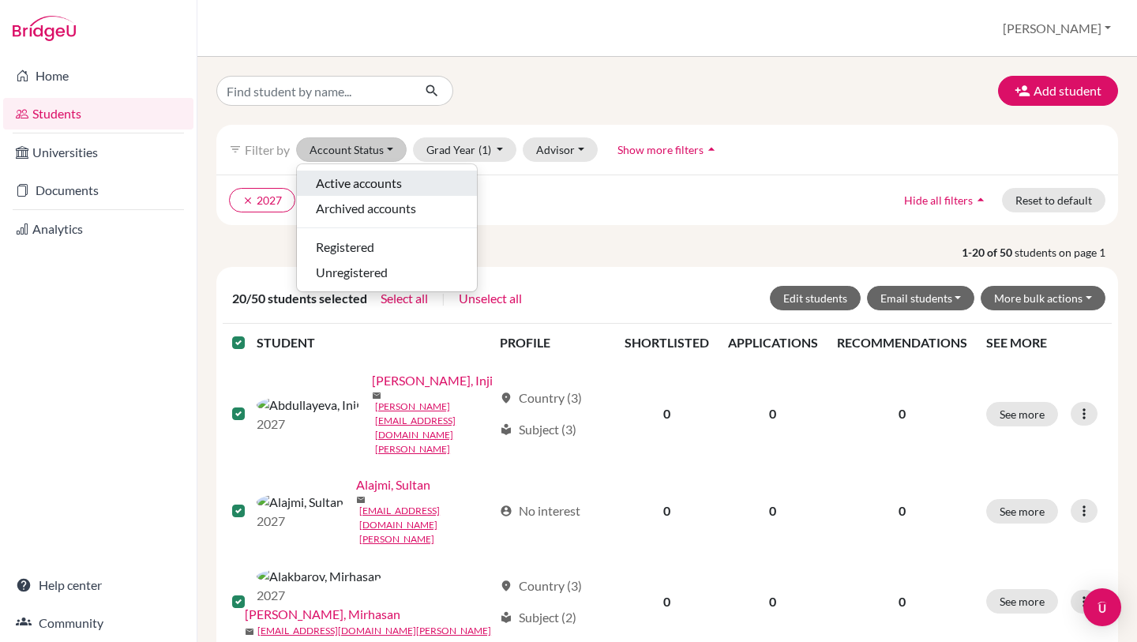
click at [369, 179] on span "Active accounts" at bounding box center [359, 183] width 86 height 19
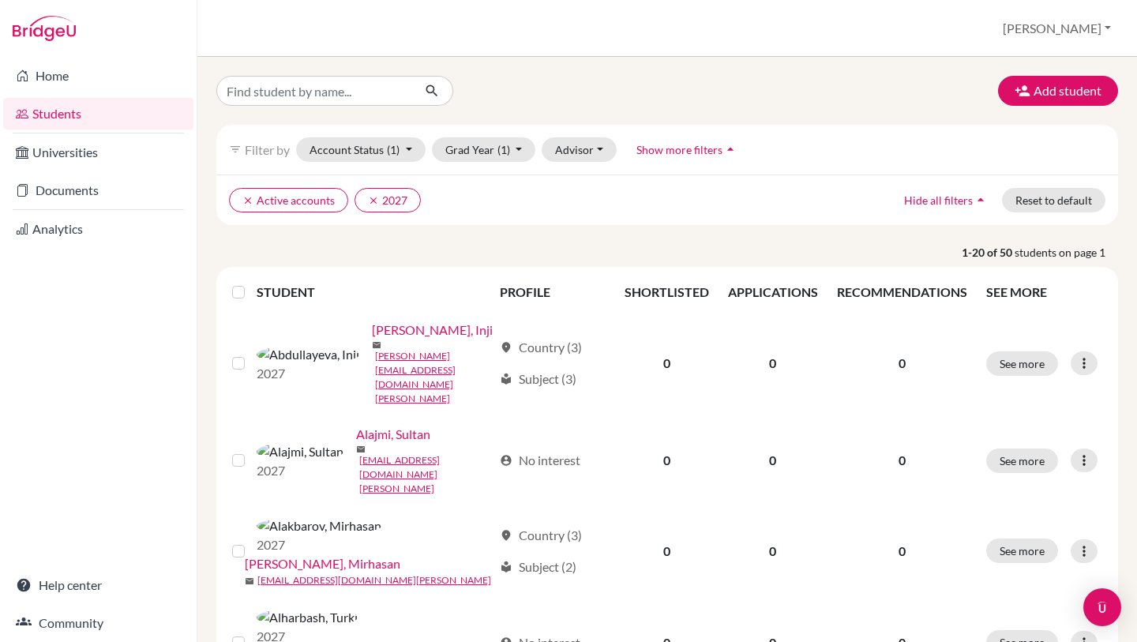
click at [251, 283] on label at bounding box center [251, 283] width 0 height 0
click at [0, 0] on input "checkbox" at bounding box center [0, 0] width 0 height 0
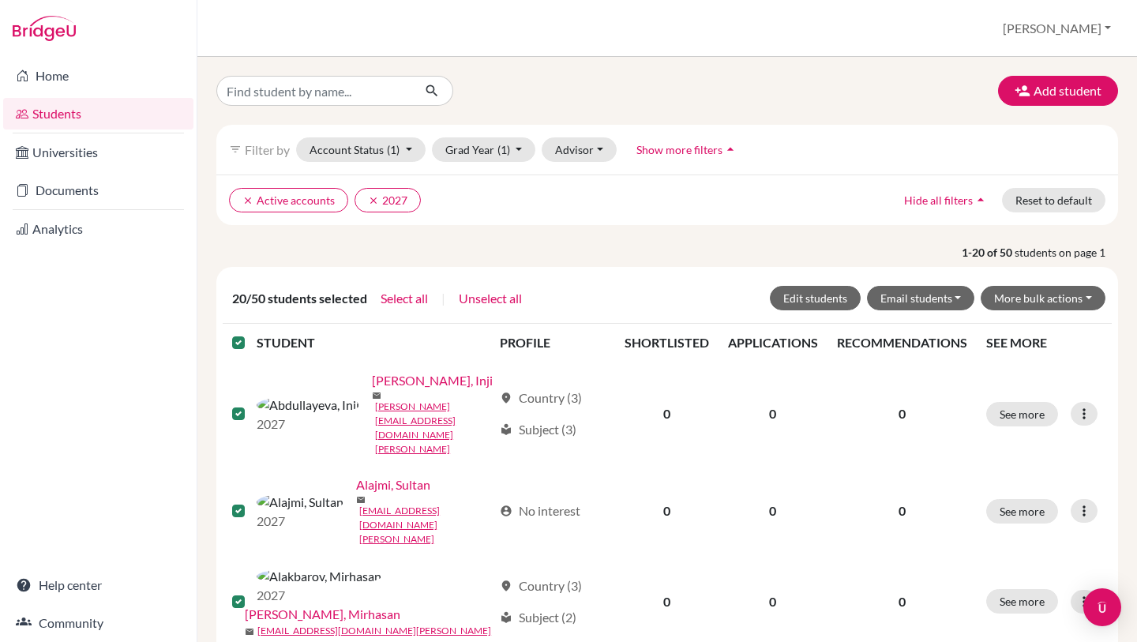
click at [251, 333] on label at bounding box center [251, 333] width 0 height 0
click at [0, 0] on input "checkbox" at bounding box center [0, 0] width 0 height 0
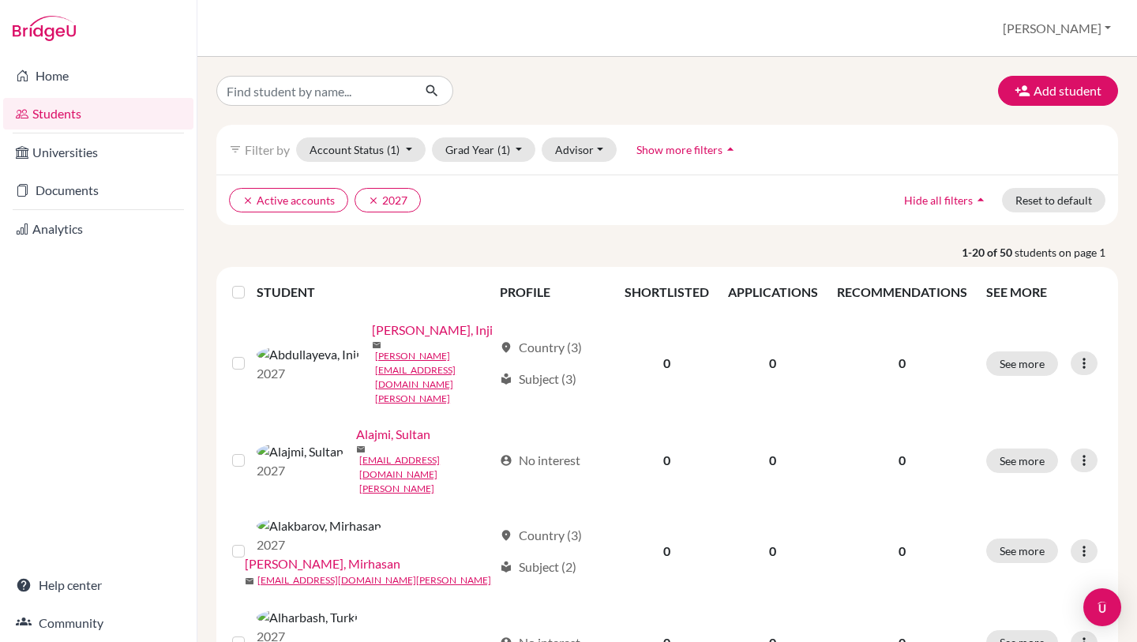
click at [251, 283] on label at bounding box center [251, 283] width 0 height 0
click at [0, 0] on input "checkbox" at bounding box center [0, 0] width 0 height 0
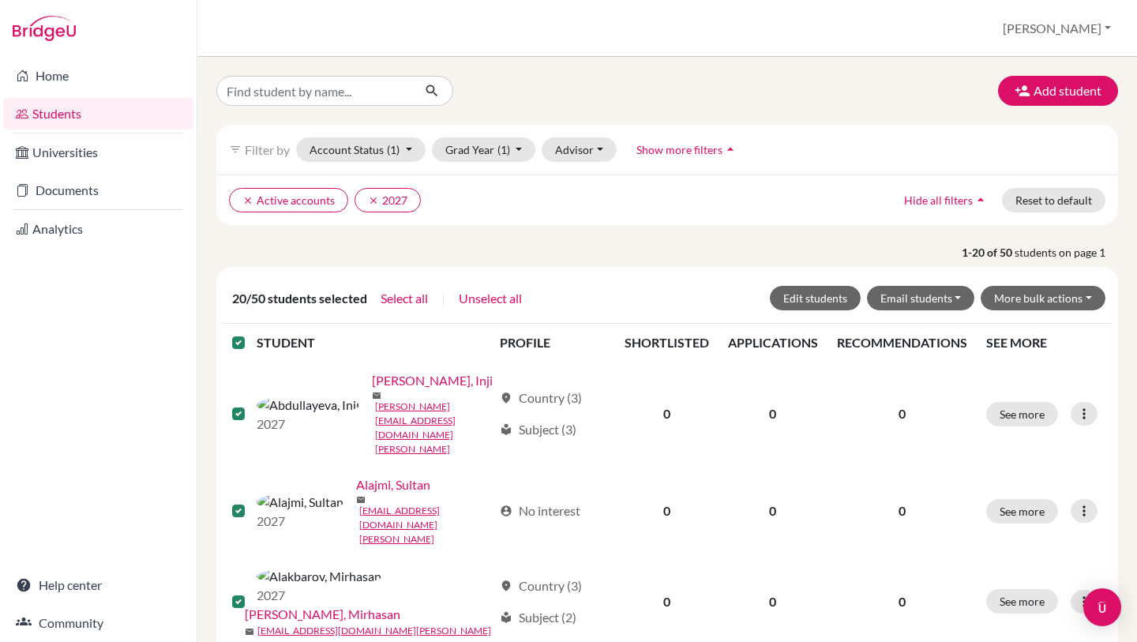
click at [251, 333] on label at bounding box center [251, 333] width 0 height 0
click at [0, 0] on input "checkbox" at bounding box center [0, 0] width 0 height 0
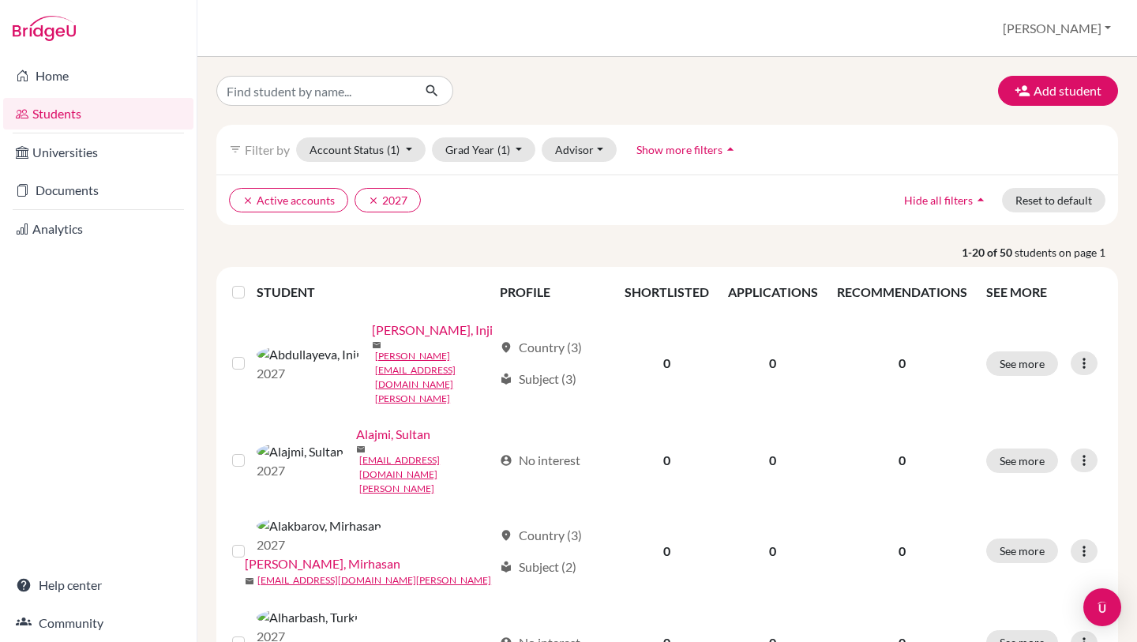
click at [251, 283] on label at bounding box center [251, 283] width 0 height 0
click at [0, 0] on input "checkbox" at bounding box center [0, 0] width 0 height 0
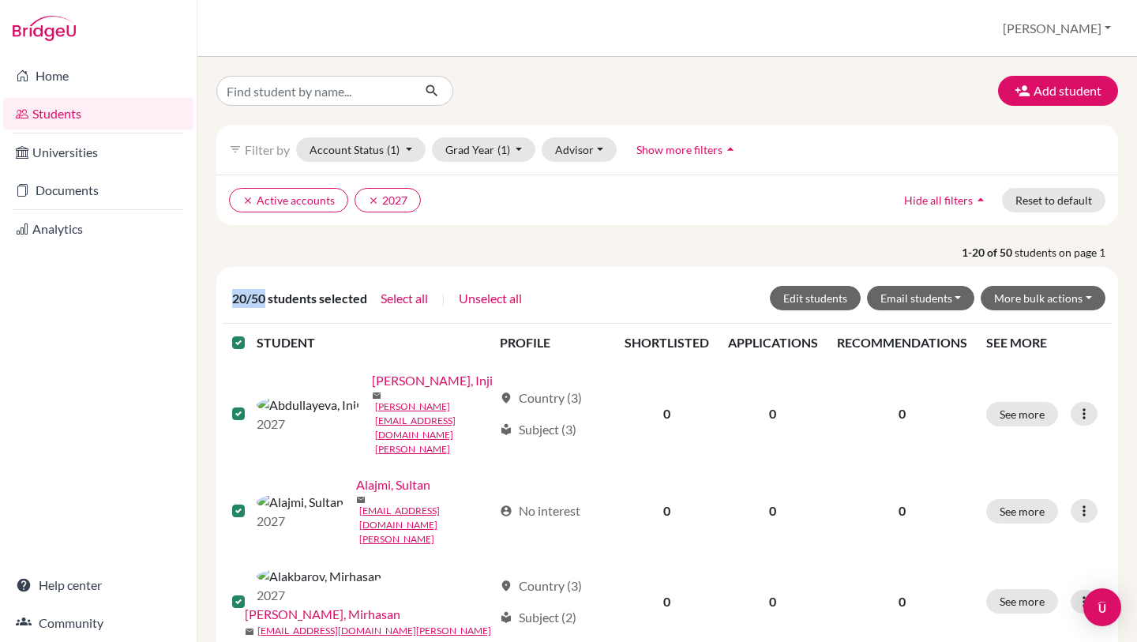
drag, startPoint x: 232, startPoint y: 298, endPoint x: 264, endPoint y: 298, distance: 31.6
click at [264, 298] on span "20/50 students selected" at bounding box center [299, 298] width 135 height 19
click at [251, 333] on label at bounding box center [251, 333] width 0 height 0
click at [0, 0] on input "checkbox" at bounding box center [0, 0] width 0 height 0
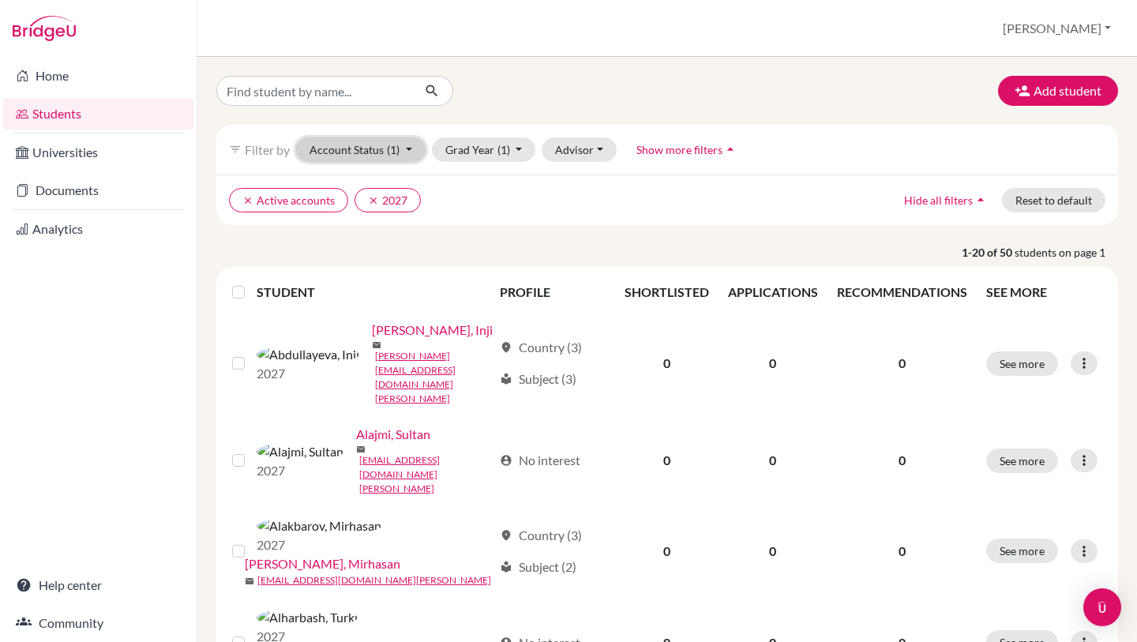
click at [379, 148] on button "Account Status (1)" at bounding box center [360, 149] width 129 height 24
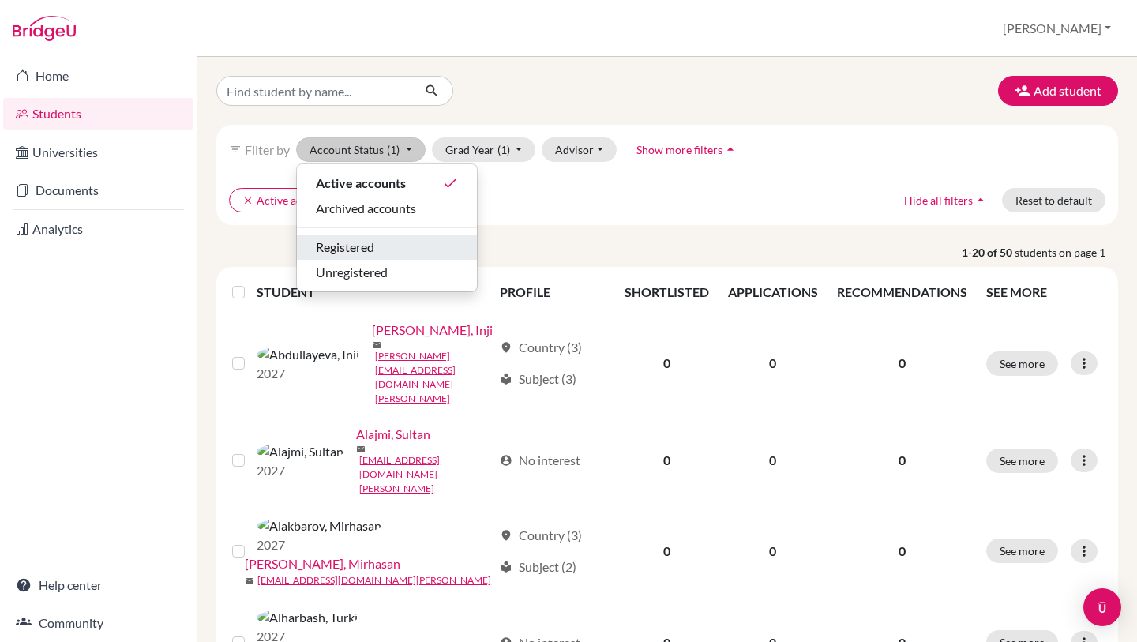
click at [370, 243] on span "Registered" at bounding box center [345, 247] width 58 height 19
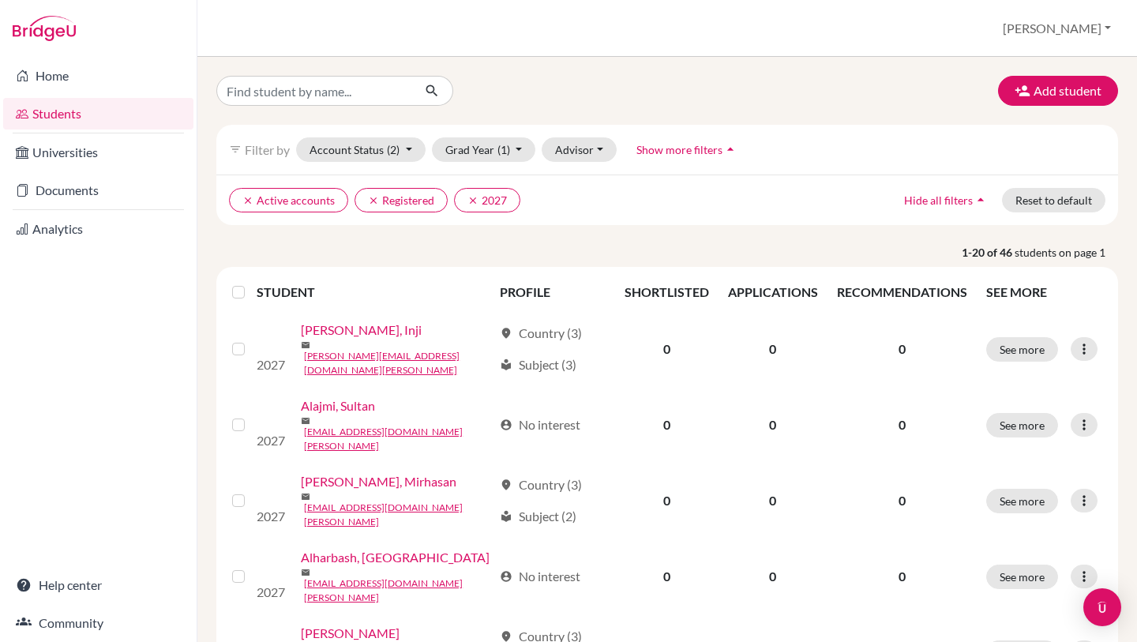
click at [251, 283] on label at bounding box center [251, 283] width 0 height 0
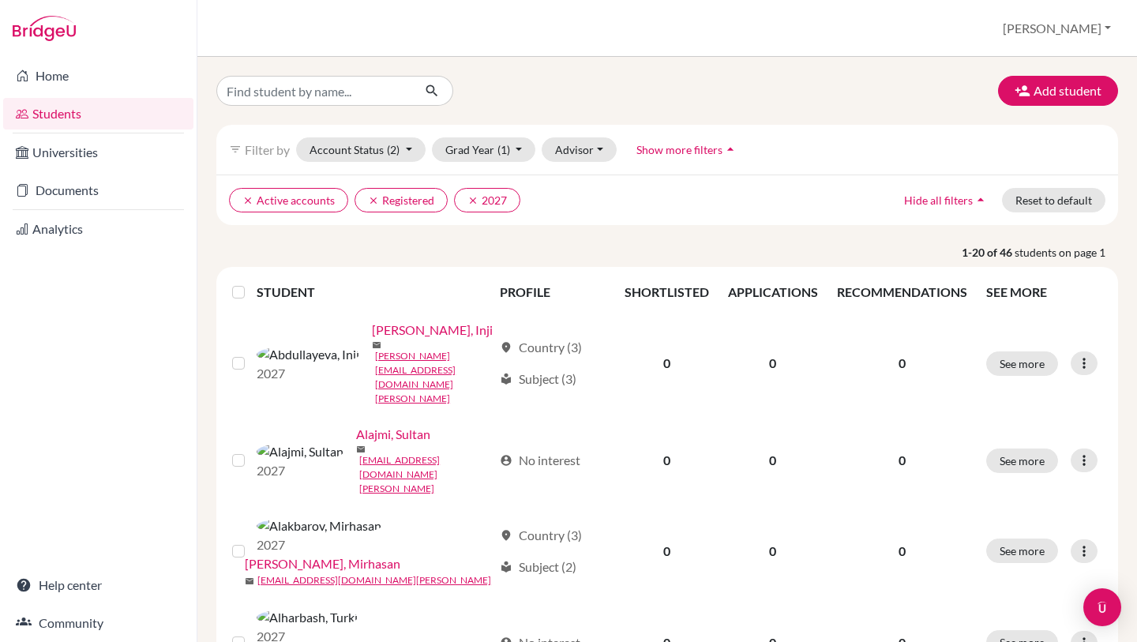
click at [0, 0] on input "checkbox" at bounding box center [0, 0] width 0 height 0
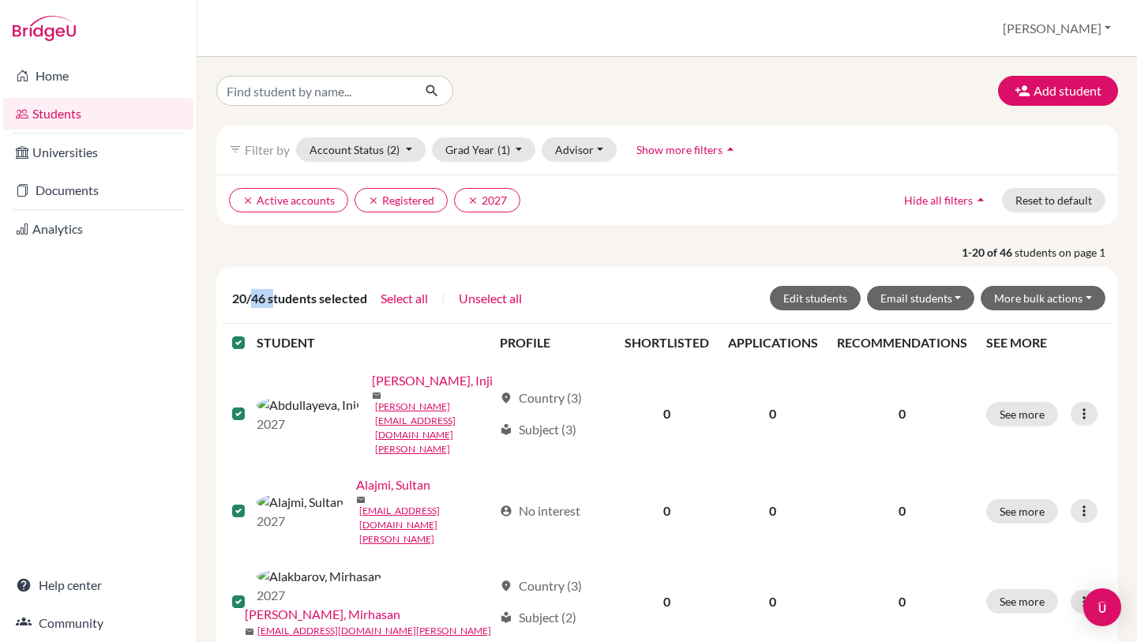
drag, startPoint x: 264, startPoint y: 301, endPoint x: 274, endPoint y: 301, distance: 10.3
click at [274, 301] on span "20/46 students selected" at bounding box center [299, 298] width 135 height 19
click at [282, 299] on span "20/46 students selected" at bounding box center [299, 298] width 135 height 19
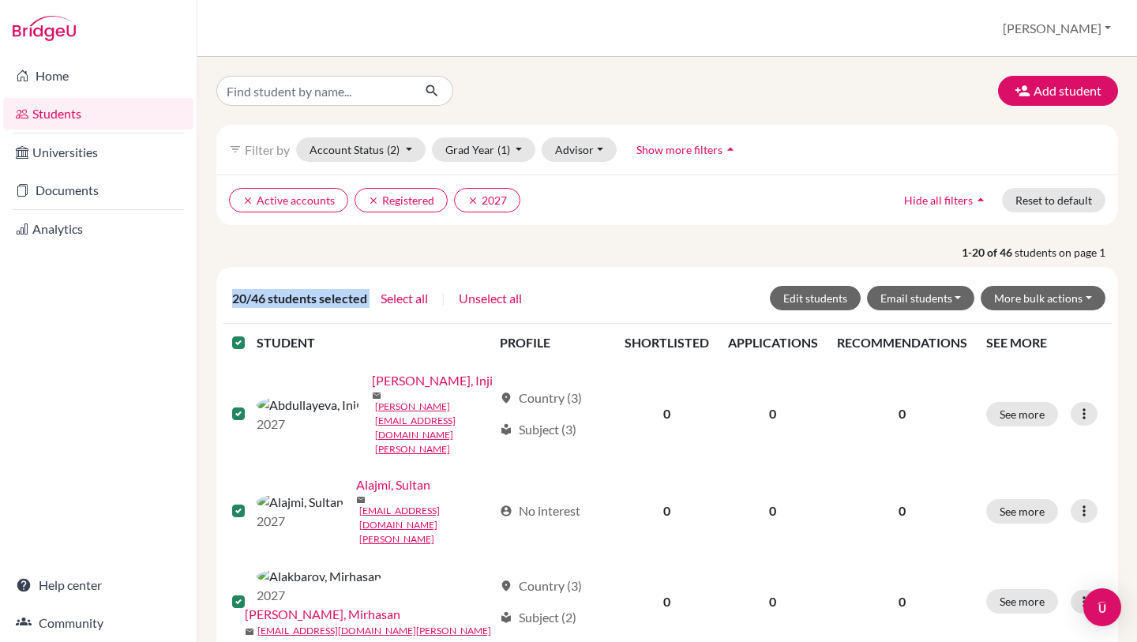
click at [315, 299] on span "20/46 students selected" at bounding box center [299, 298] width 135 height 19
click at [331, 299] on span "20/46 students selected" at bounding box center [299, 298] width 135 height 19
click at [471, 260] on p "1-20 of 46 students on page 1" at bounding box center [666, 252] width 925 height 17
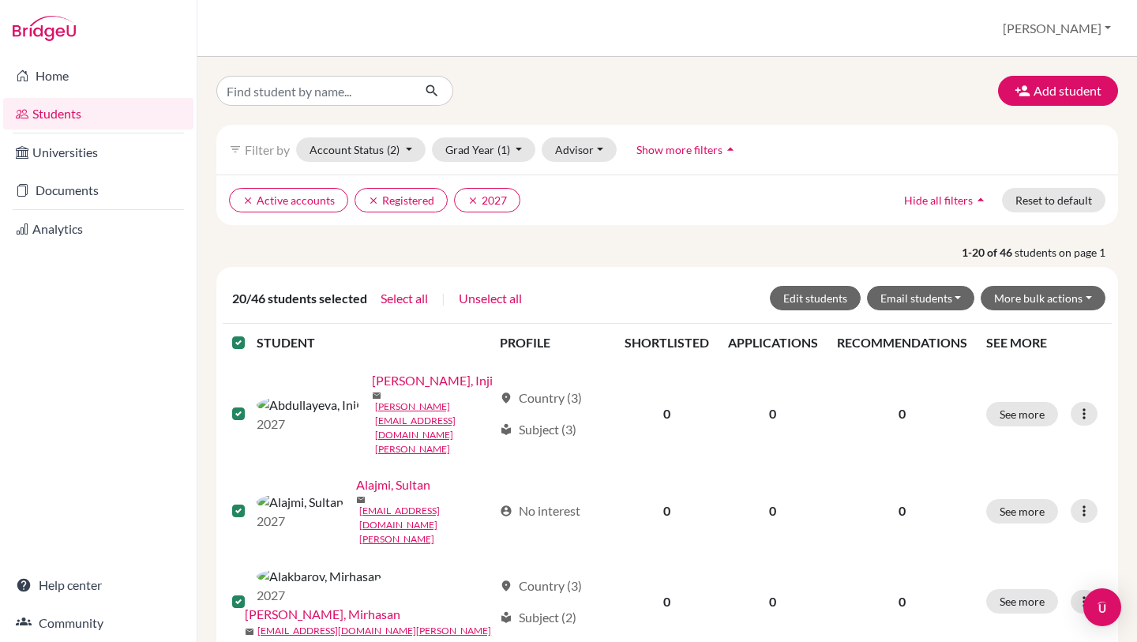
click at [251, 333] on label at bounding box center [251, 333] width 0 height 0
click at [0, 0] on input "checkbox" at bounding box center [0, 0] width 0 height 0
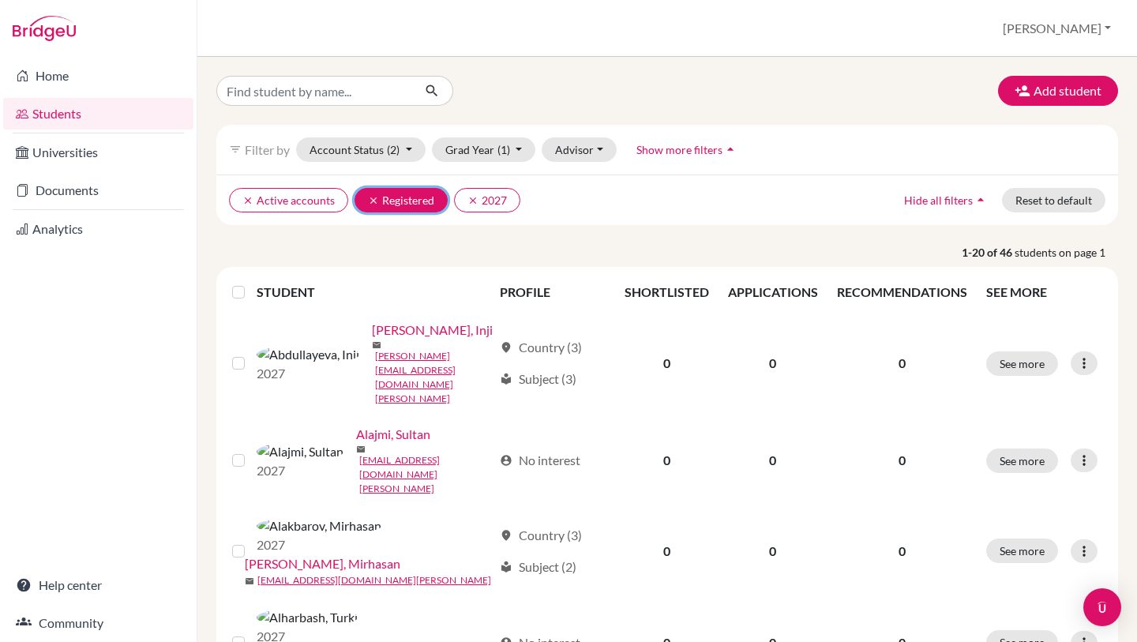
click at [370, 203] on icon "clear" at bounding box center [373, 200] width 11 height 11
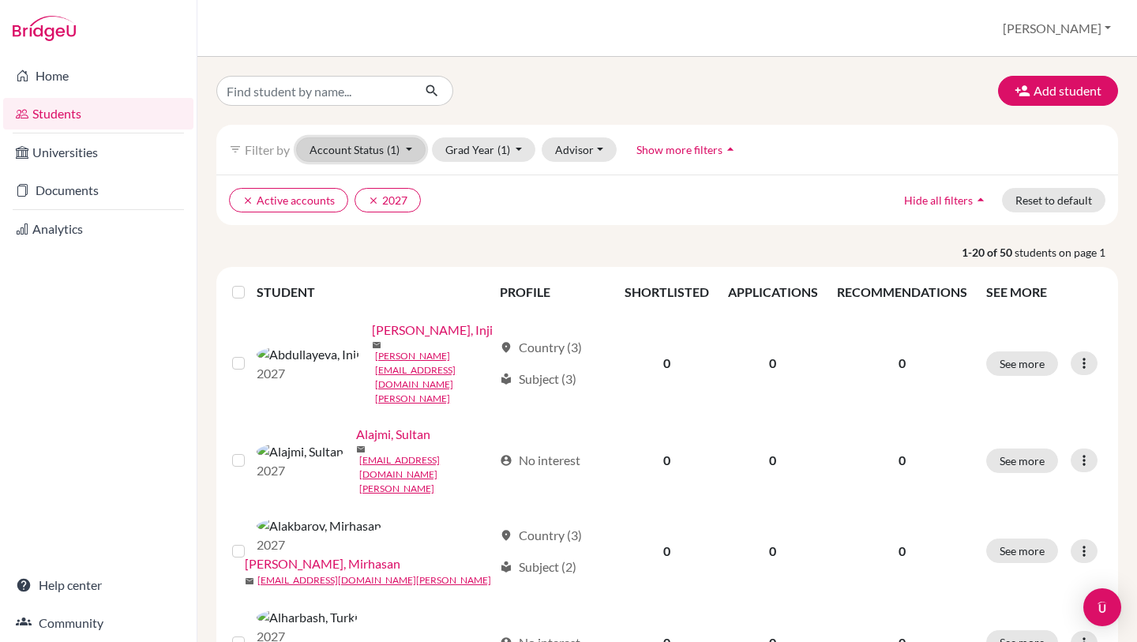
click at [414, 147] on button "Account Status (1)" at bounding box center [360, 149] width 129 height 24
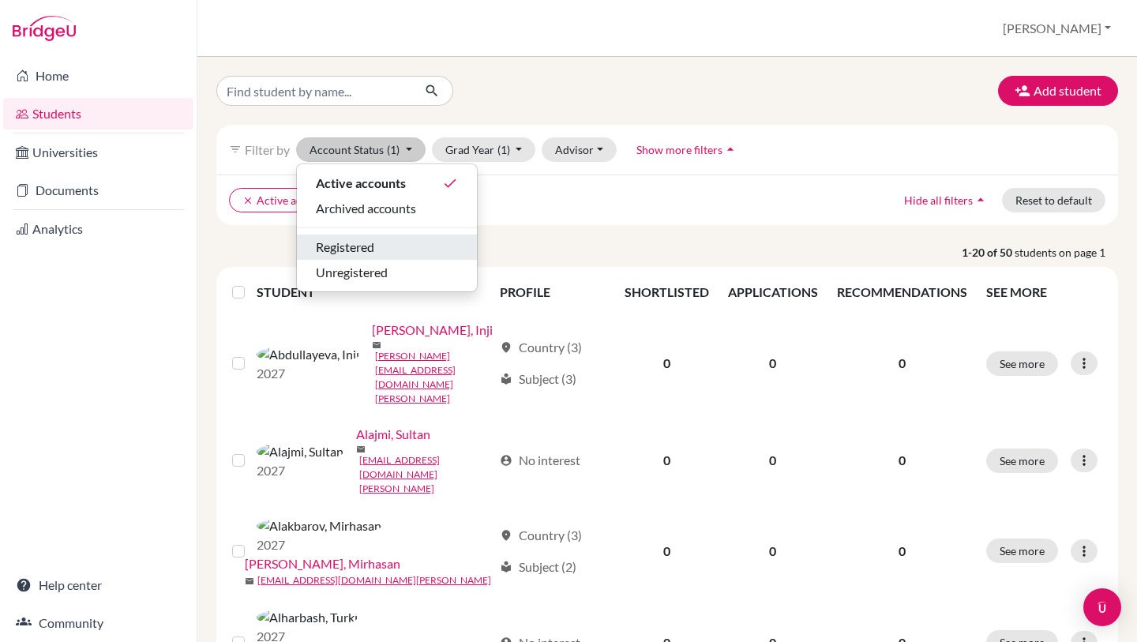
click at [399, 241] on div "Registered" at bounding box center [387, 247] width 142 height 19
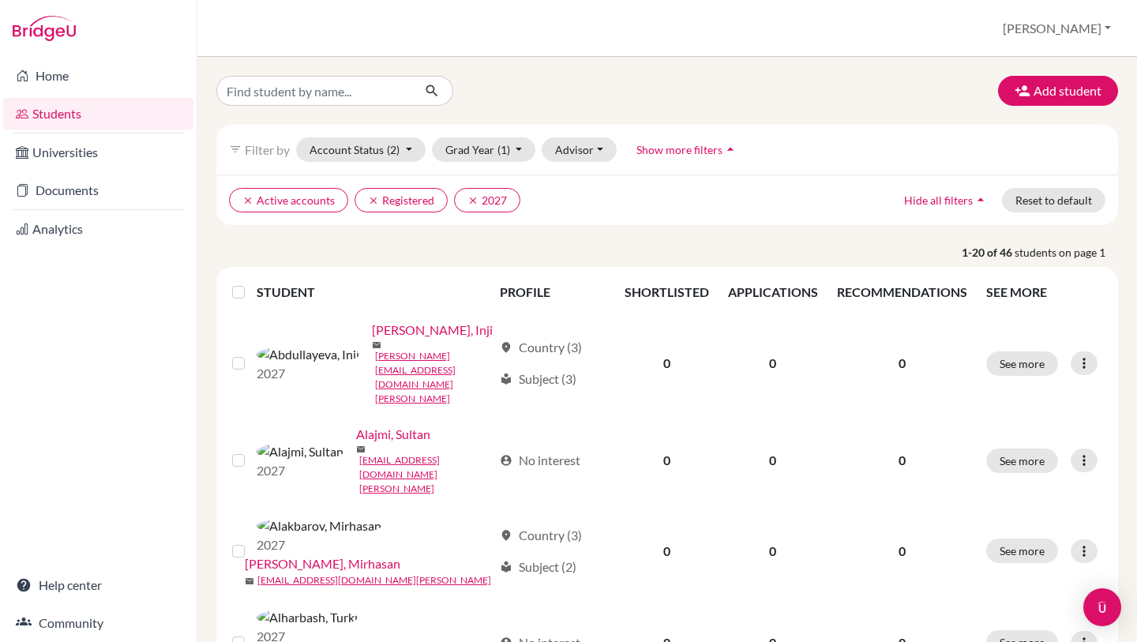
click at [525, 249] on p "1-20 of 46 students on page 1" at bounding box center [666, 252] width 925 height 17
click at [251, 283] on label at bounding box center [251, 283] width 0 height 0
click at [0, 0] on input "checkbox" at bounding box center [0, 0] width 0 height 0
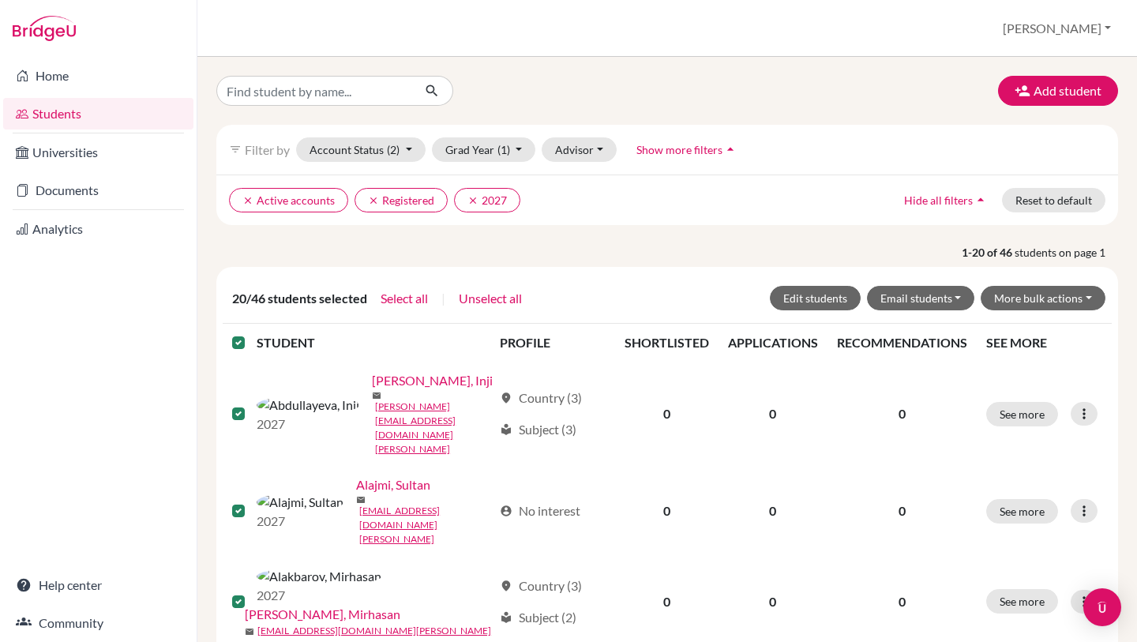
click at [251, 333] on label at bounding box center [251, 333] width 0 height 0
click at [0, 0] on input "checkbox" at bounding box center [0, 0] width 0 height 0
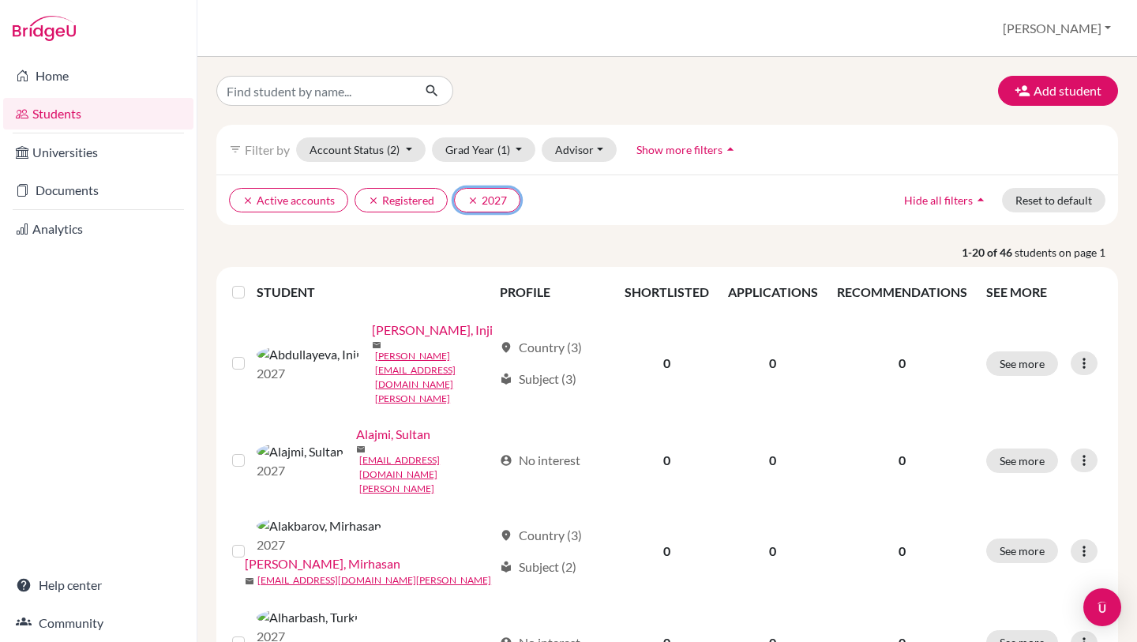
click at [465, 197] on button "clear 2027" at bounding box center [487, 200] width 66 height 24
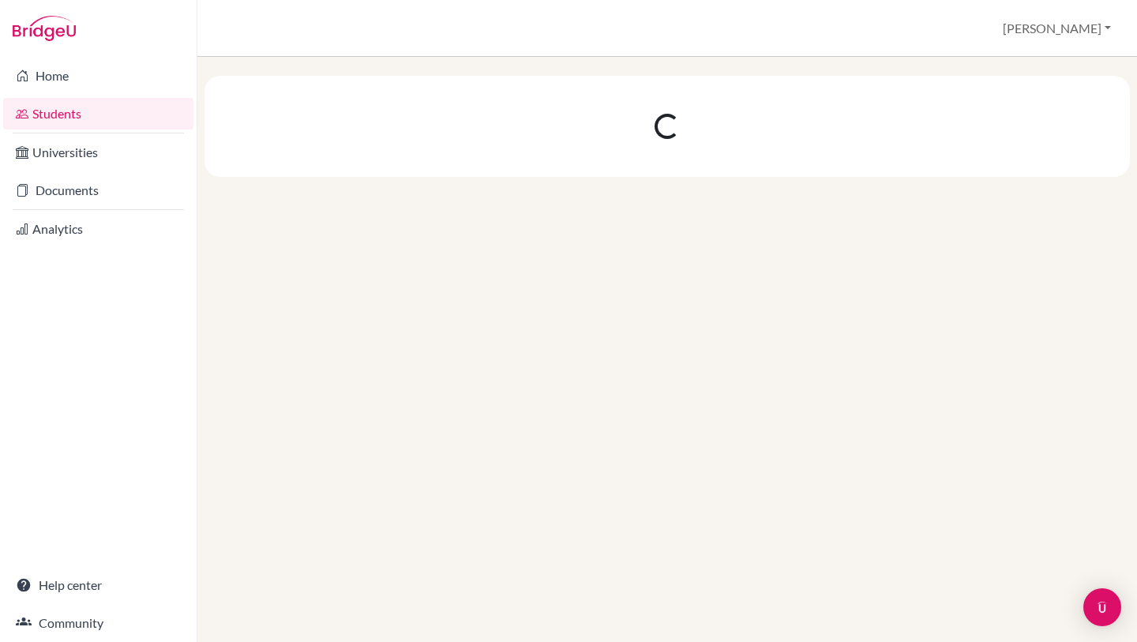
click at [481, 152] on div at bounding box center [666, 126] width 925 height 101
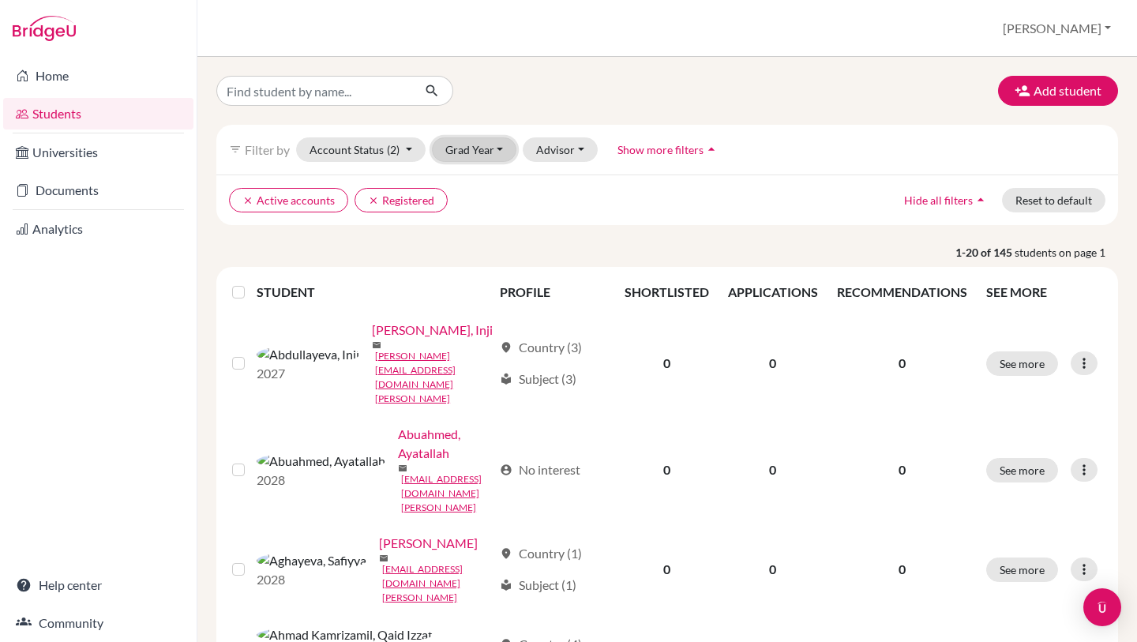
click at [487, 150] on button "Grad Year" at bounding box center [474, 149] width 85 height 24
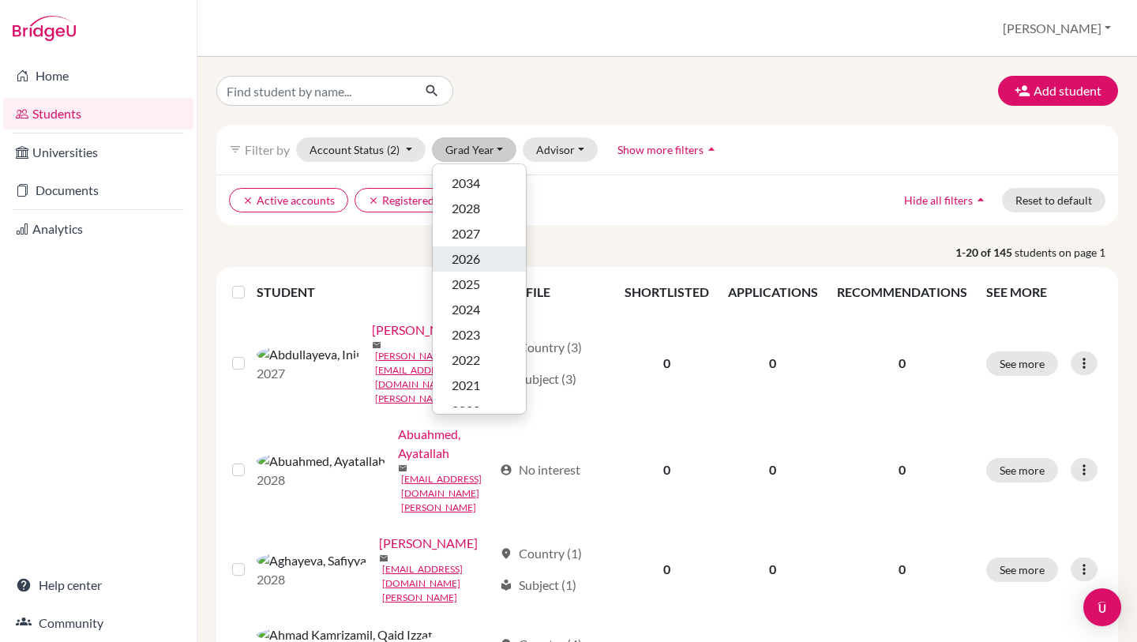
click at [482, 261] on div "2026" at bounding box center [479, 258] width 55 height 19
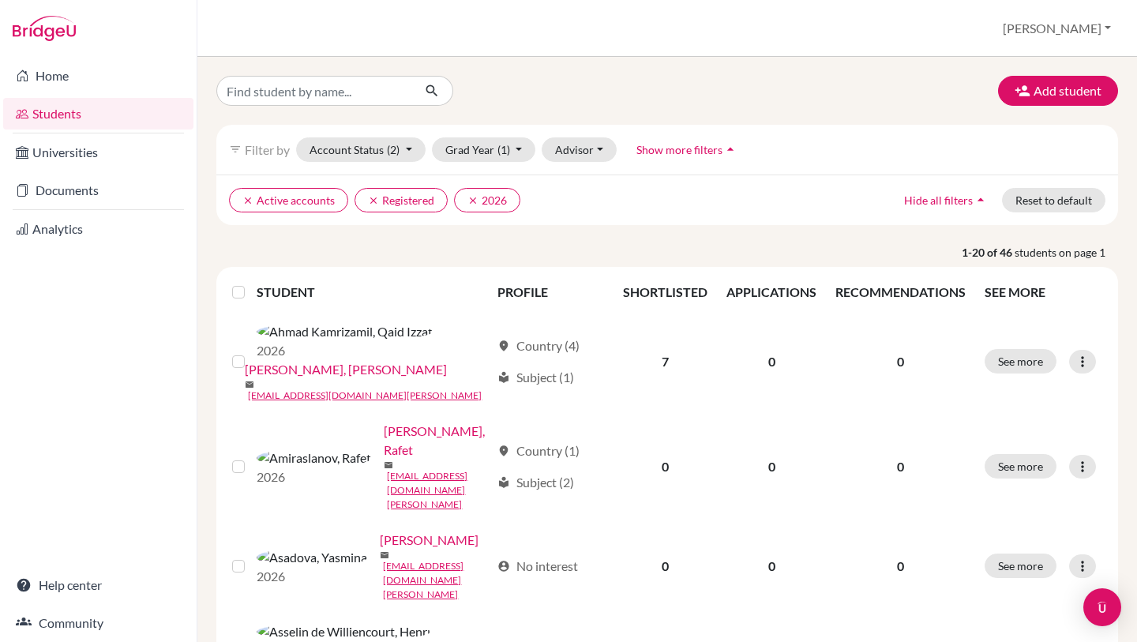
click at [370, 199] on icon "clear" at bounding box center [373, 200] width 11 height 11
click at [251, 283] on label at bounding box center [251, 283] width 0 height 0
click at [0, 0] on input "checkbox" at bounding box center [0, 0] width 0 height 0
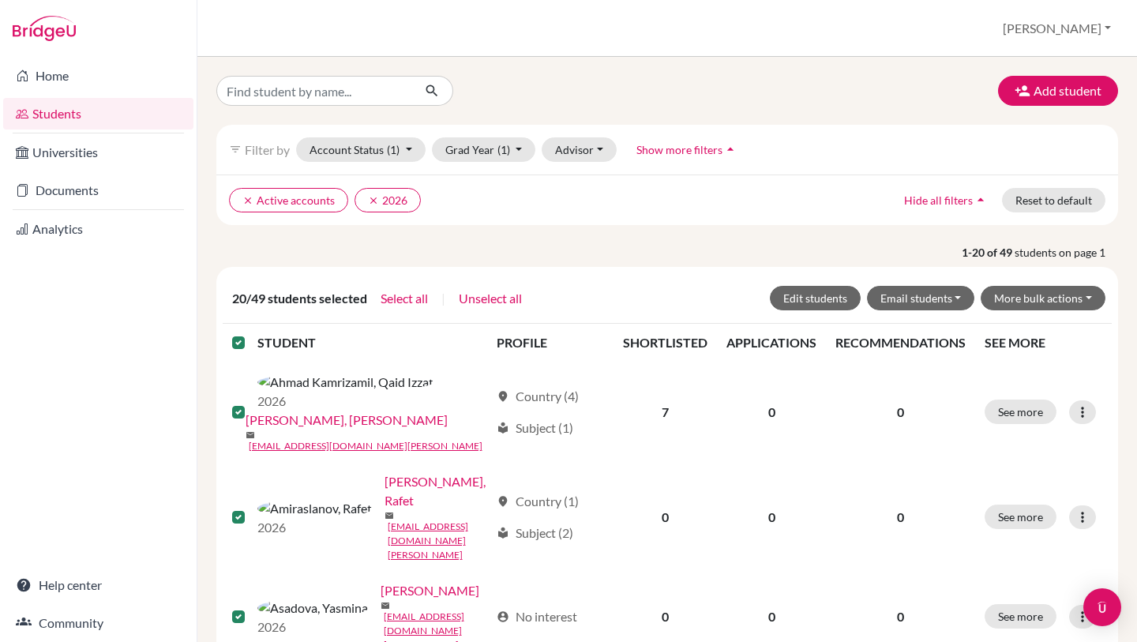
click at [251, 333] on label at bounding box center [251, 333] width 0 height 0
click at [0, 0] on input "checkbox" at bounding box center [0, 0] width 0 height 0
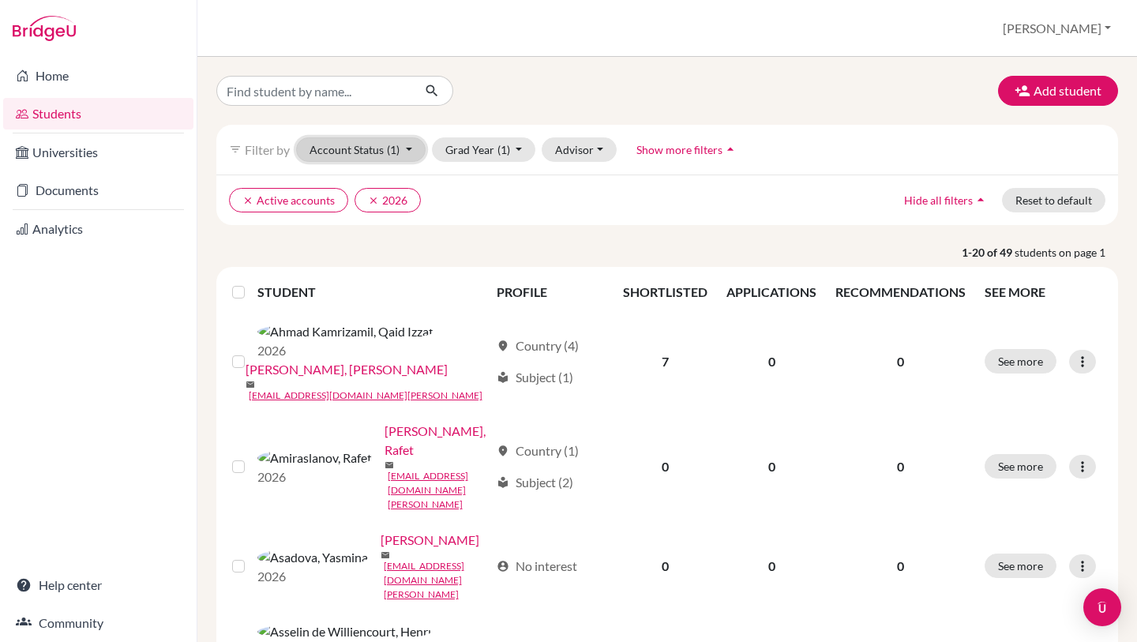
click at [367, 153] on button "Account Status (1)" at bounding box center [360, 149] width 129 height 24
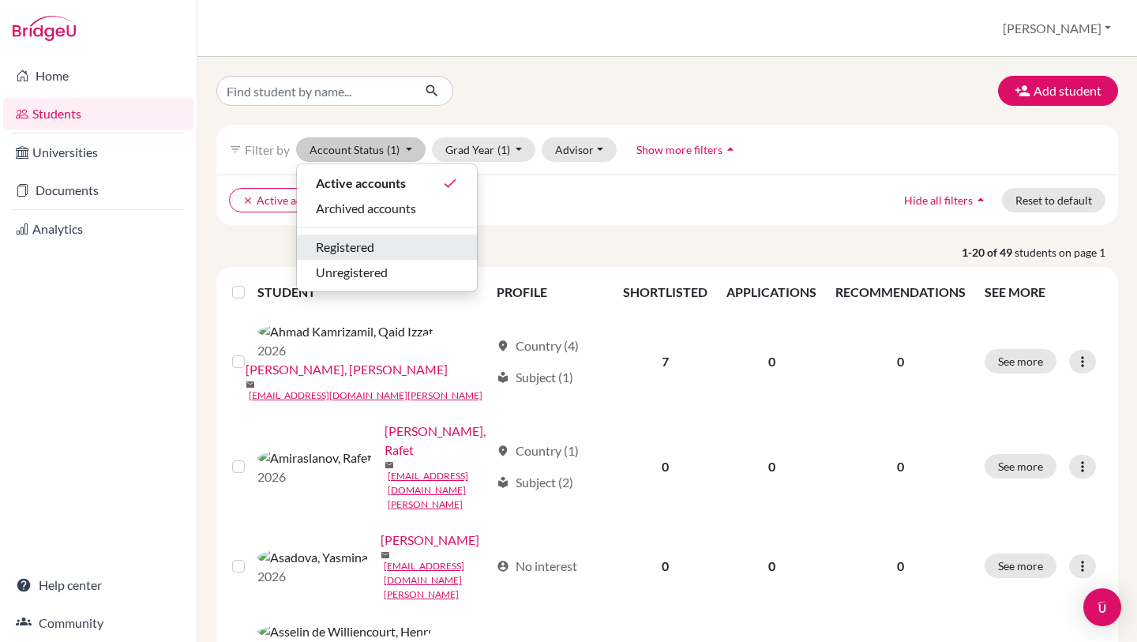
click at [358, 245] on span "Registered" at bounding box center [345, 247] width 58 height 19
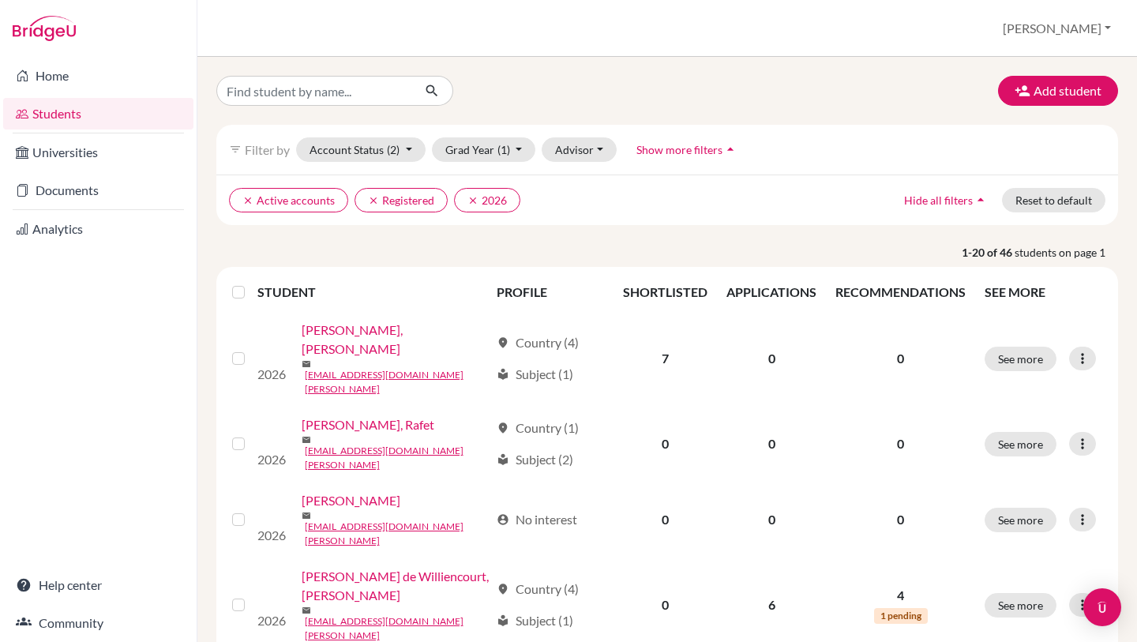
click at [251, 283] on label at bounding box center [251, 283] width 0 height 0
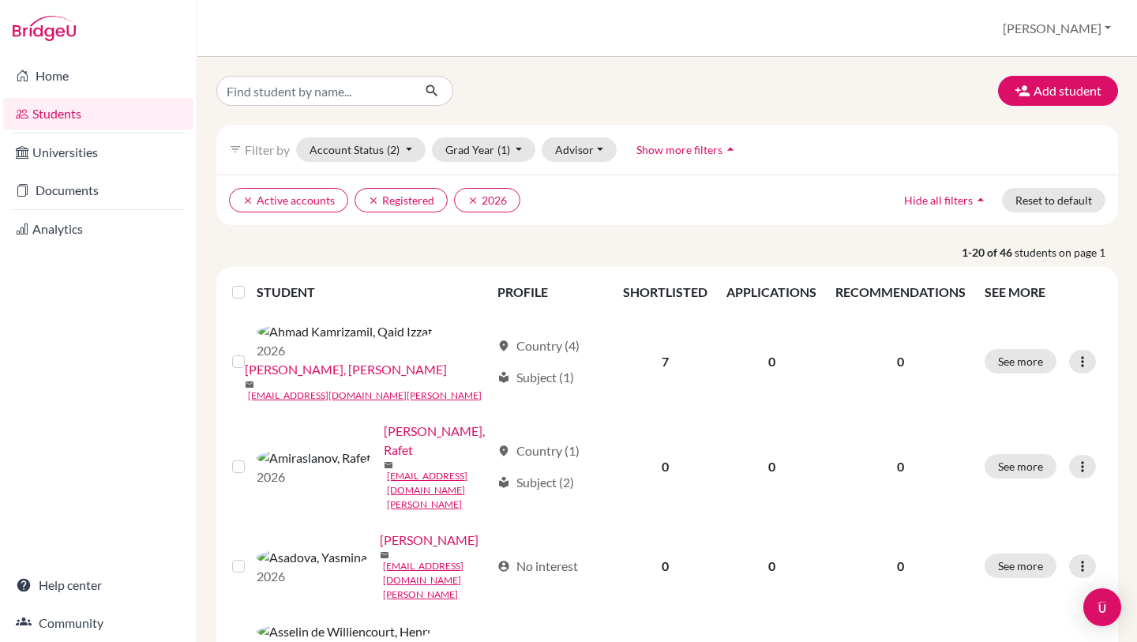
click at [0, 0] on input "checkbox" at bounding box center [0, 0] width 0 height 0
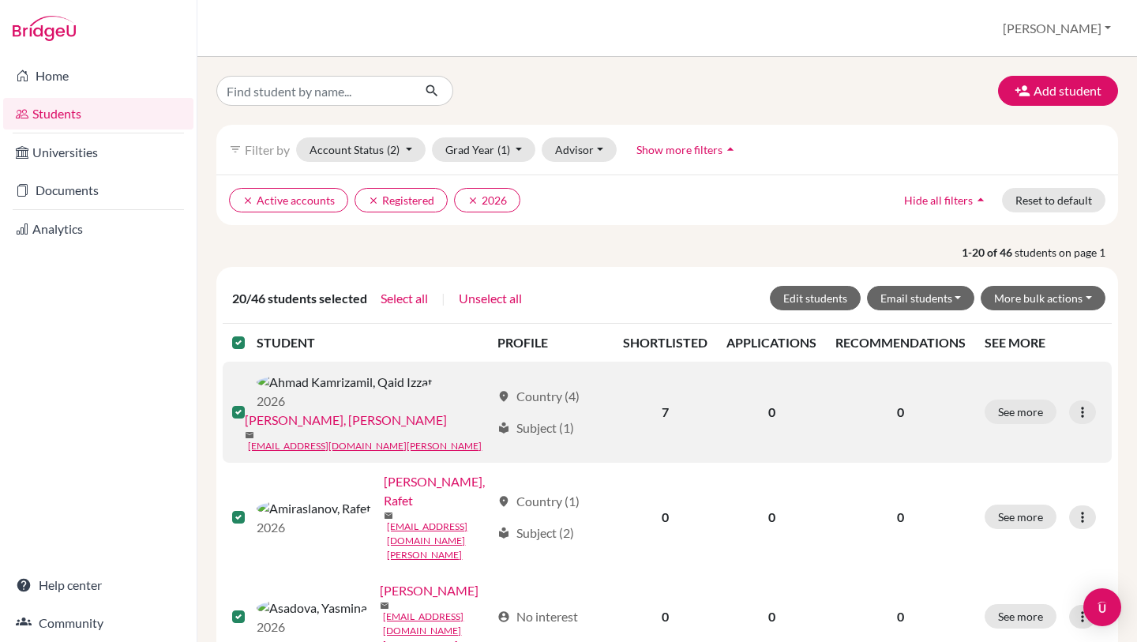
click at [251, 333] on label at bounding box center [251, 333] width 0 height 0
click at [0, 0] on input "checkbox" at bounding box center [0, 0] width 0 height 0
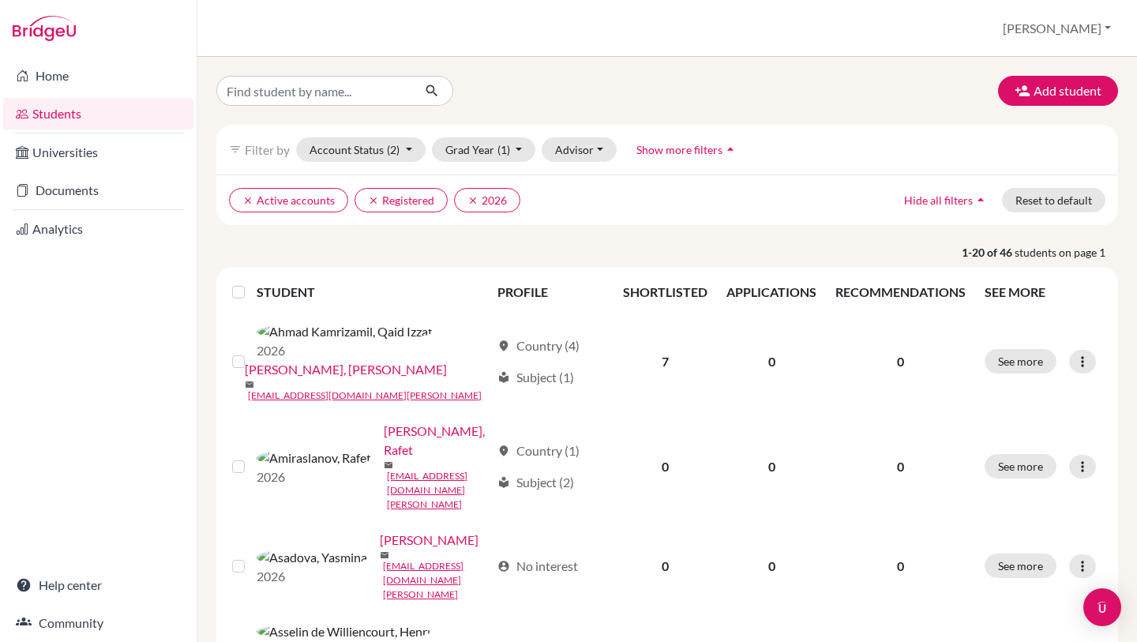
click at [497, 248] on p "1-20 of 46 students on page 1" at bounding box center [666, 252] width 925 height 17
